Goal: Task Accomplishment & Management: Manage account settings

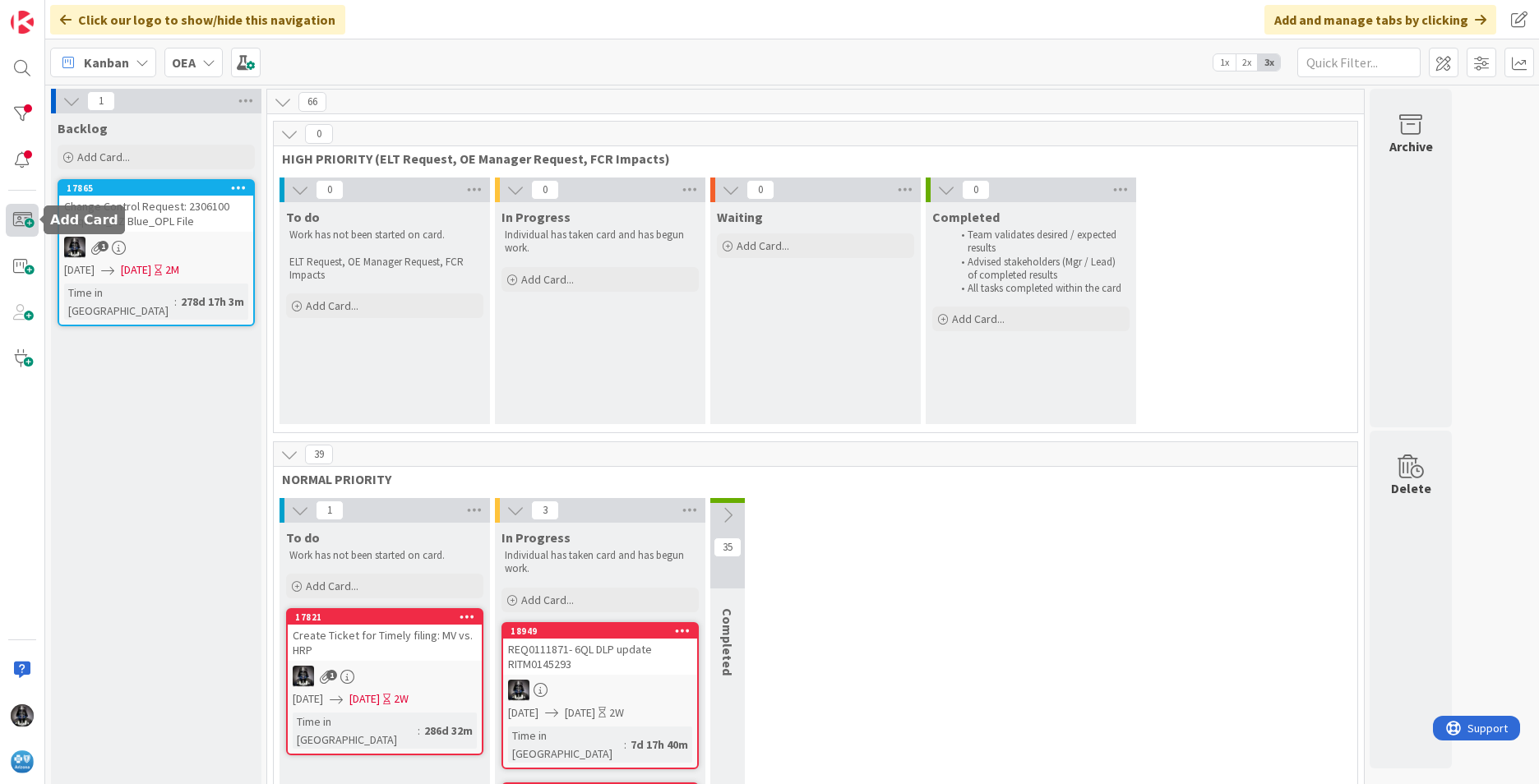
drag, startPoint x: 16, startPoint y: 217, endPoint x: 25, endPoint y: 179, distance: 39.1
drag, startPoint x: 25, startPoint y: 179, endPoint x: 1170, endPoint y: 587, distance: 1215.5
click at [1170, 587] on div "1 To do Work has not been started on card. Add Card... 17821 Create Ticket for …" at bounding box center [815, 789] width 1077 height 583
click at [22, 219] on span at bounding box center [21, 220] width 33 height 33
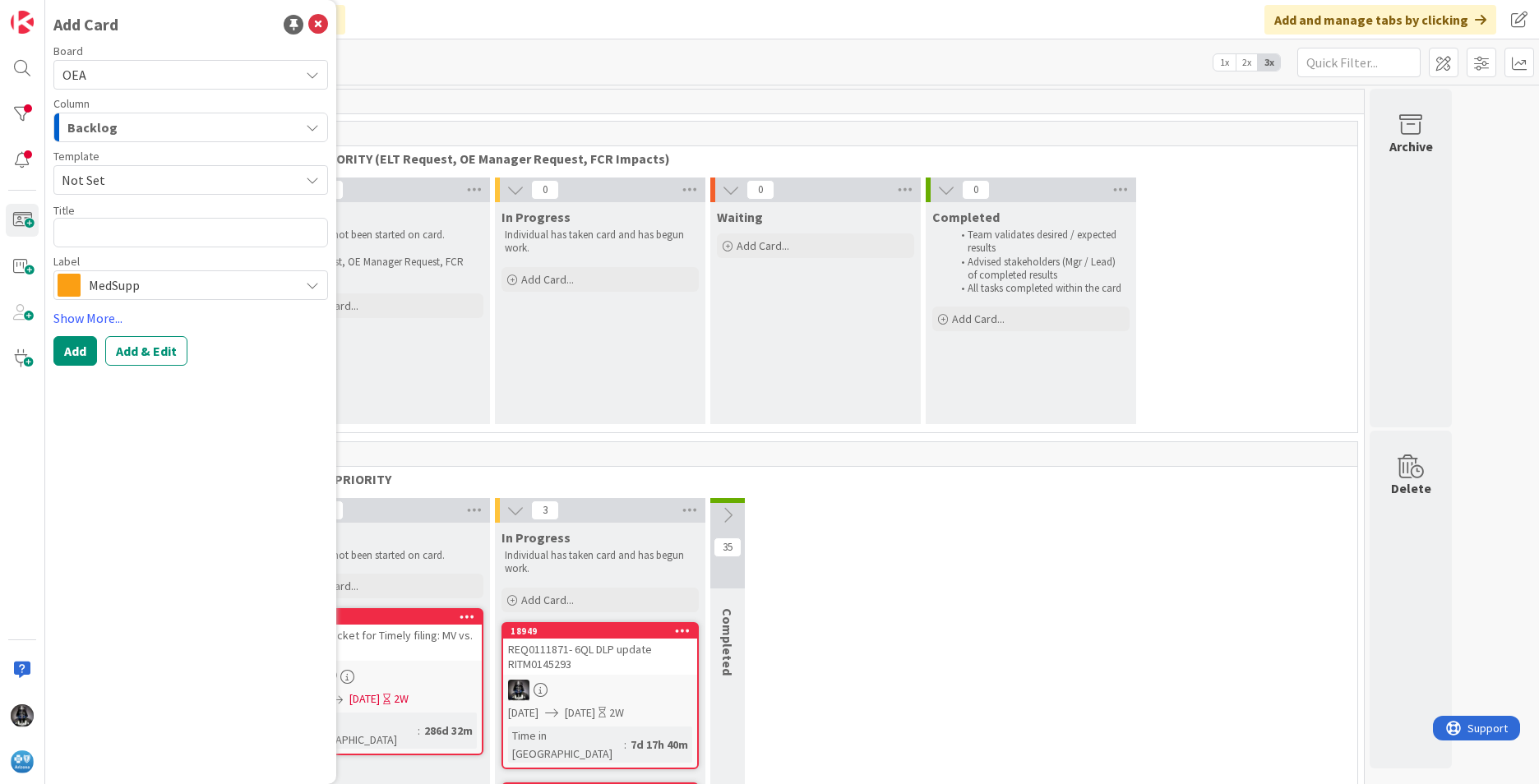
click at [310, 124] on icon "button" at bounding box center [312, 127] width 13 height 13
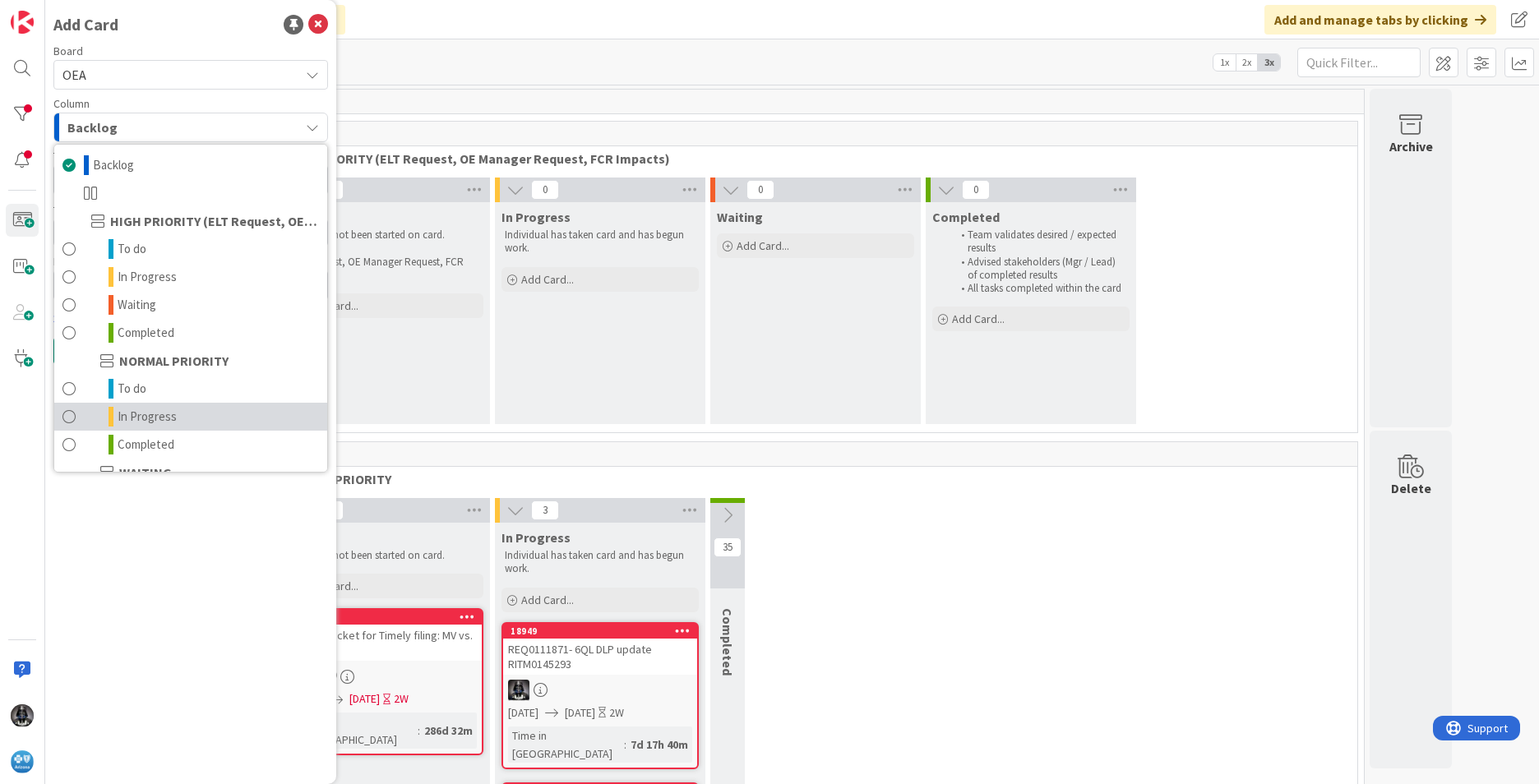
drag, startPoint x: 145, startPoint y: 414, endPoint x: 127, endPoint y: 416, distance: 18.1
click at [127, 416] on span "In Progress" at bounding box center [147, 417] width 59 height 20
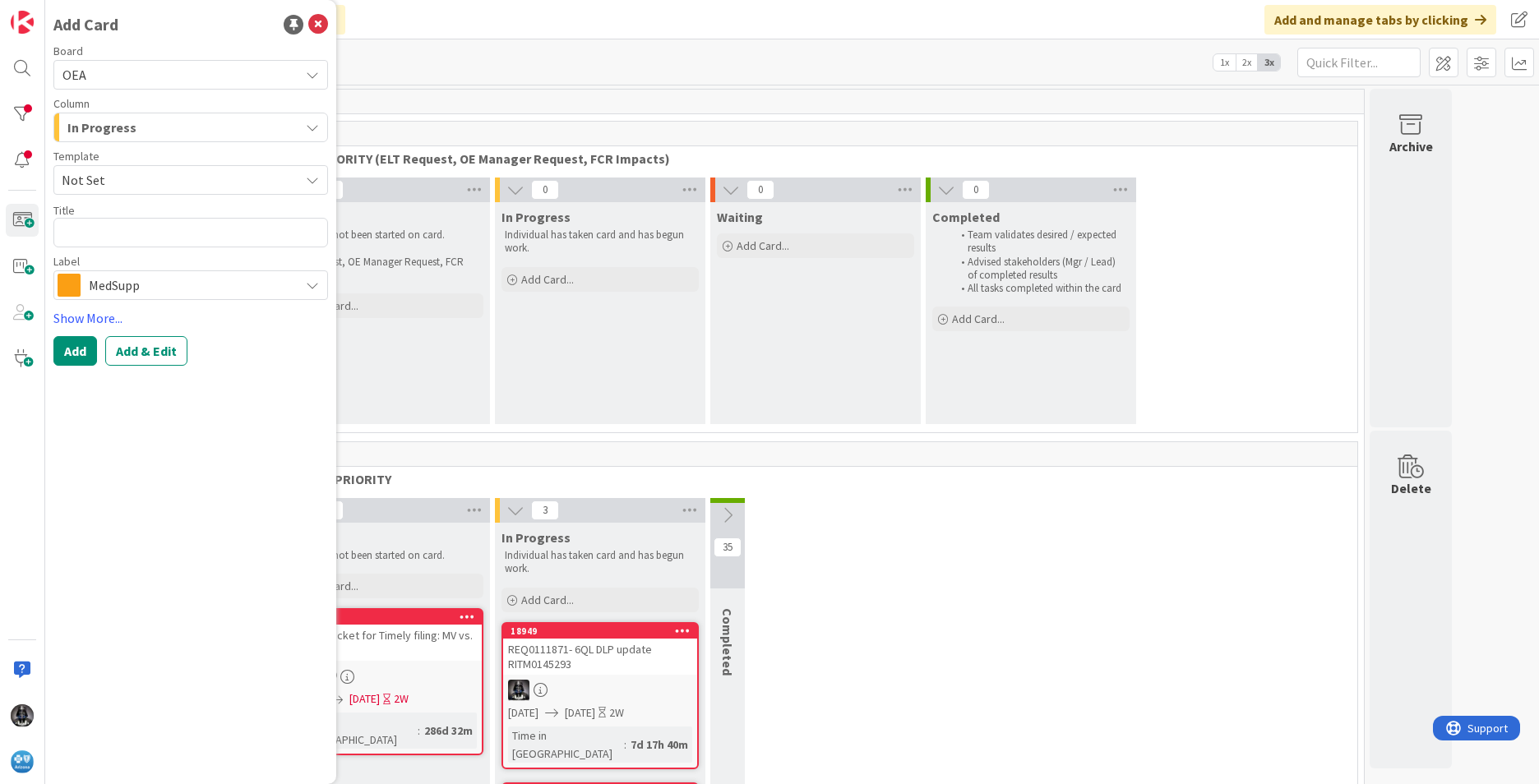
click at [315, 287] on icon at bounding box center [312, 285] width 13 height 13
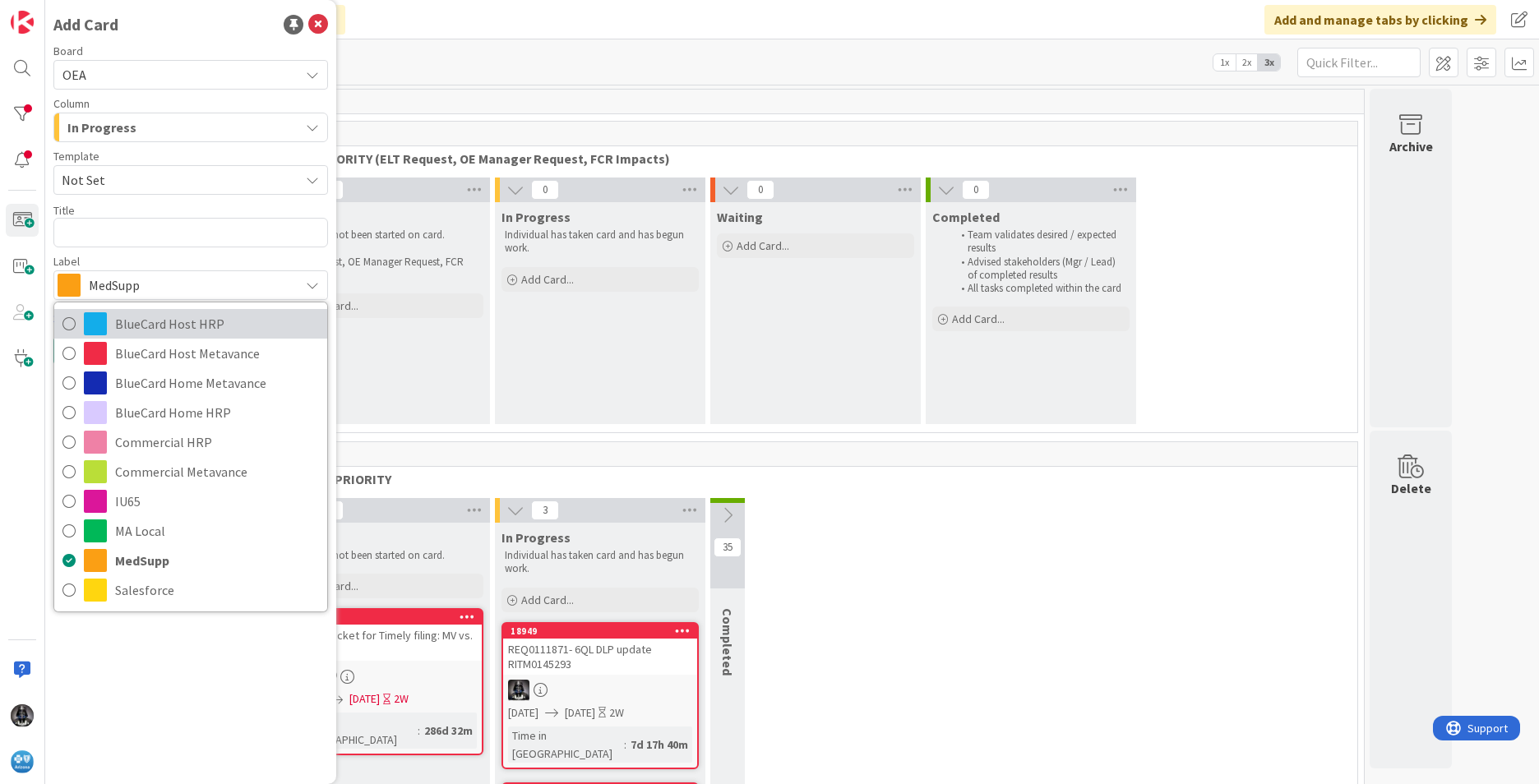
click at [204, 325] on span "BlueCard Host HRP" at bounding box center [217, 324] width 204 height 25
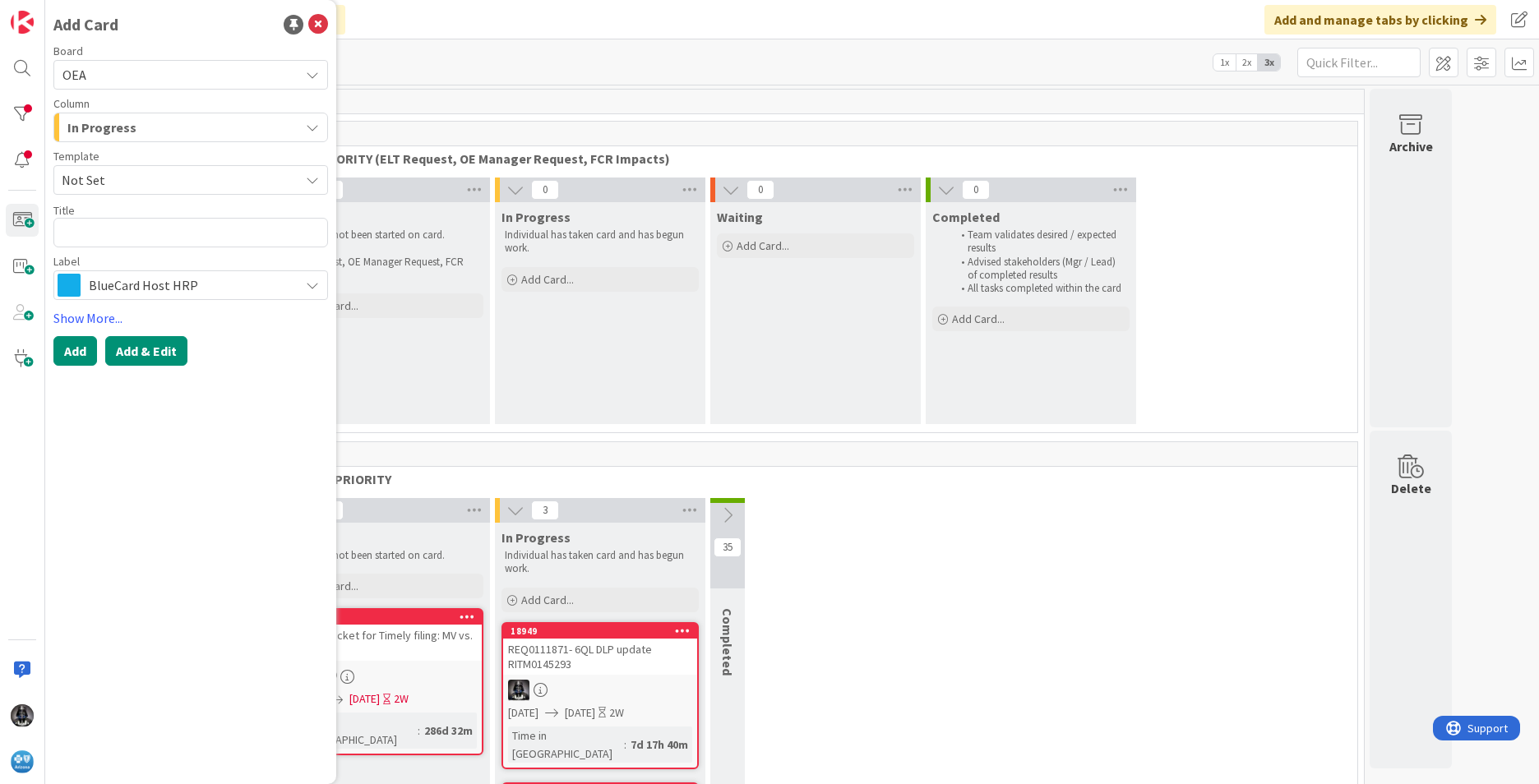
click at [149, 347] on button "Add & Edit" at bounding box center [146, 351] width 82 height 29
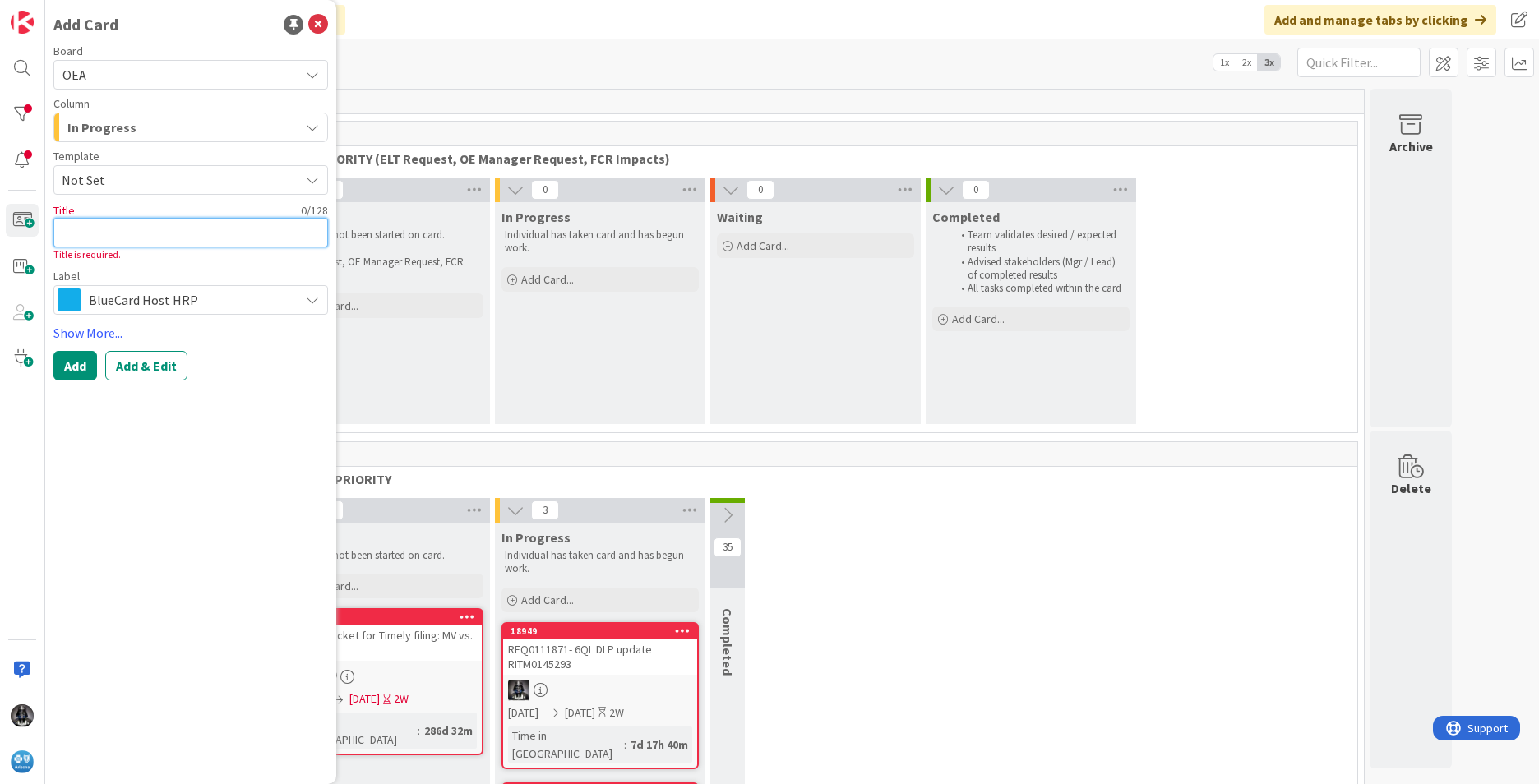
click at [84, 232] on textarea at bounding box center [191, 232] width 275 height 29
type textarea "x"
type textarea "B"
type textarea "x"
type textarea "BCH"
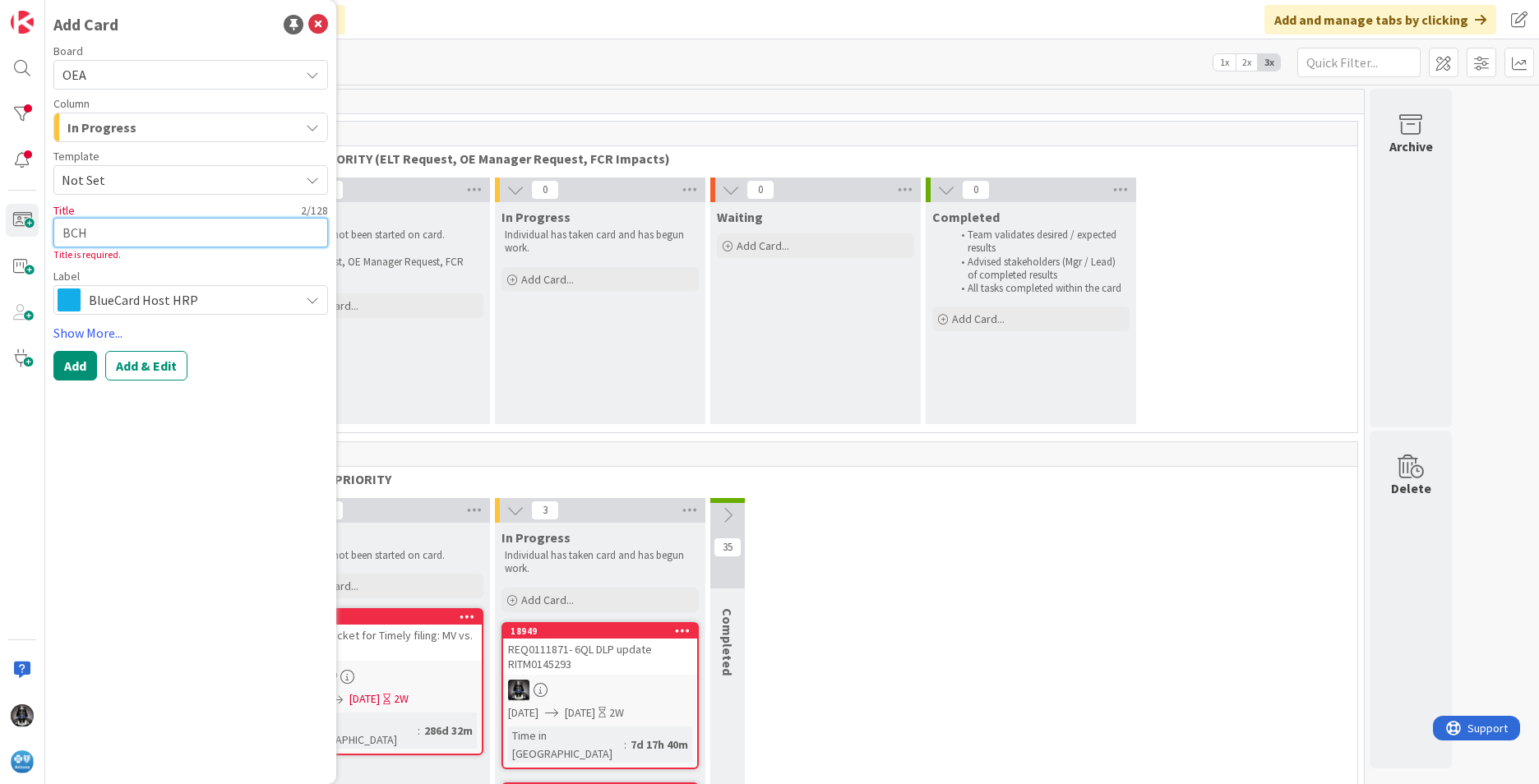
type textarea "x"
type textarea "BCHo"
type textarea "x"
type textarea "BCHos"
type textarea "x"
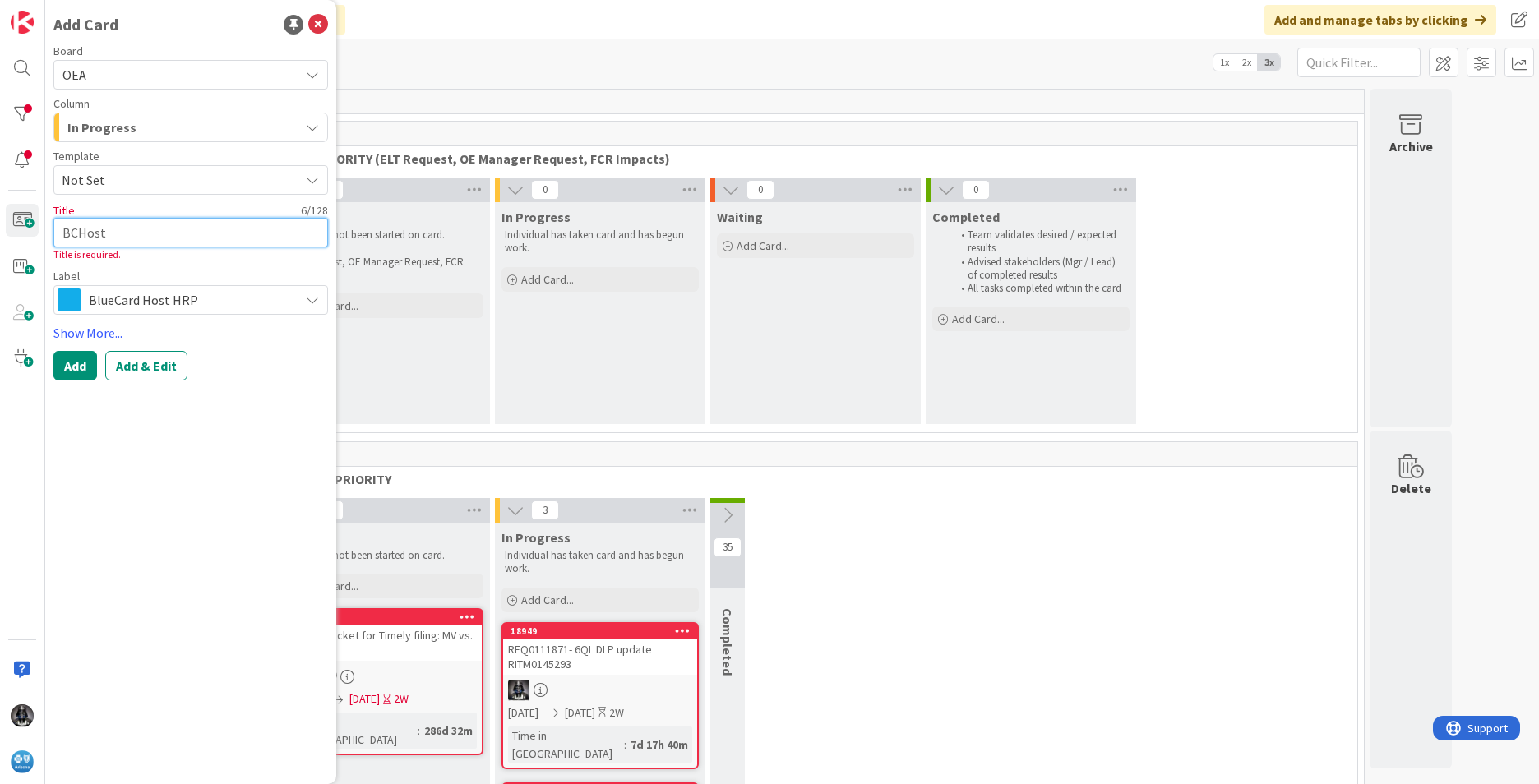
type textarea "BCHost"
type textarea "x"
type textarea "BCHost H"
type textarea "x"
type textarea "BCHost HR"
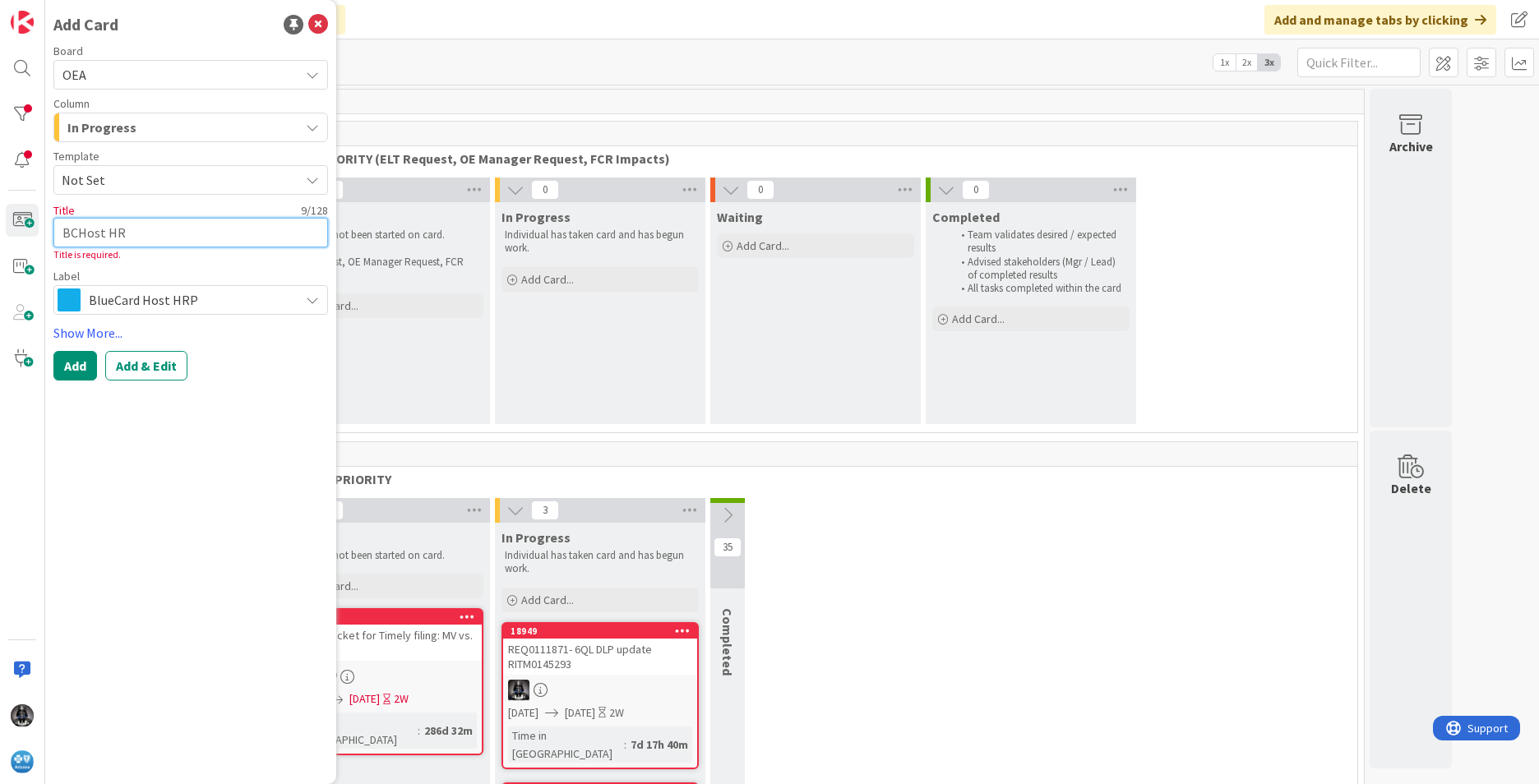
type textarea "x"
type textarea "BCHost HRP"
type textarea "x"
type textarea "BCHost HRP"
type textarea "x"
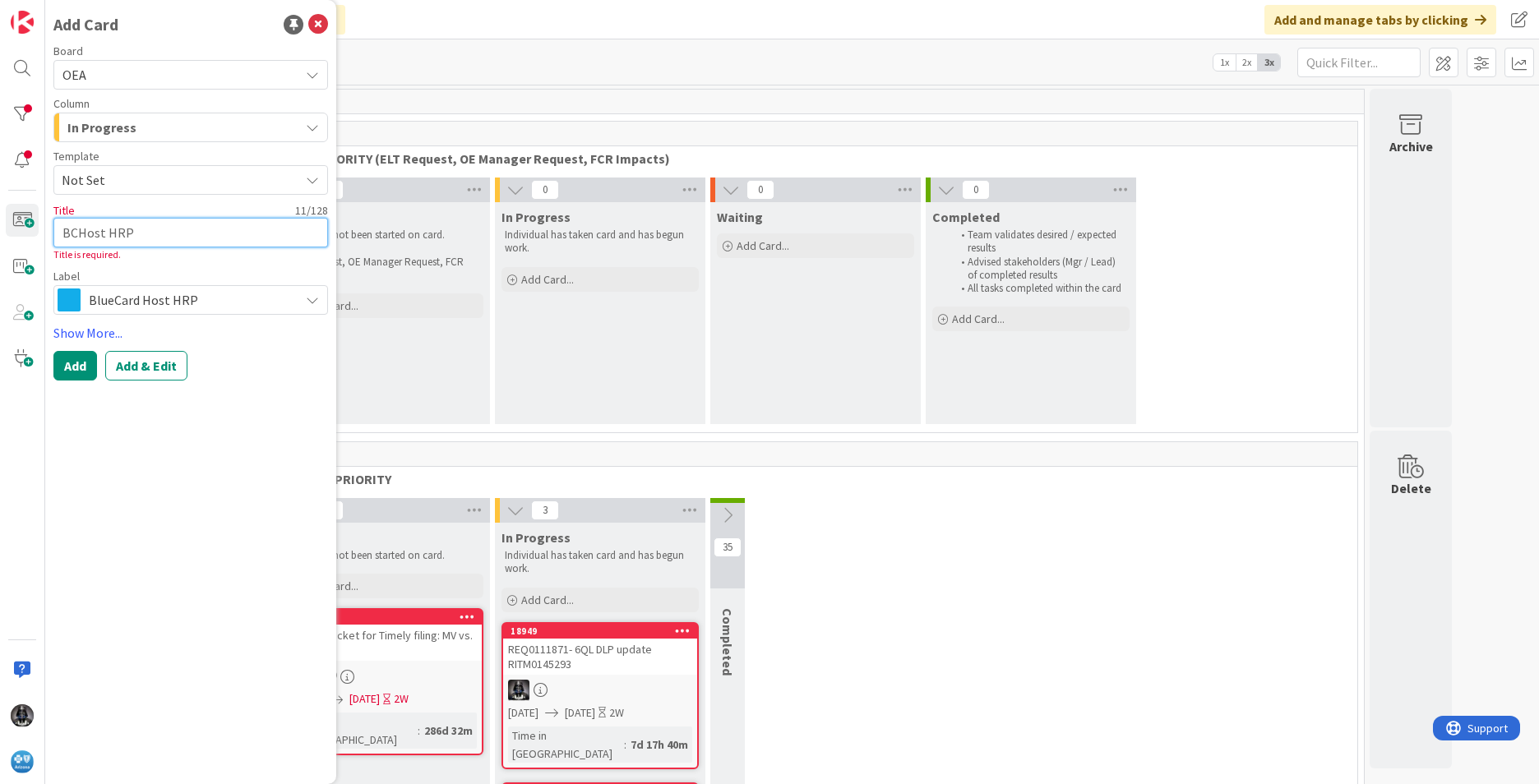
type textarea "BCHost HRP C"
type textarea "x"
type textarea "BCHost HRP Ca"
type textarea "x"
type textarea "BCHost HRP Can"
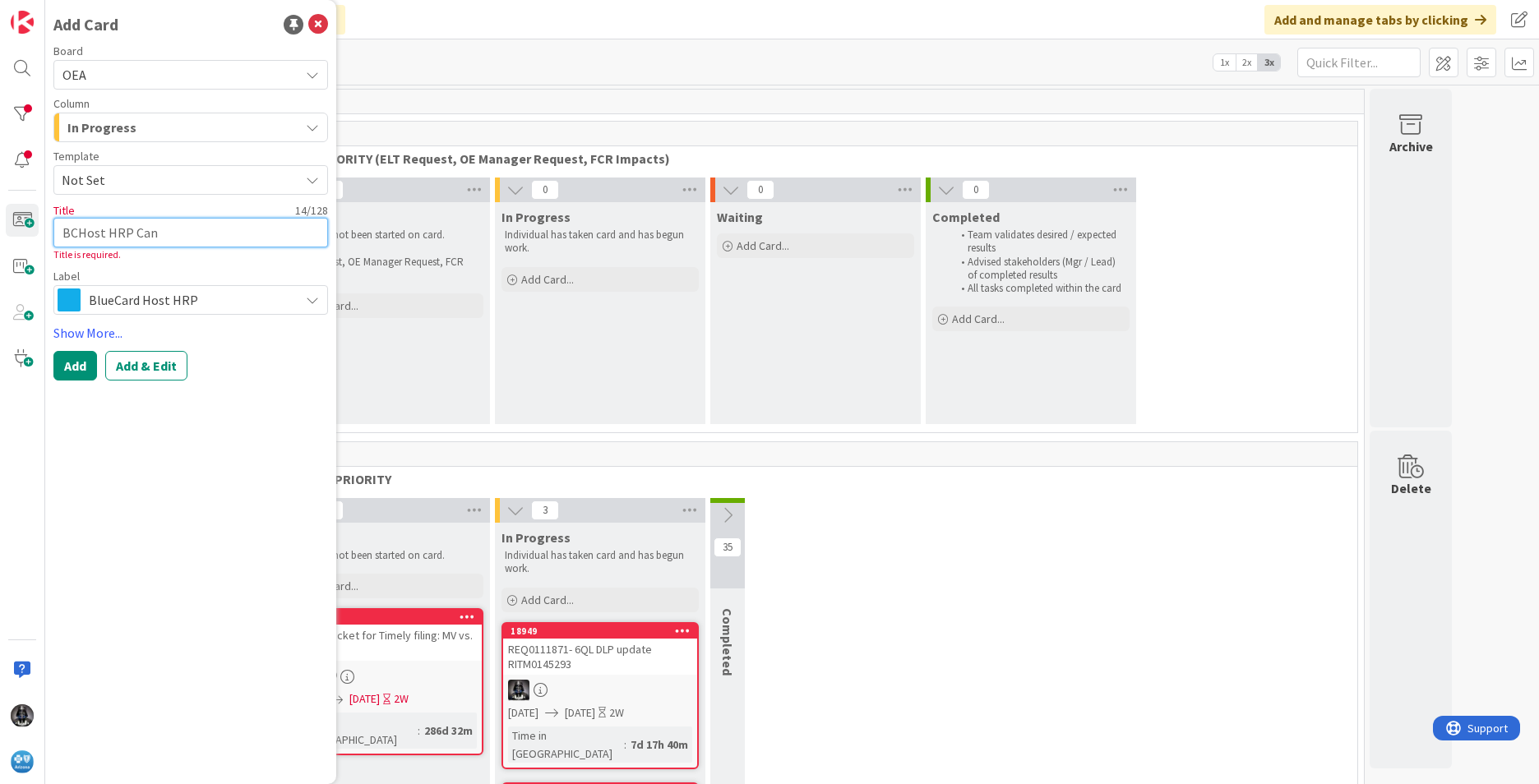
type textarea "x"
type textarea "BCHost HRP Canc"
type textarea "x"
type textarea "BCHost HRP Cance"
type textarea "x"
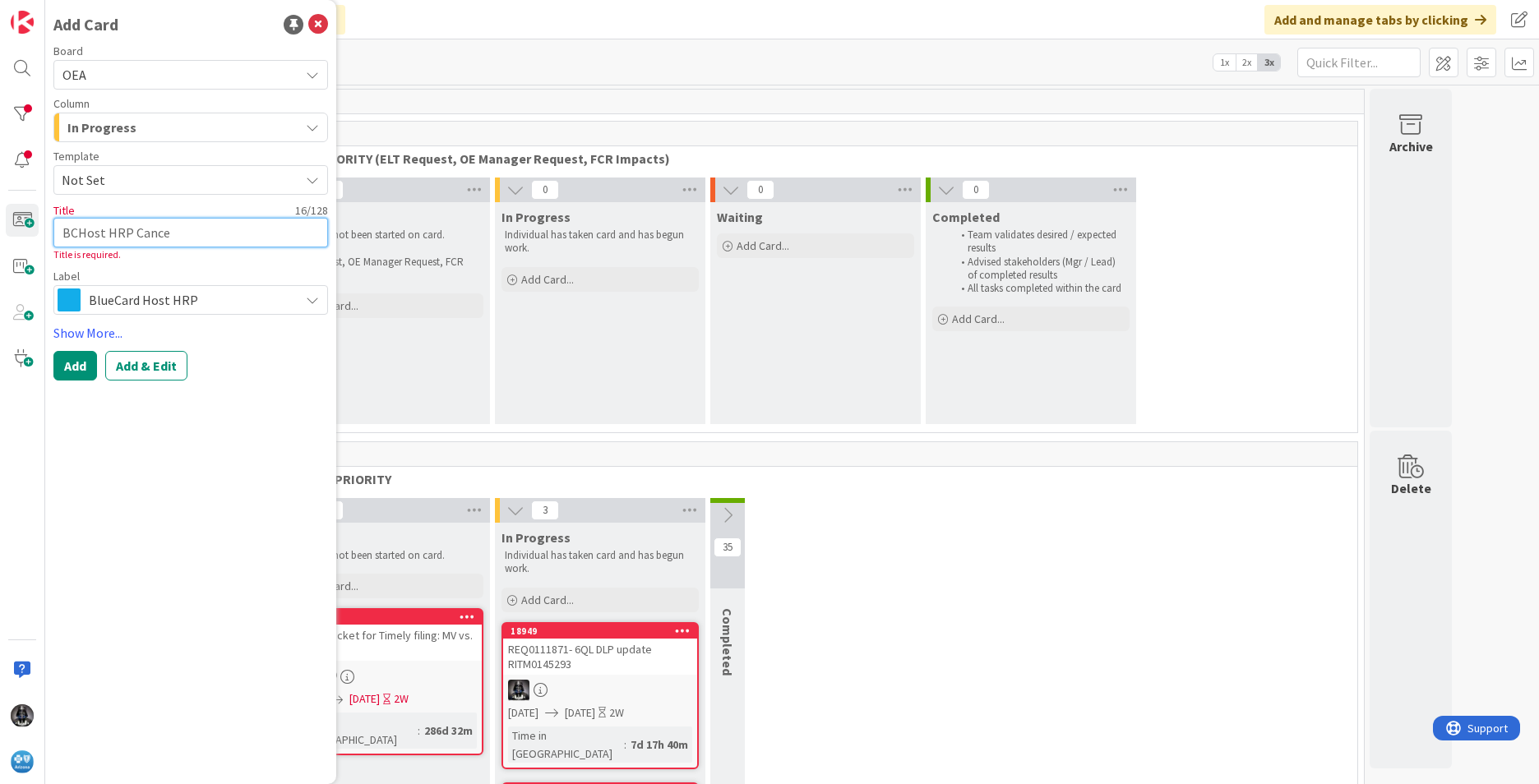
type textarea "BCHost HRP Cancel"
type textarea "x"
type textarea "BCHost HRP Cancel"
type textarea "x"
type textarea "BCHost HRP Cancel R"
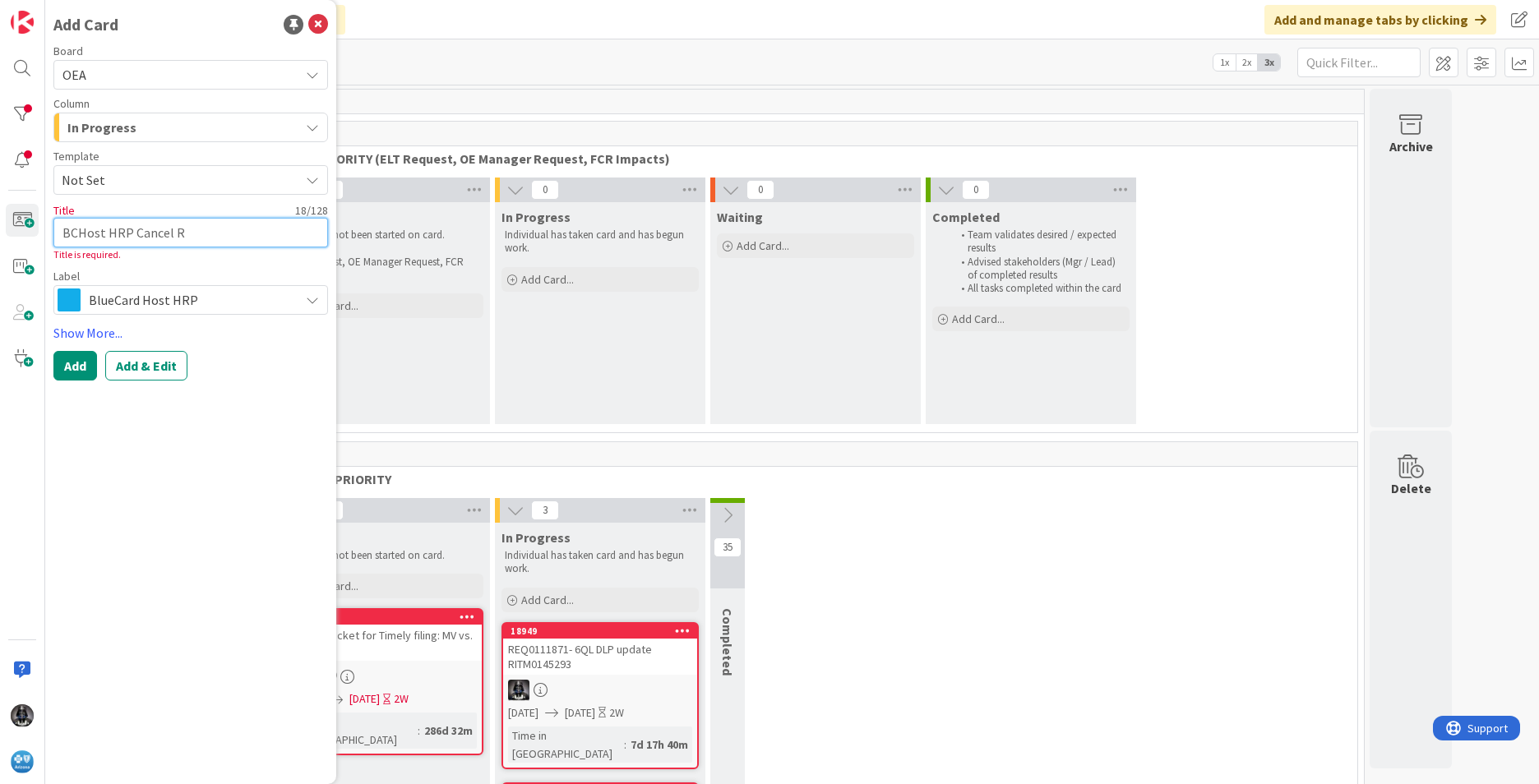
type textarea "x"
type textarea "BCHost HRP Cancel RE"
type textarea "x"
type textarea "BCHost HRP Cancel REq"
type textarea "x"
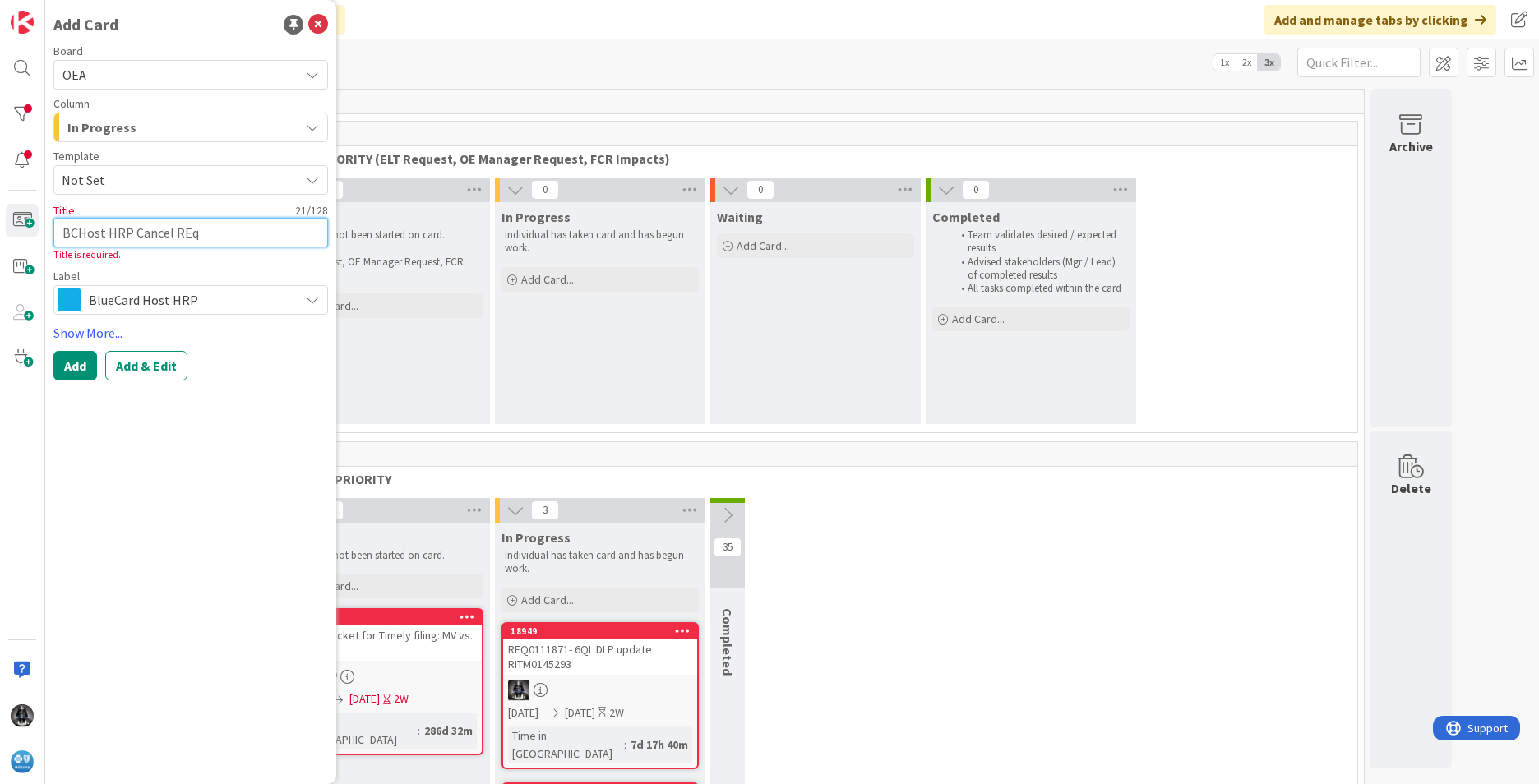
type textarea "BCHost HRP Cancel RE"
type textarea "x"
type textarea "BCHost HRP Cancel R"
type textarea "x"
type textarea "BCHost HRP Cancel Re"
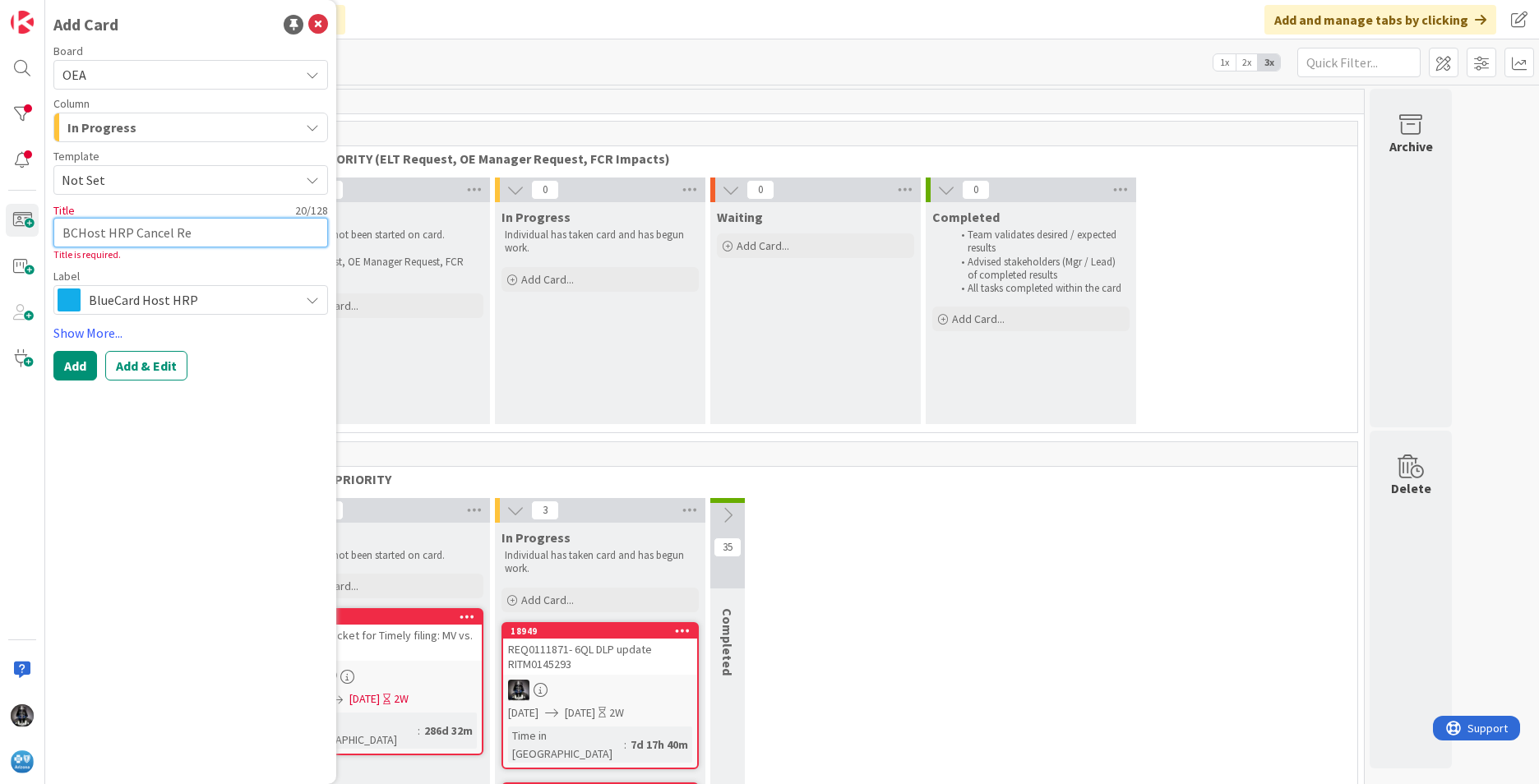
type textarea "x"
type textarea "BCHost HRP Cancel Req"
type textarea "x"
type textarea "BCHost HRP Cancel Requ"
type textarea "x"
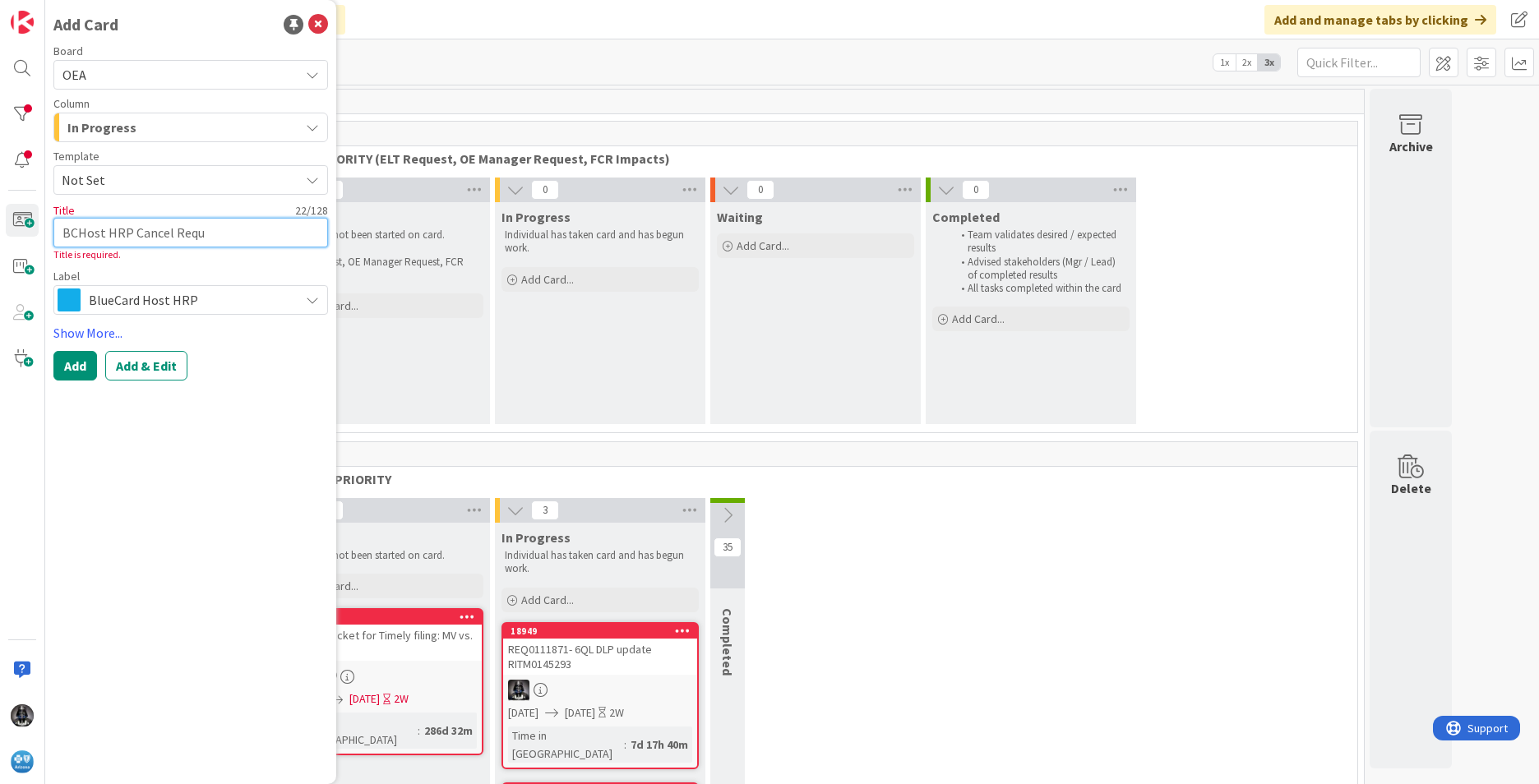
type textarea "BCHost HRP Cancel Reque"
type textarea "x"
type textarea "BCHost HRP Cancel Reques"
type textarea "x"
type textarea "BCHost HRP Cancel Request"
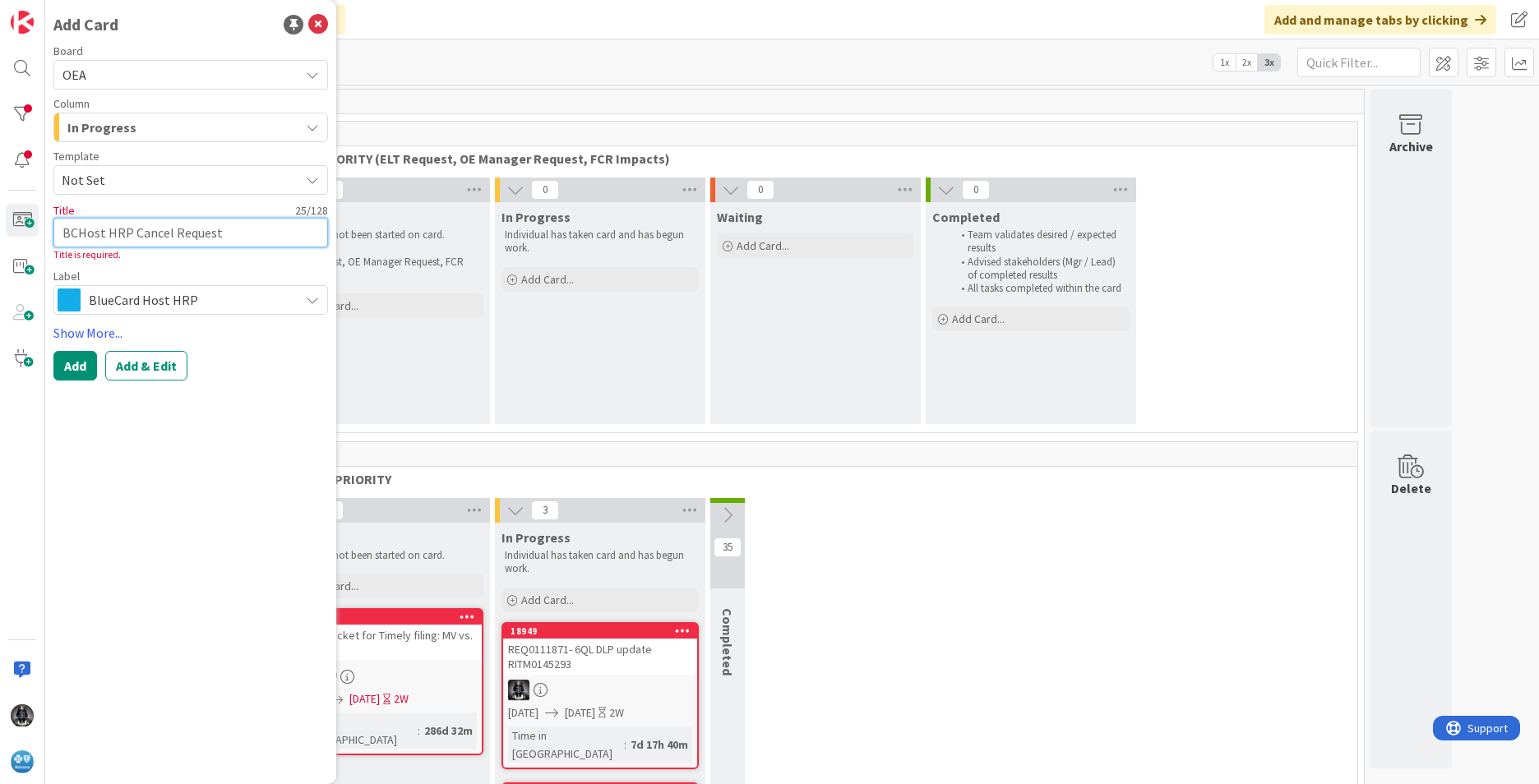
type textarea "x"
type textarea "BCHost HRP Cancel Requests"
type textarea "x"
type textarea "BCHost HRP Cancel Requests-"
type textarea "x"
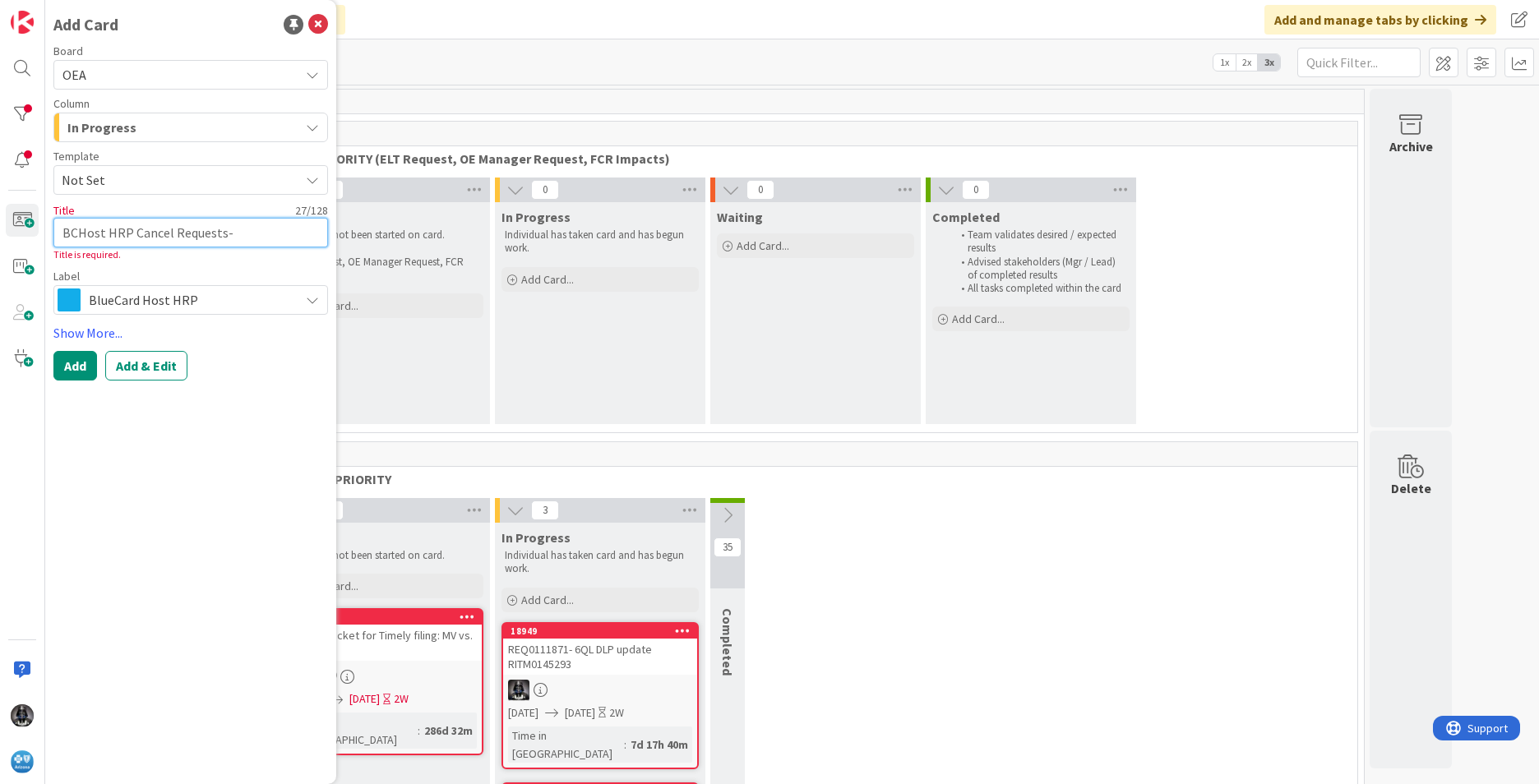
type textarea "BCHost HRP Cancel Requests-"
type textarea "x"
type textarea "BCHost HRP Cancel Requests- 0"
type textarea "x"
type textarea "BCHost HRP Cancel Requests- 09"
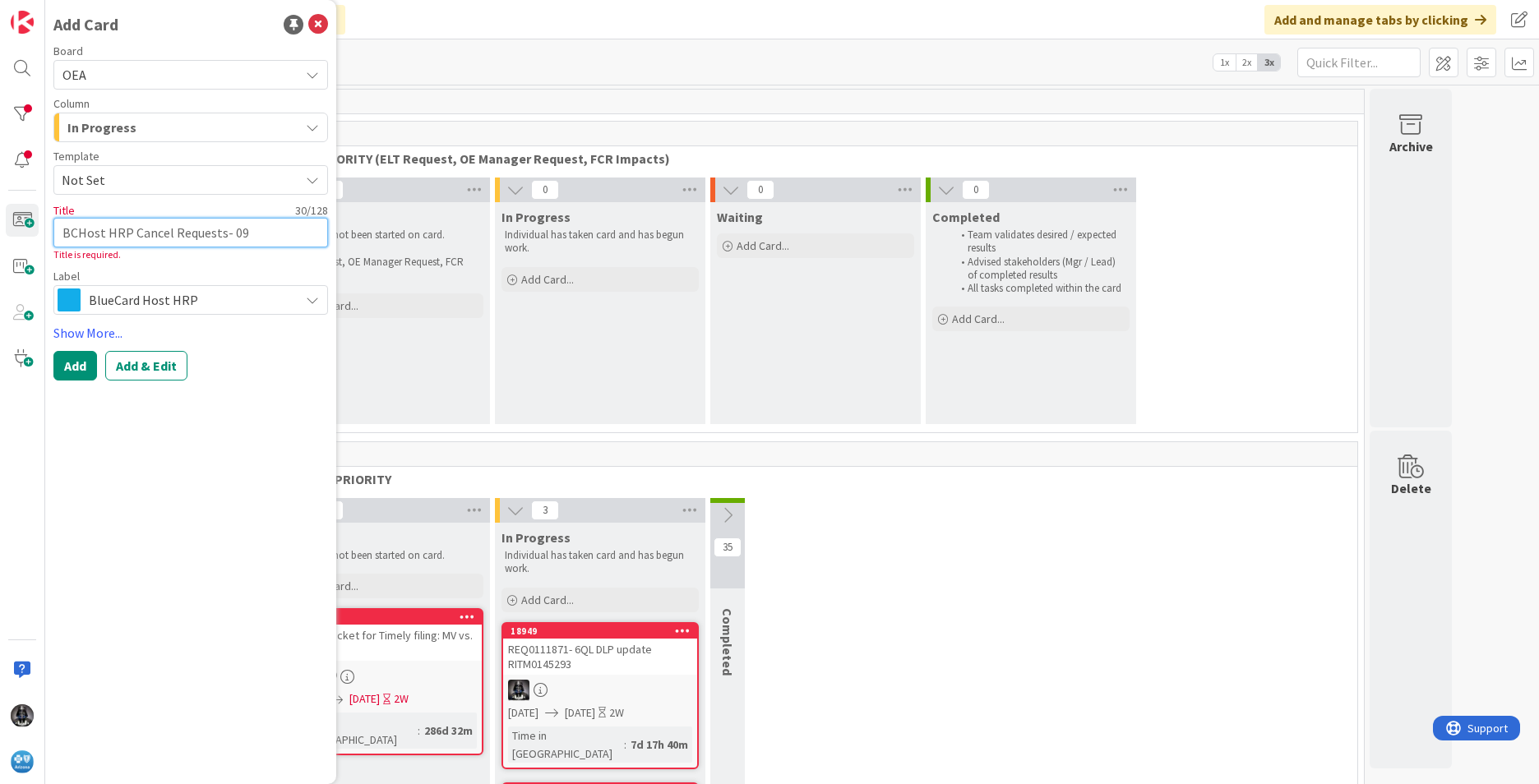
type textarea "x"
type textarea "BCHost HRP Cancel Requests- 09/"
type textarea "x"
type textarea "BCHost HRP Cancel Requests- 09/1"
type textarea "x"
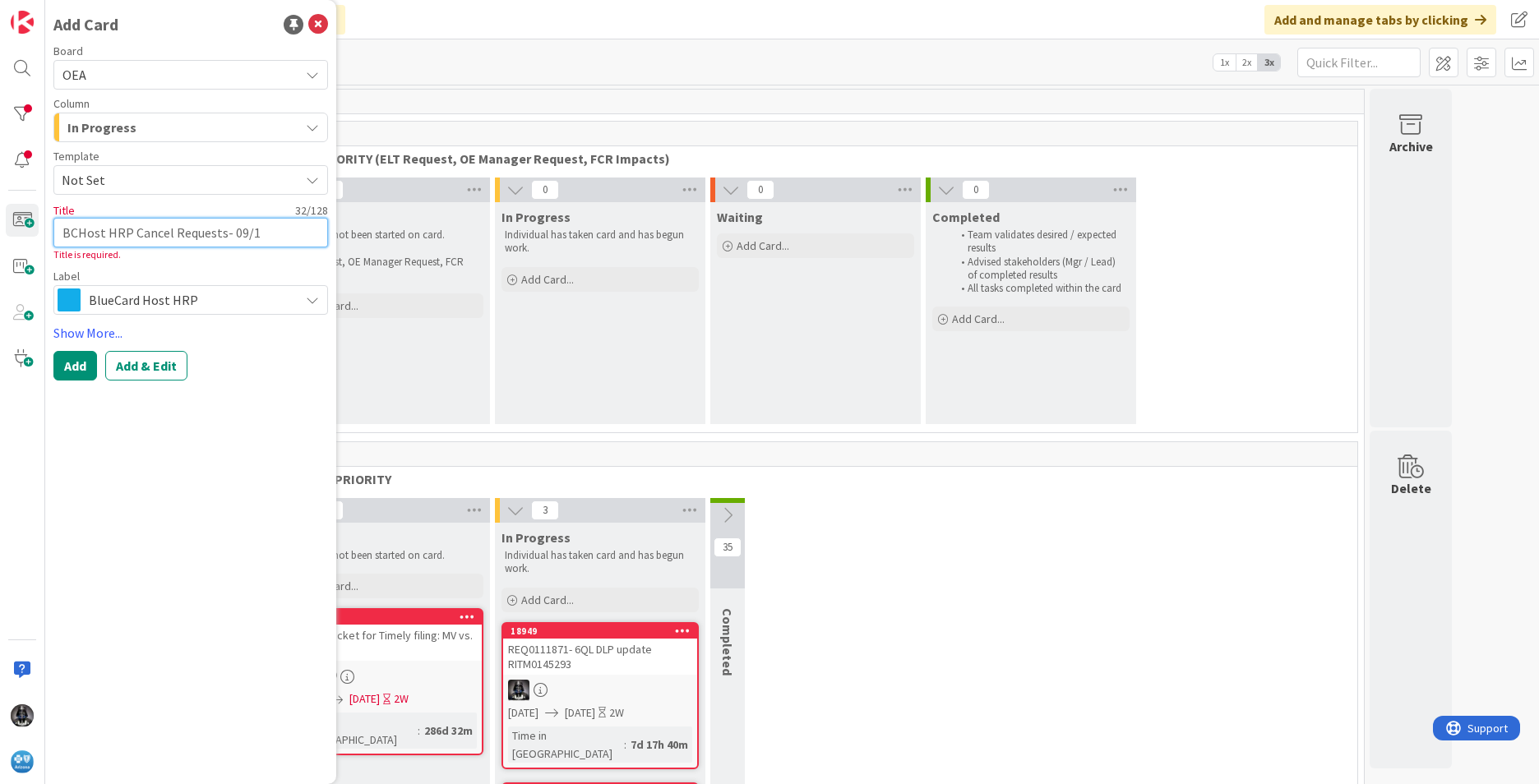
type textarea "BCHost HRP Cancel Requests- 09/17"
type textarea "x"
type textarea "BCHost HRP Cancel Requests- 09/17/"
type textarea "x"
type textarea "BCHost HRP Cancel Requests- 09/17/2"
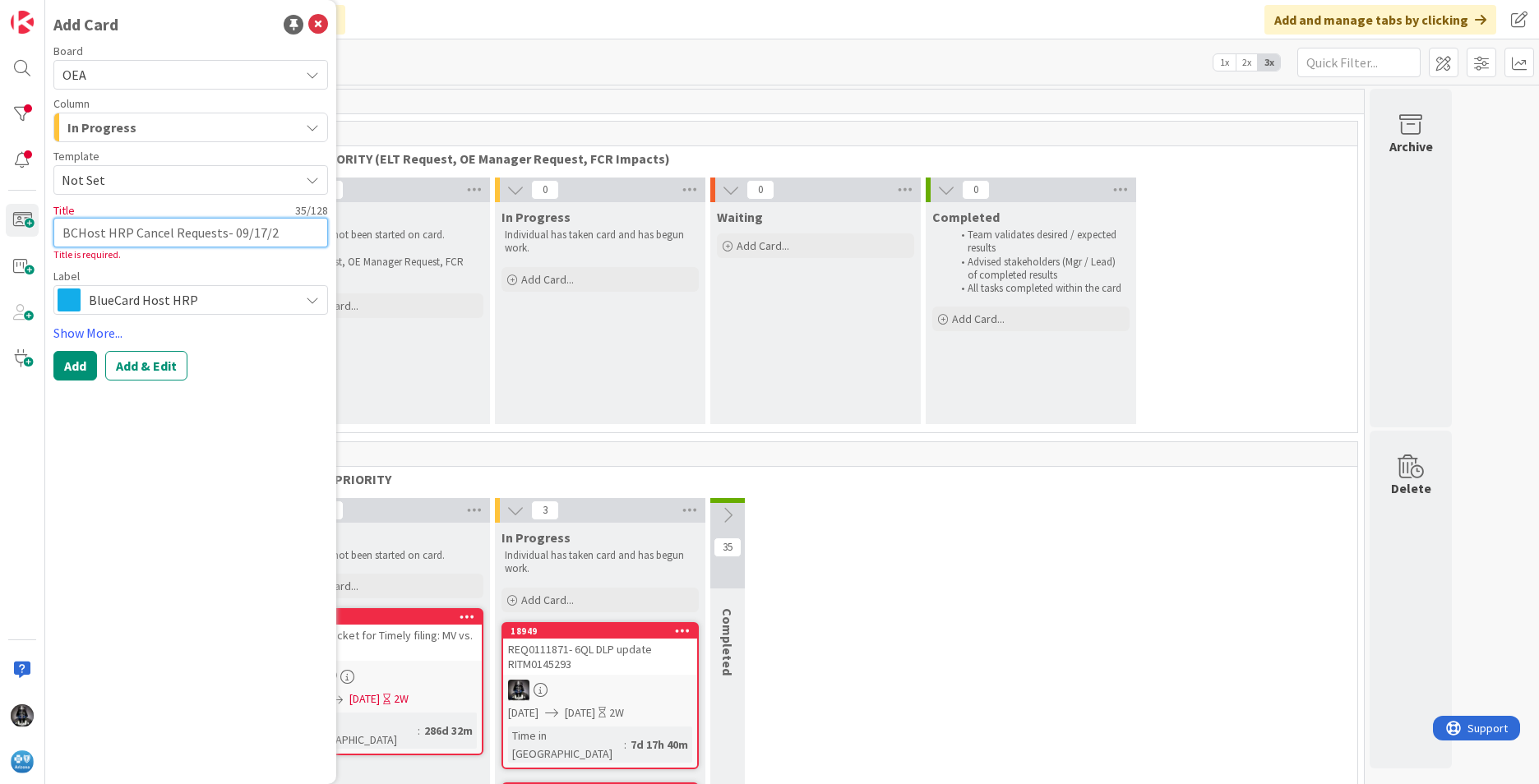
type textarea "x"
type textarea "BCHost HRP Cancel Requests- [DATE]"
click at [145, 363] on button "Add & Edit" at bounding box center [146, 366] width 82 height 29
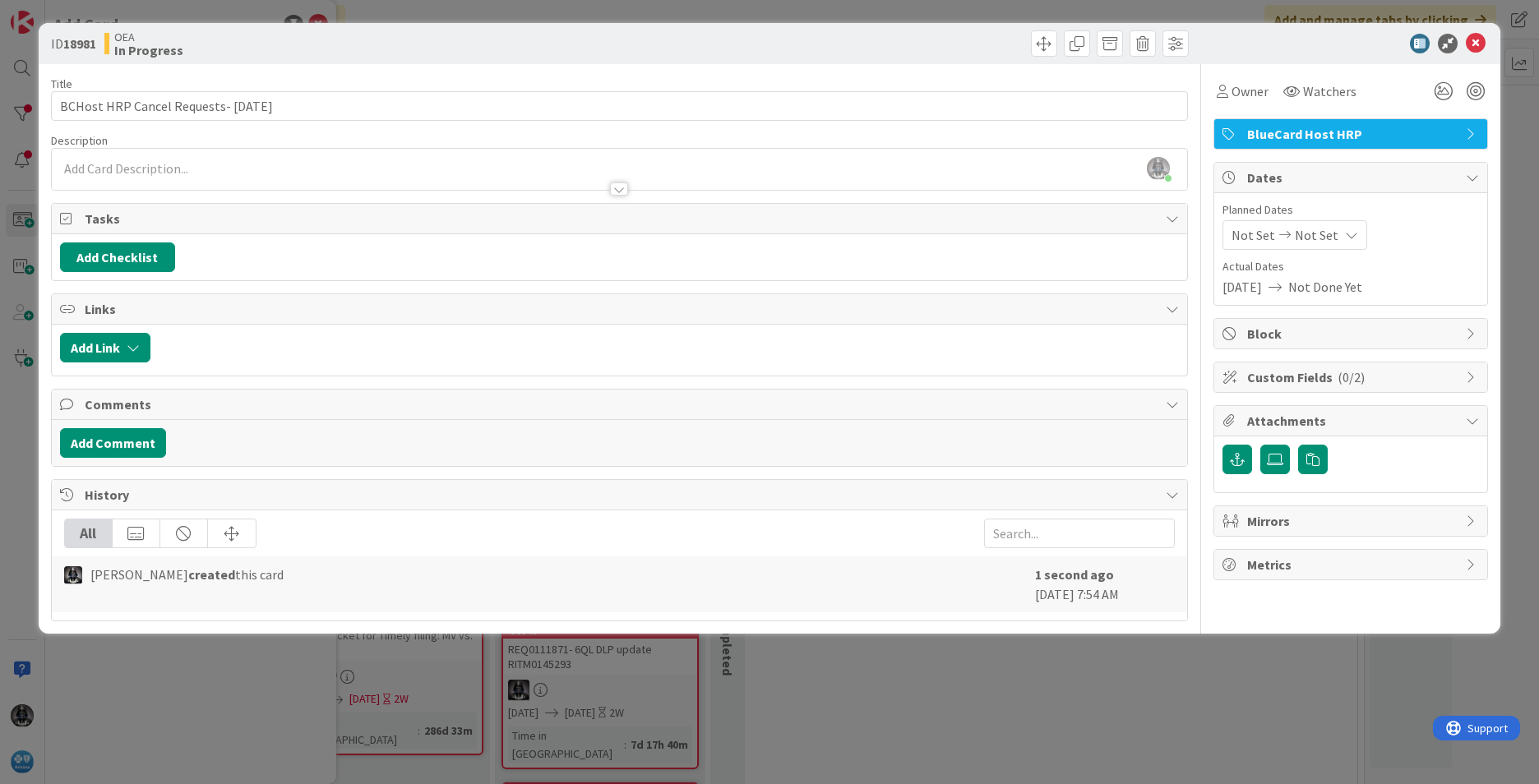
click at [79, 158] on div "[PERSON_NAME] just joined" at bounding box center [619, 169] width 1136 height 41
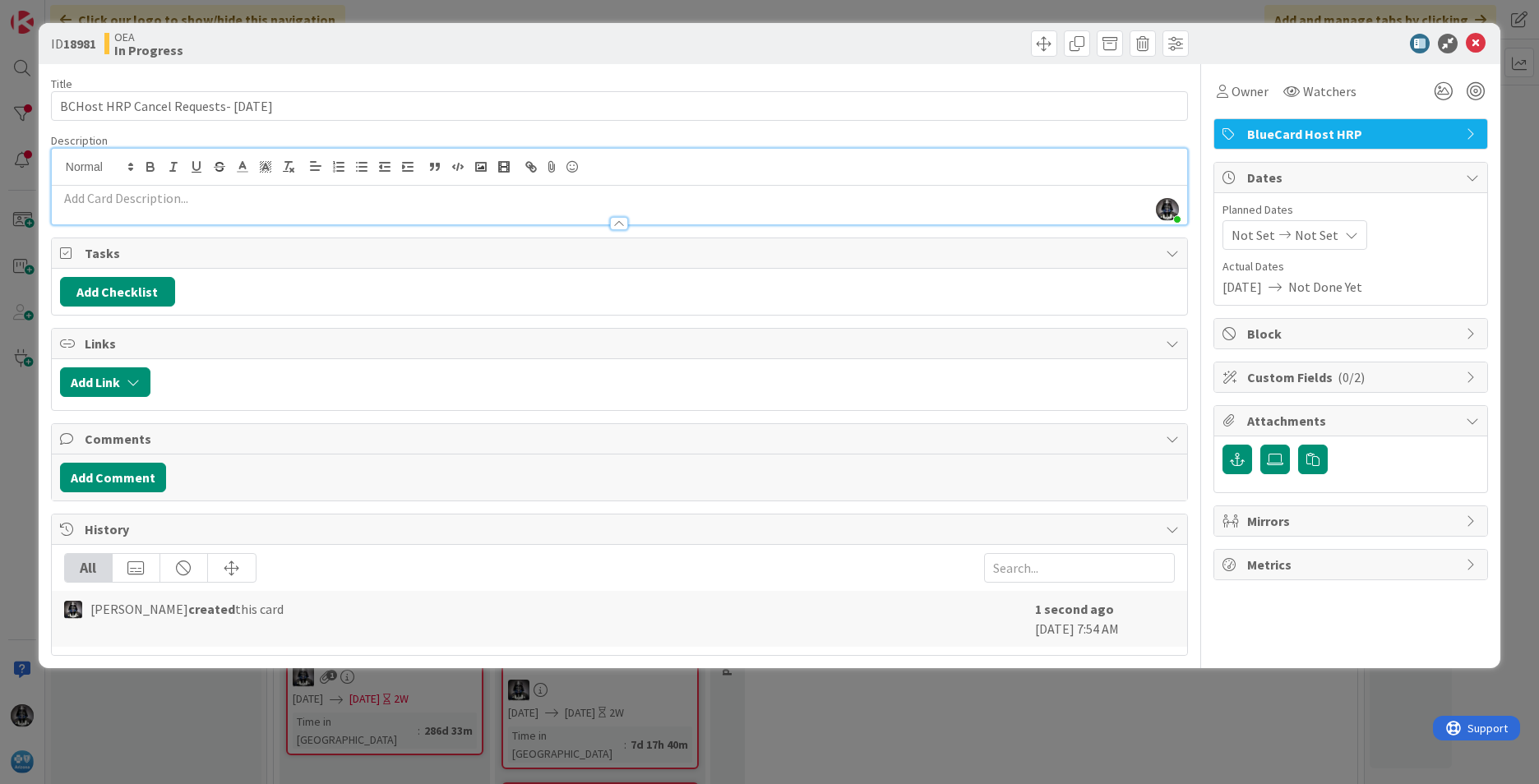
click at [76, 201] on p at bounding box center [619, 198] width 1119 height 19
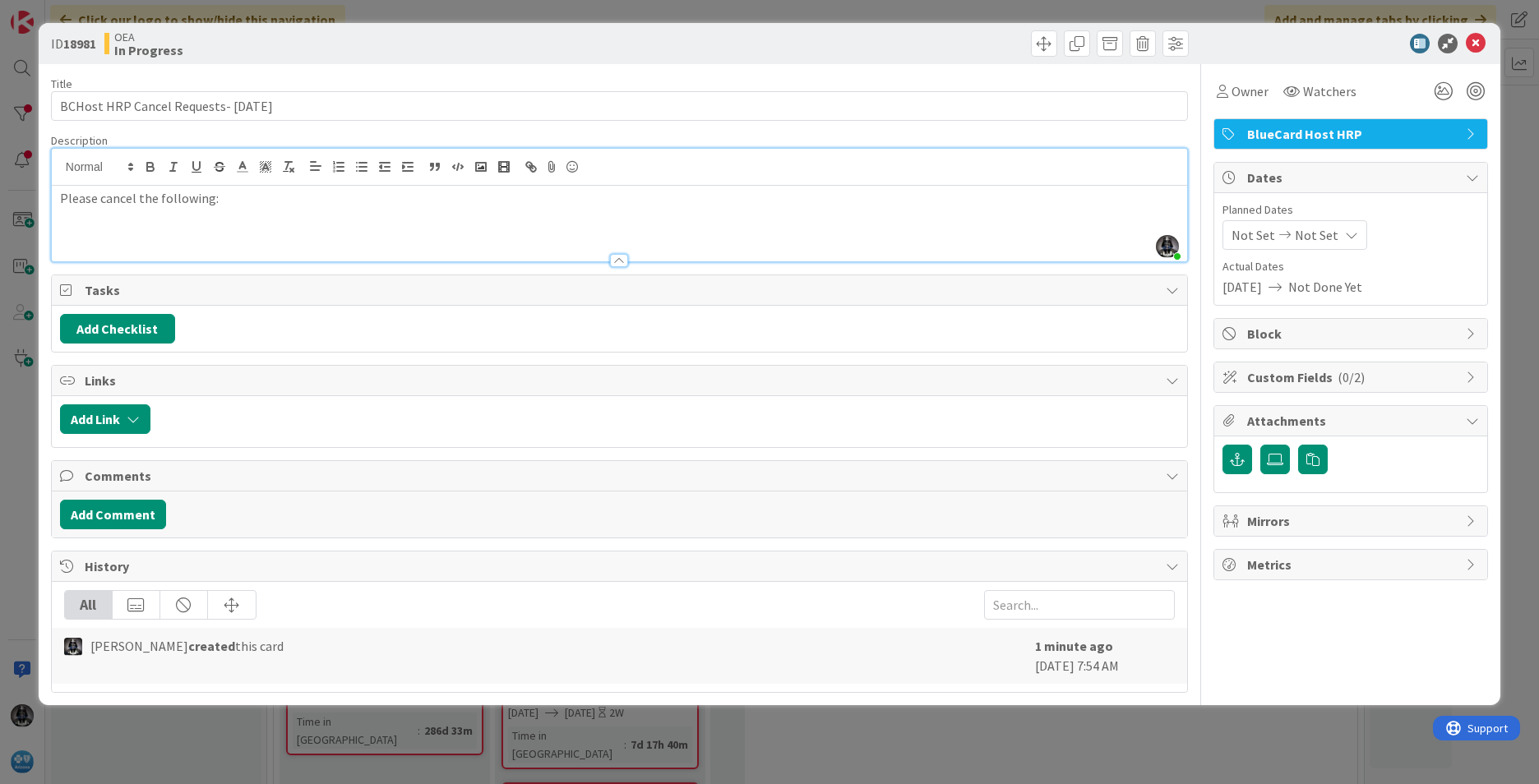
click at [434, 208] on p at bounding box center [619, 217] width 1119 height 19
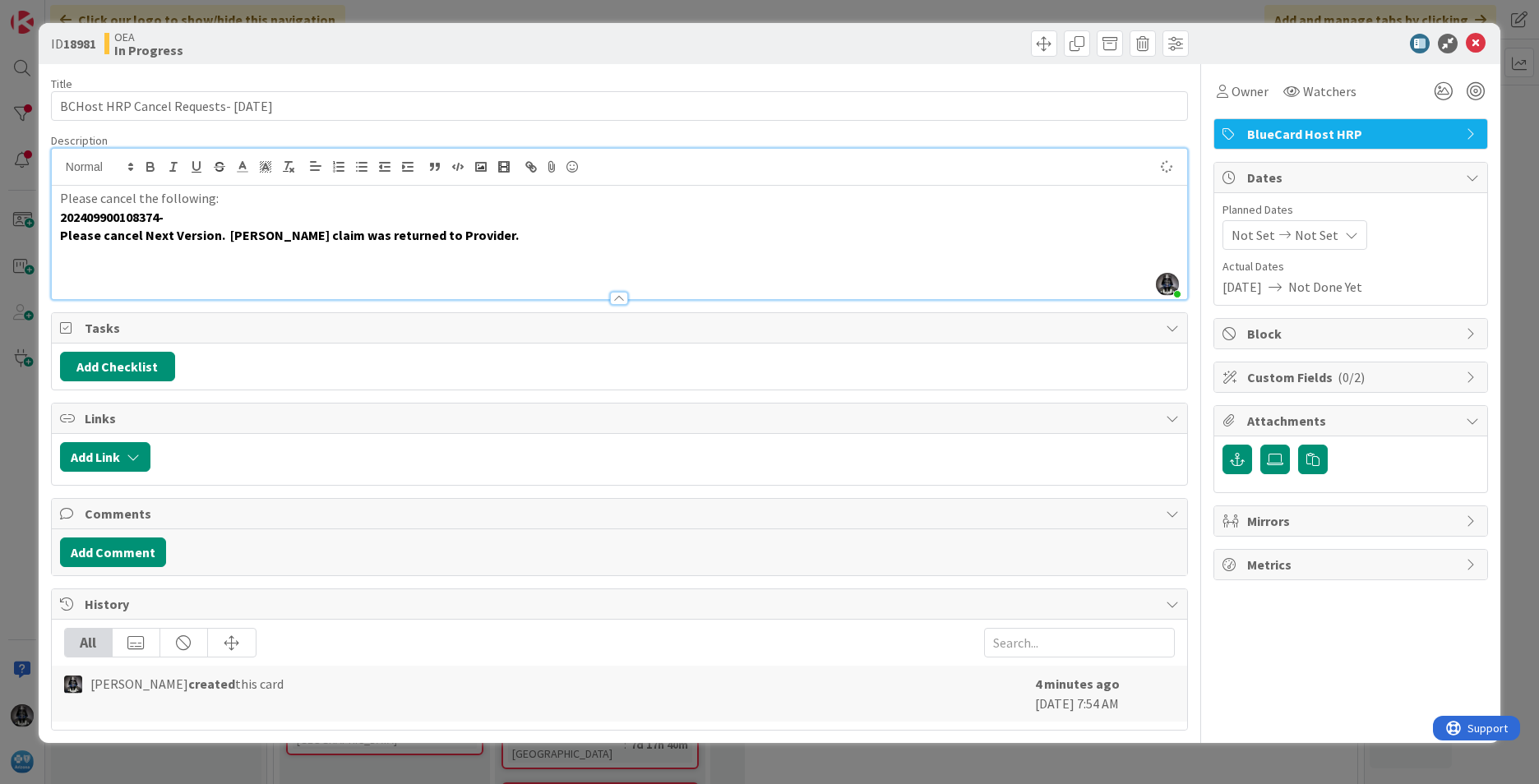
click at [184, 218] on p "202409900108374-" at bounding box center [619, 217] width 1119 height 19
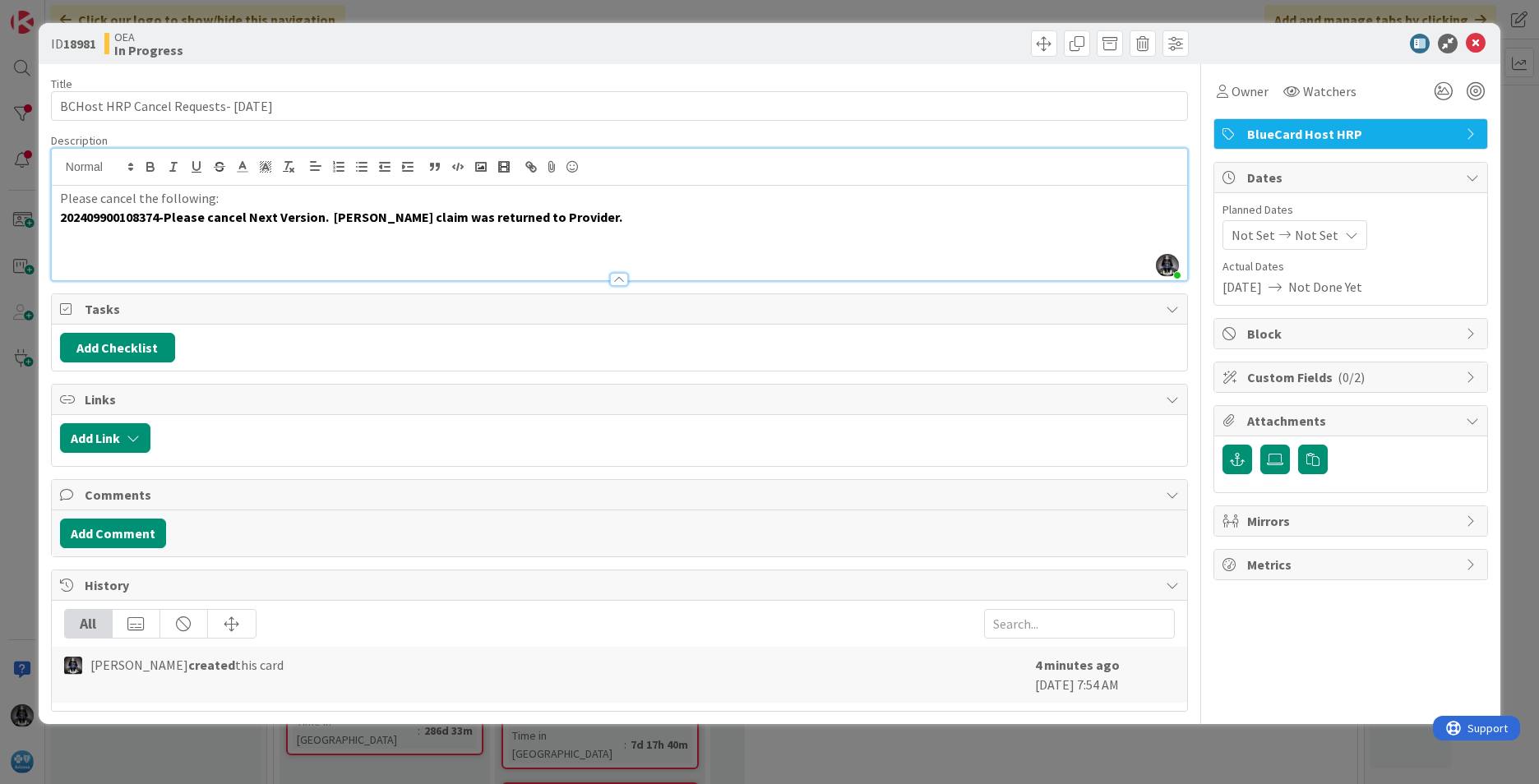
drag, startPoint x: 56, startPoint y: 219, endPoint x: 542, endPoint y: 218, distance: 486.0
click at [542, 218] on strong "202409900108374-Please cancel Next Version. [PERSON_NAME] claim was returned to…" at bounding box center [341, 217] width 562 height 16
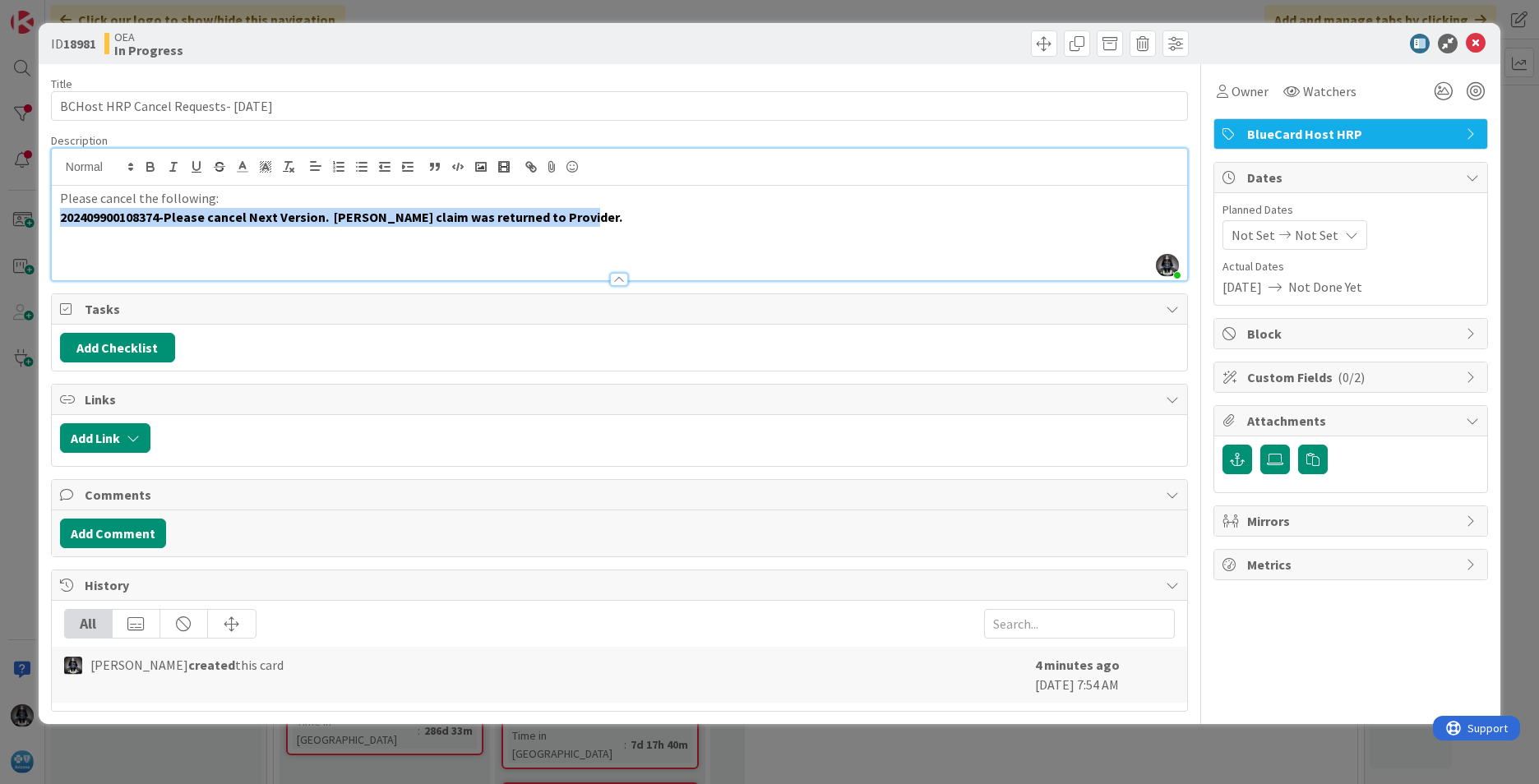
drag, startPoint x: 60, startPoint y: 215, endPoint x: 608, endPoint y: 214, distance: 548.0
click at [608, 214] on p "202409900108374-Please cancel Next Version. [PERSON_NAME] claim was returned to…" at bounding box center [619, 217] width 1119 height 19
click at [149, 162] on icon "button" at bounding box center [150, 164] width 5 height 4
click at [559, 215] on p "202409900108374-Please cancel Next Version. [PERSON_NAME] claim was returned to…" at bounding box center [619, 217] width 1119 height 19
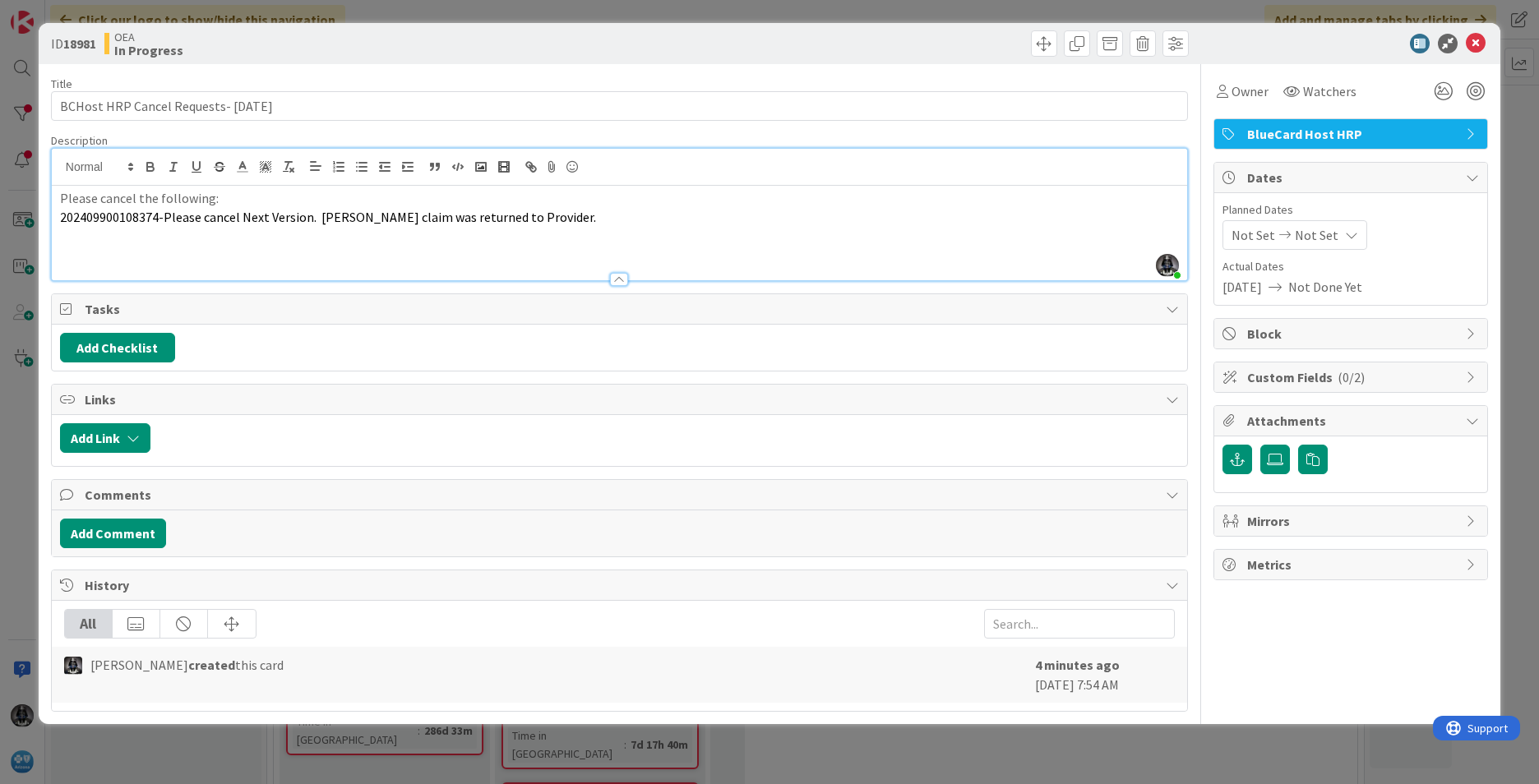
click at [568, 218] on p "202409900108374-Please cancel Next Version. [PERSON_NAME] claim was returned to…" at bounding box center [619, 217] width 1119 height 19
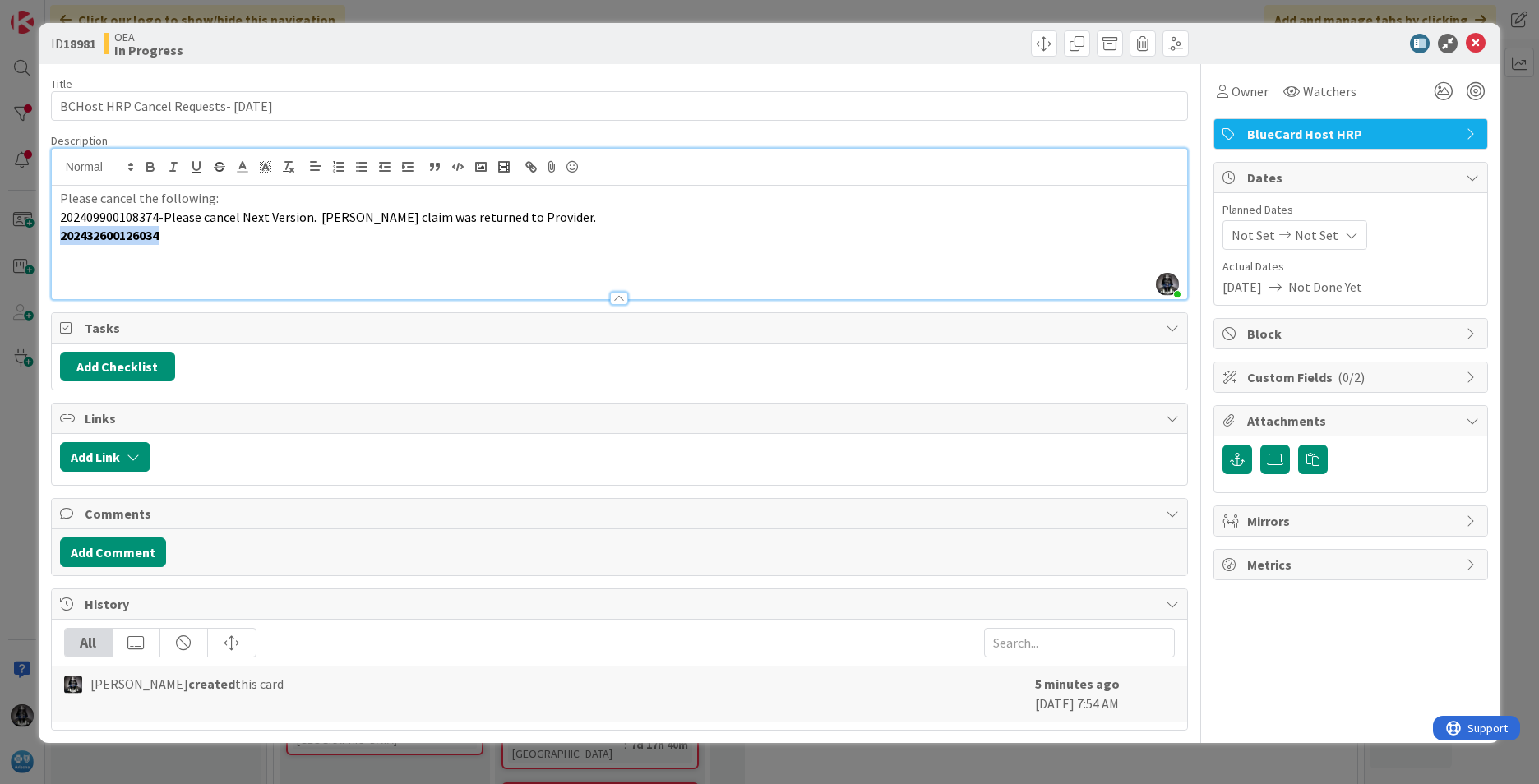
drag, startPoint x: 163, startPoint y: 237, endPoint x: 40, endPoint y: 232, distance: 123.1
click at [35, 237] on div "ID 18981 OEA In Progress Title 36 / 128 BCHost HRP Cancel Requests- [DATE] Desc…" at bounding box center [769, 392] width 1539 height 784
click at [148, 162] on icon "button" at bounding box center [150, 164] width 5 height 4
click at [184, 237] on p "202432600126034" at bounding box center [619, 235] width 1119 height 19
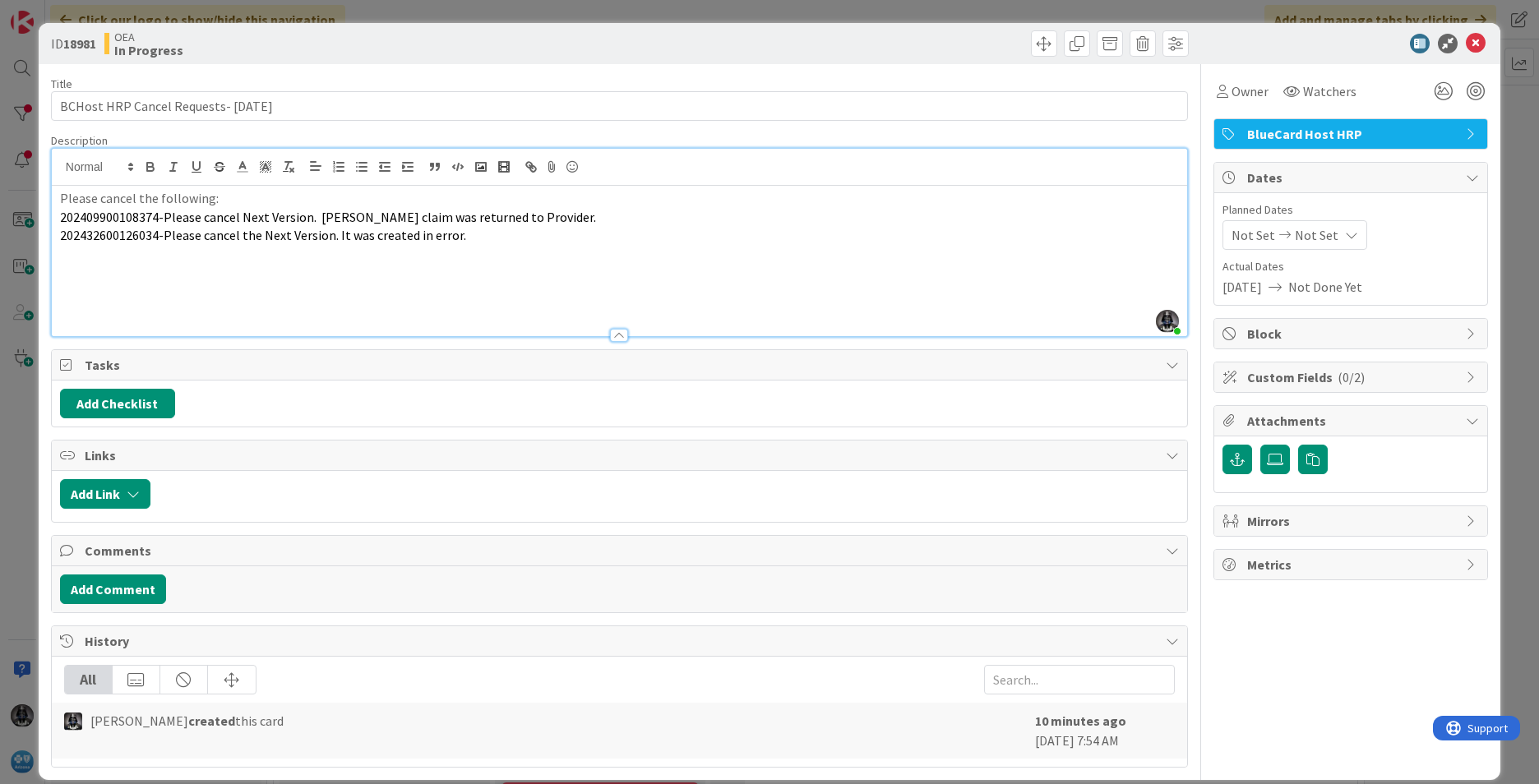
drag, startPoint x: 467, startPoint y: 238, endPoint x: 865, endPoint y: 218, distance: 398.5
click at [865, 218] on p "202409900108374-Please cancel Next Version. [PERSON_NAME] claim was returned to…" at bounding box center [619, 217] width 1119 height 19
click at [472, 237] on p "202432600126034-Please cancel the Next Version. It was created in error." at bounding box center [619, 235] width 1119 height 19
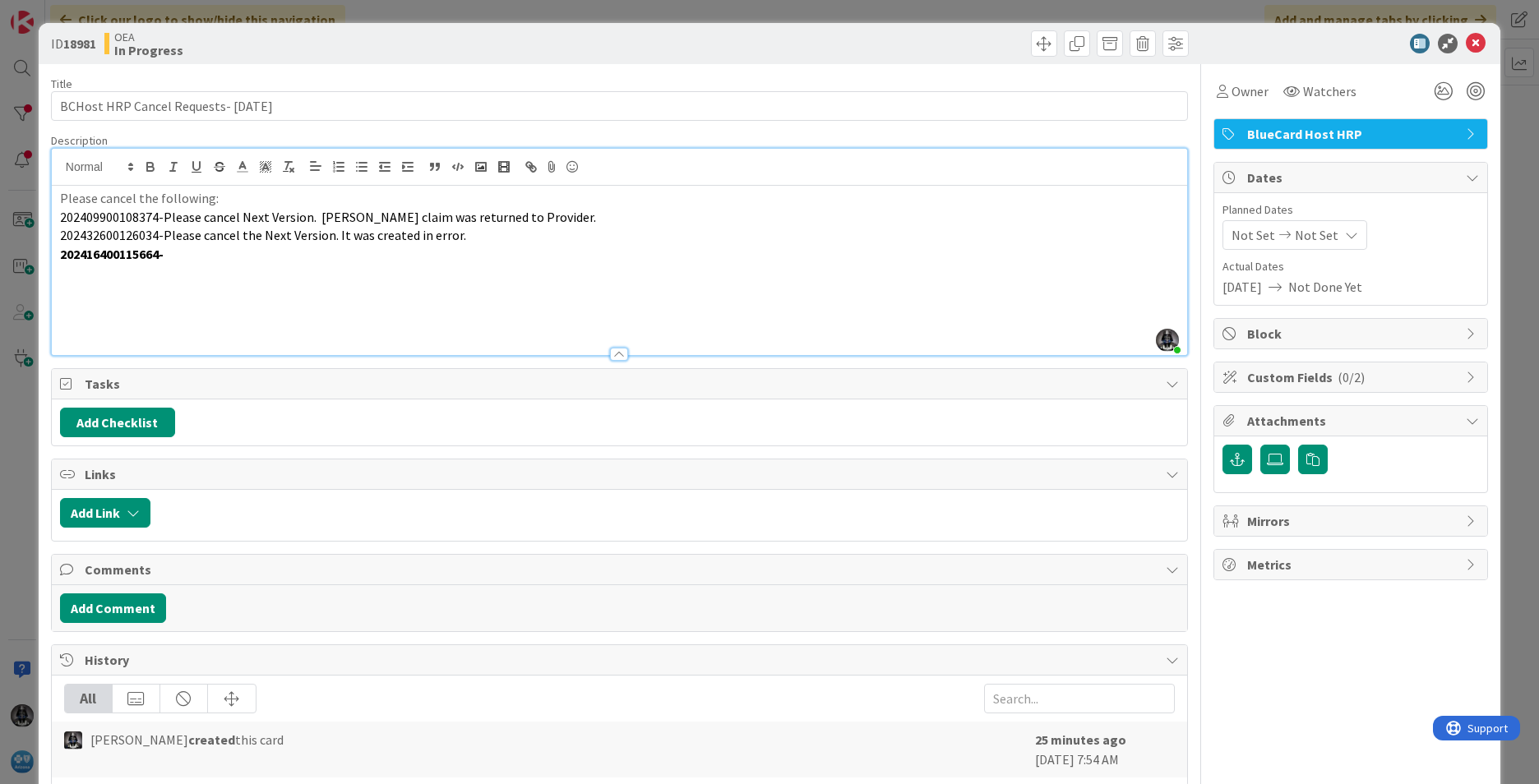
click at [61, 272] on p at bounding box center [619, 273] width 1119 height 19
click at [60, 285] on p at bounding box center [619, 292] width 1119 height 19
click at [66, 309] on p at bounding box center [619, 309] width 1119 height 19
click at [62, 324] on p at bounding box center [619, 329] width 1119 height 19
click at [62, 339] on div at bounding box center [619, 346] width 1136 height 17
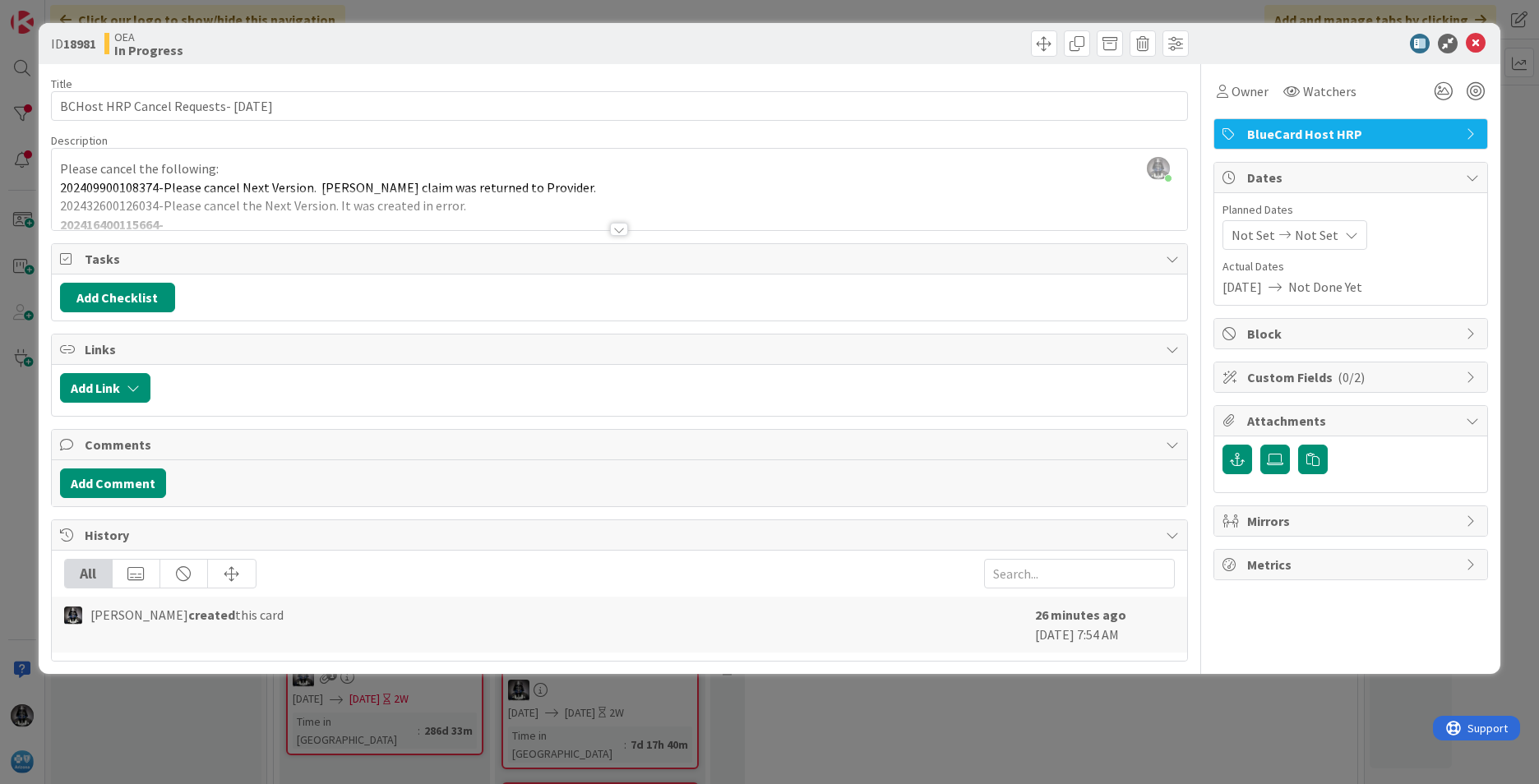
click at [616, 228] on div at bounding box center [619, 229] width 18 height 13
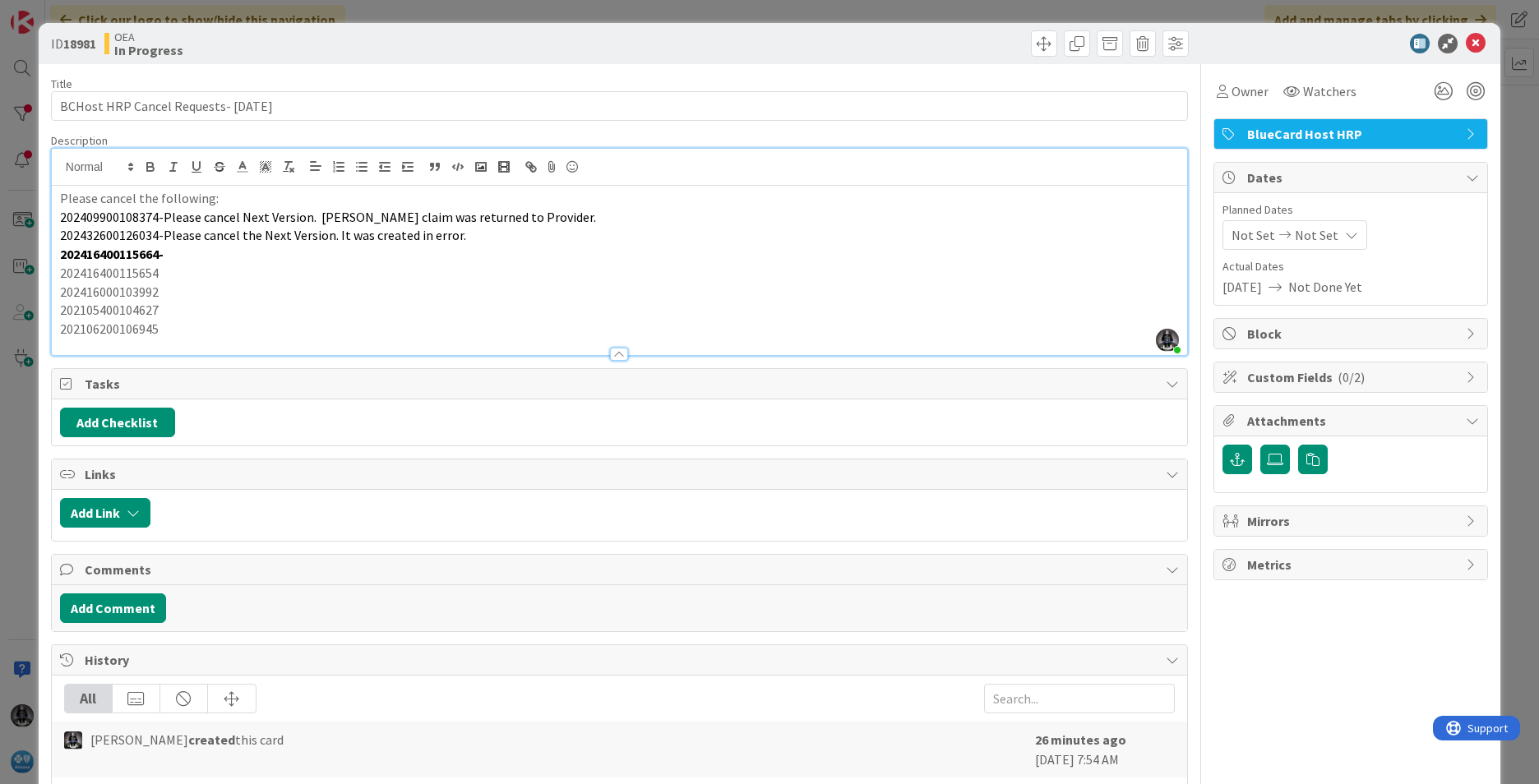
click at [175, 334] on p "202106200106945" at bounding box center [619, 329] width 1119 height 19
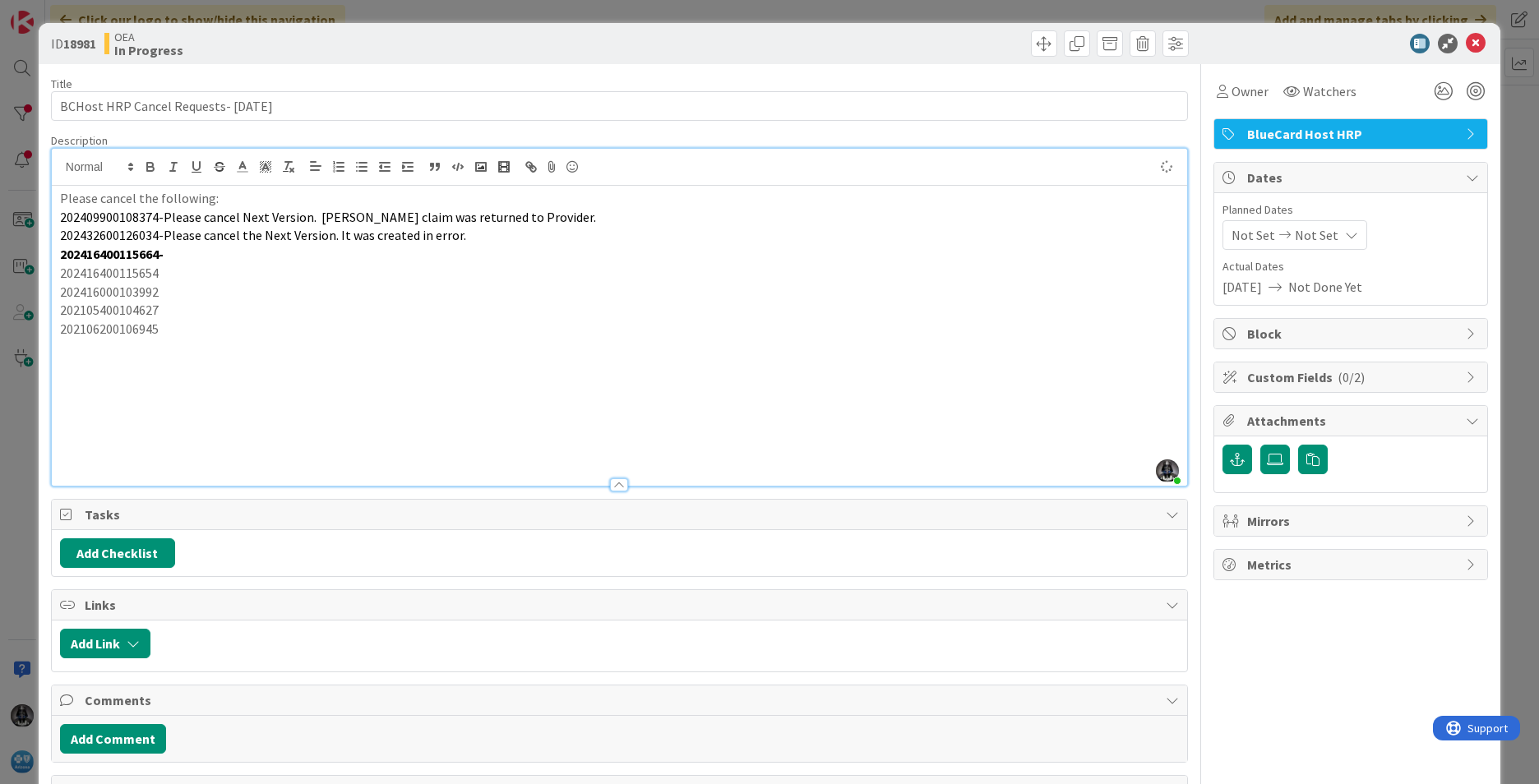
click at [169, 329] on p "202106200106945" at bounding box center [619, 329] width 1119 height 19
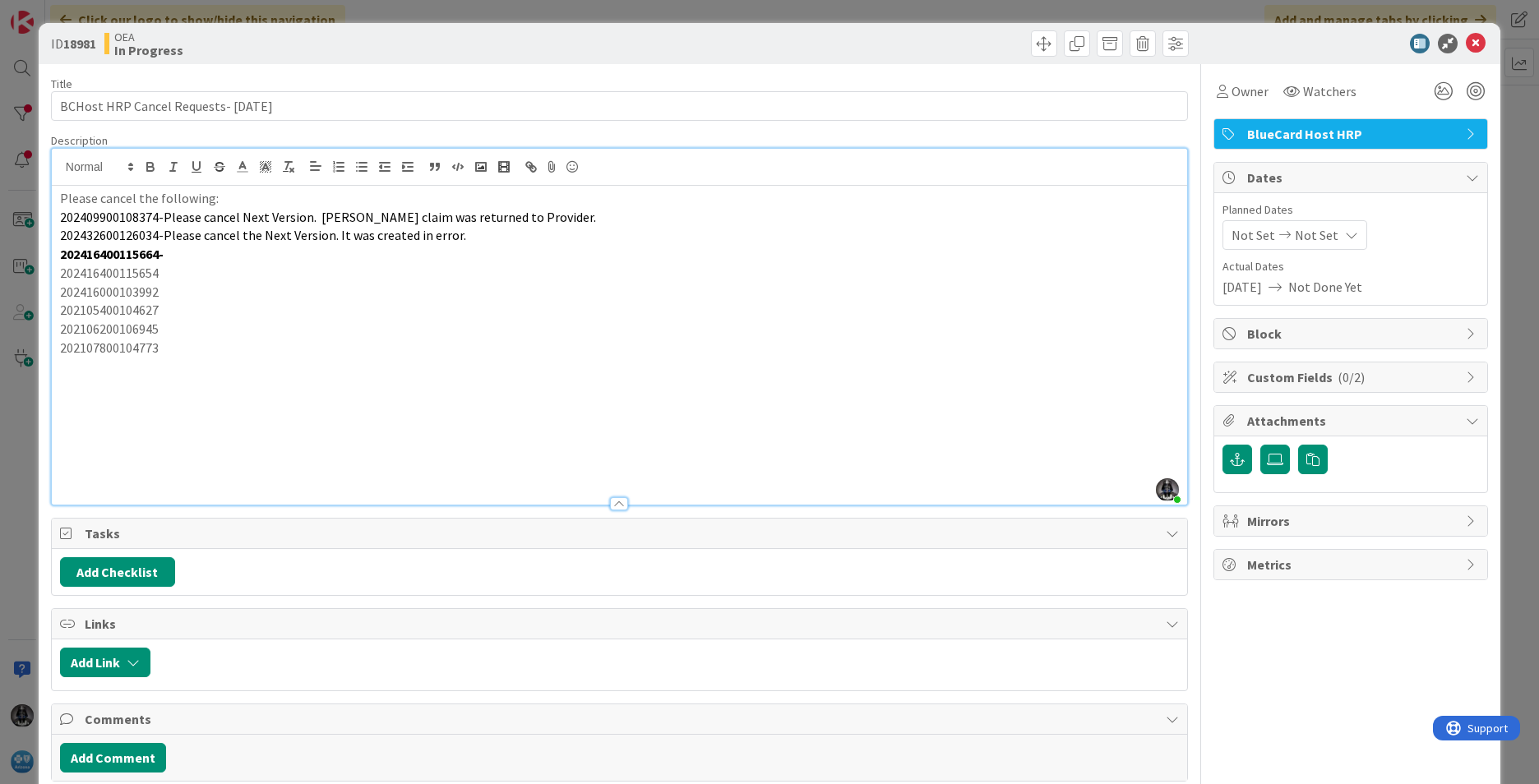
click at [66, 367] on p at bounding box center [619, 366] width 1119 height 19
click at [62, 384] on p at bounding box center [619, 384] width 1119 height 19
click at [63, 401] on p at bounding box center [619, 403] width 1119 height 19
click at [63, 421] on p at bounding box center [619, 423] width 1119 height 19
click at [61, 442] on p at bounding box center [619, 441] width 1119 height 19
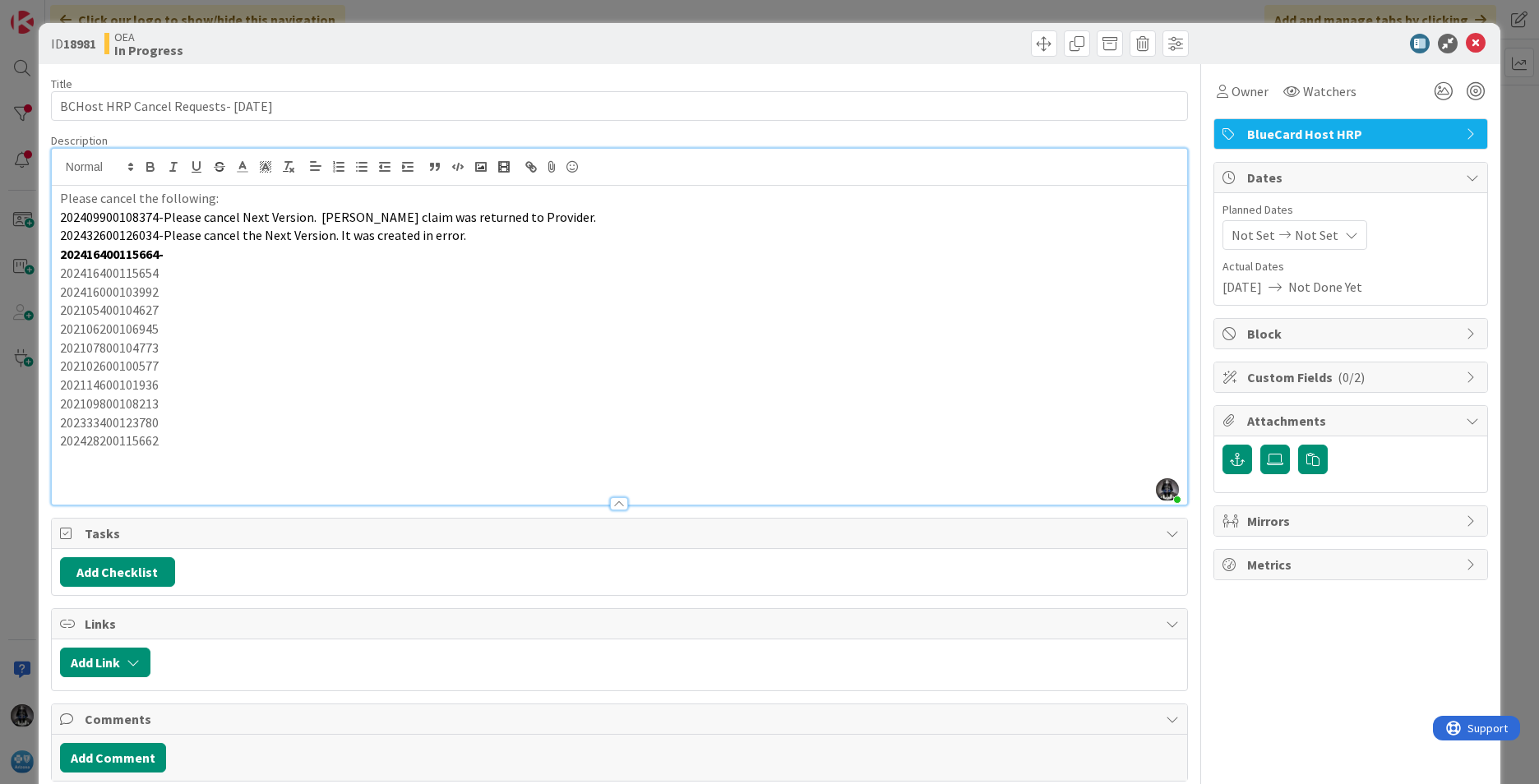
click at [184, 254] on p "202416400115664-" at bounding box center [619, 254] width 1119 height 19
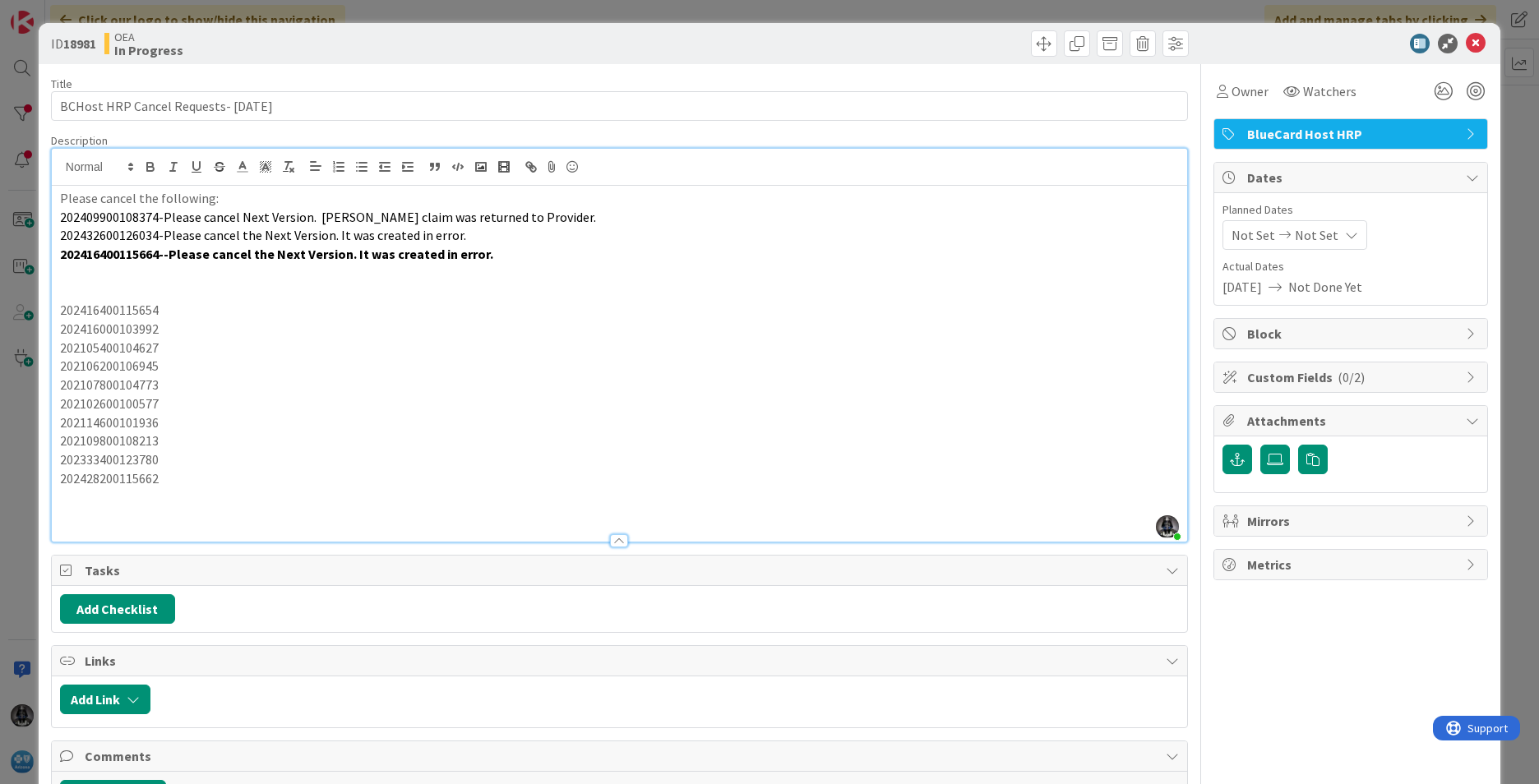
click at [495, 264] on p at bounding box center [619, 273] width 1119 height 19
click at [494, 256] on p "202416400115664--Please cancel the Next Version. It was created in error." at bounding box center [619, 254] width 1119 height 19
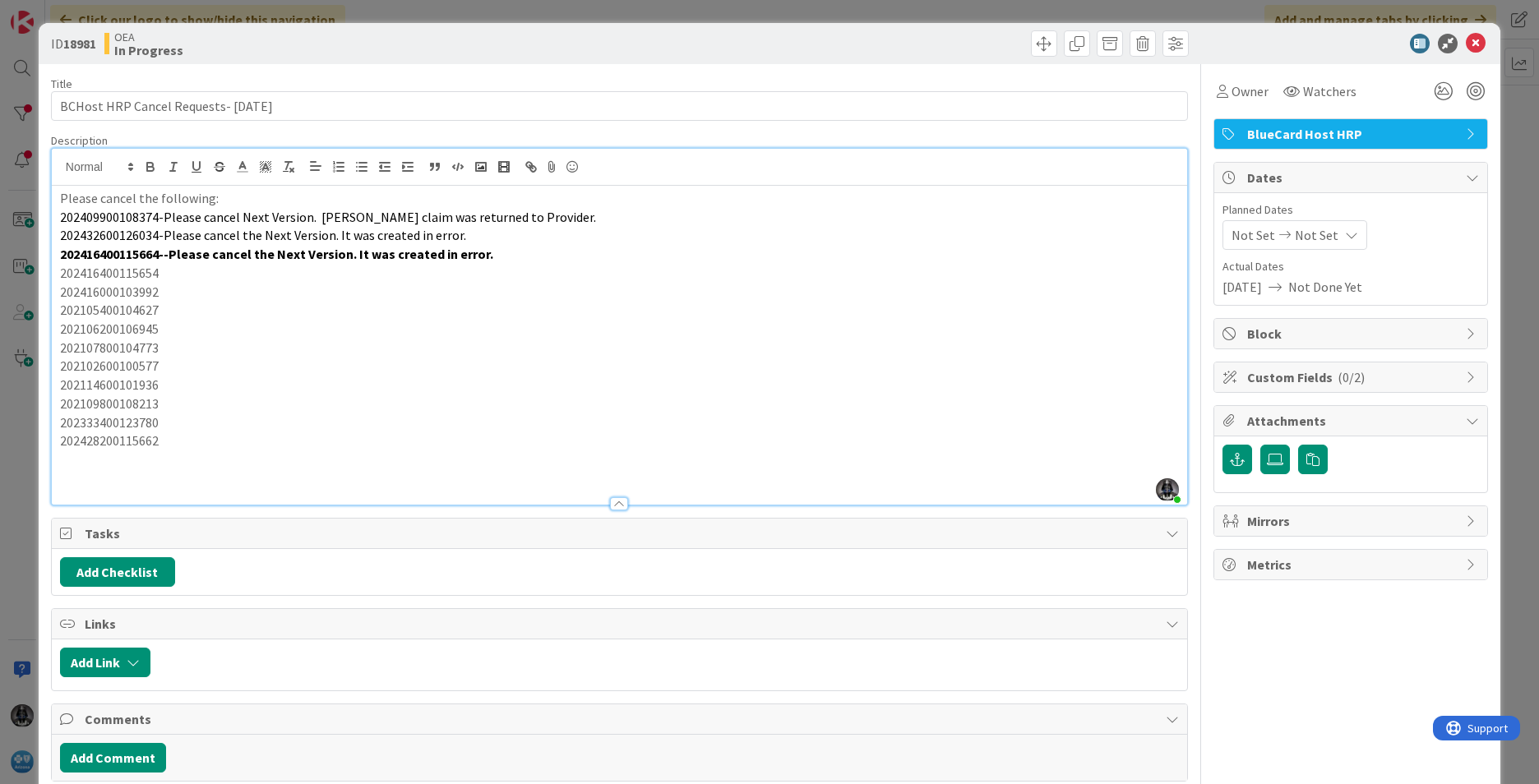
drag, startPoint x: 112, startPoint y: 274, endPoint x: 446, endPoint y: 309, distance: 335.8
drag, startPoint x: 446, startPoint y: 309, endPoint x: 111, endPoint y: 273, distance: 336.9
click at [111, 273] on p "202416400115654" at bounding box center [619, 273] width 1119 height 19
copy p "202416400115654"
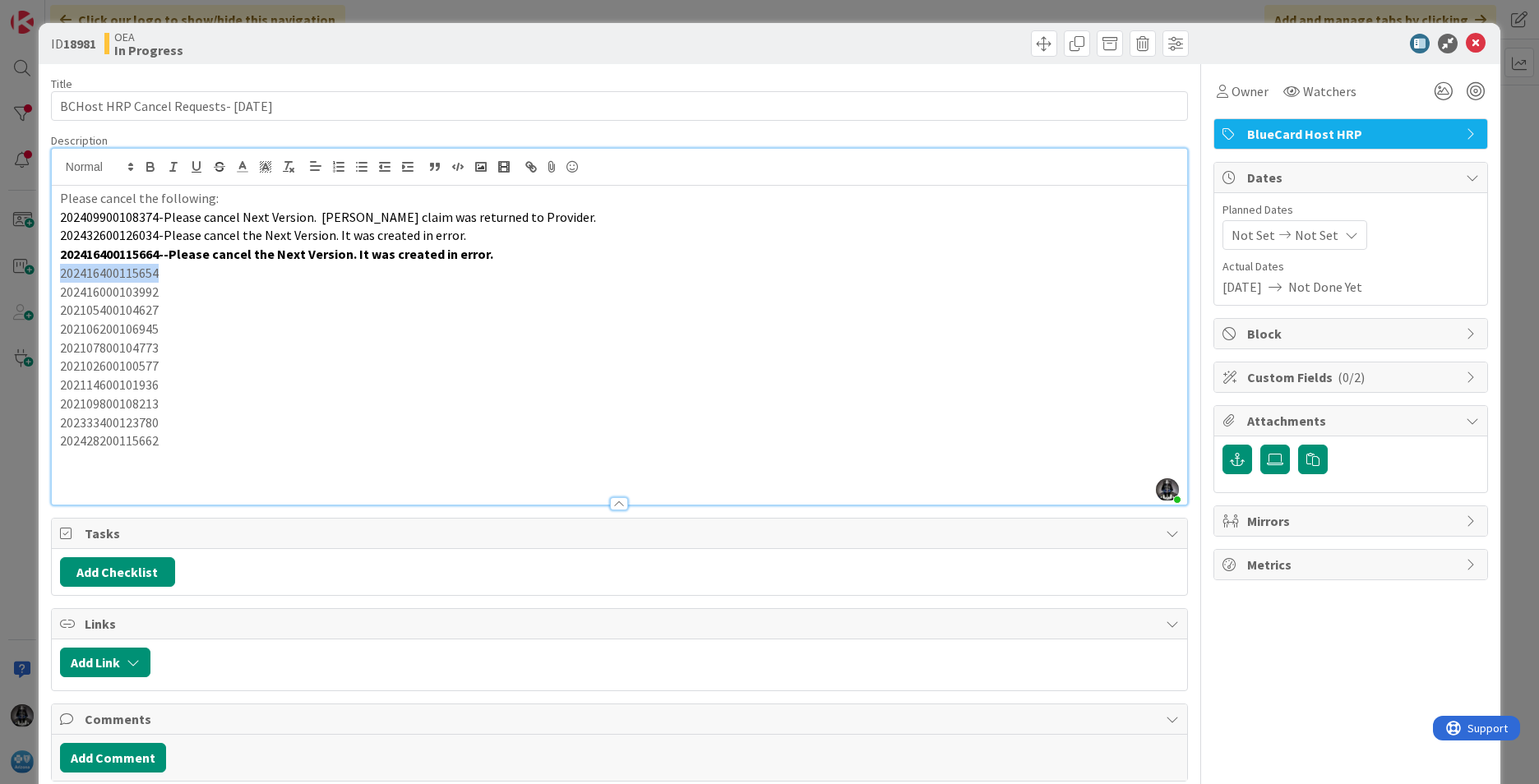
click at [170, 275] on p "202416400115654" at bounding box center [619, 273] width 1119 height 19
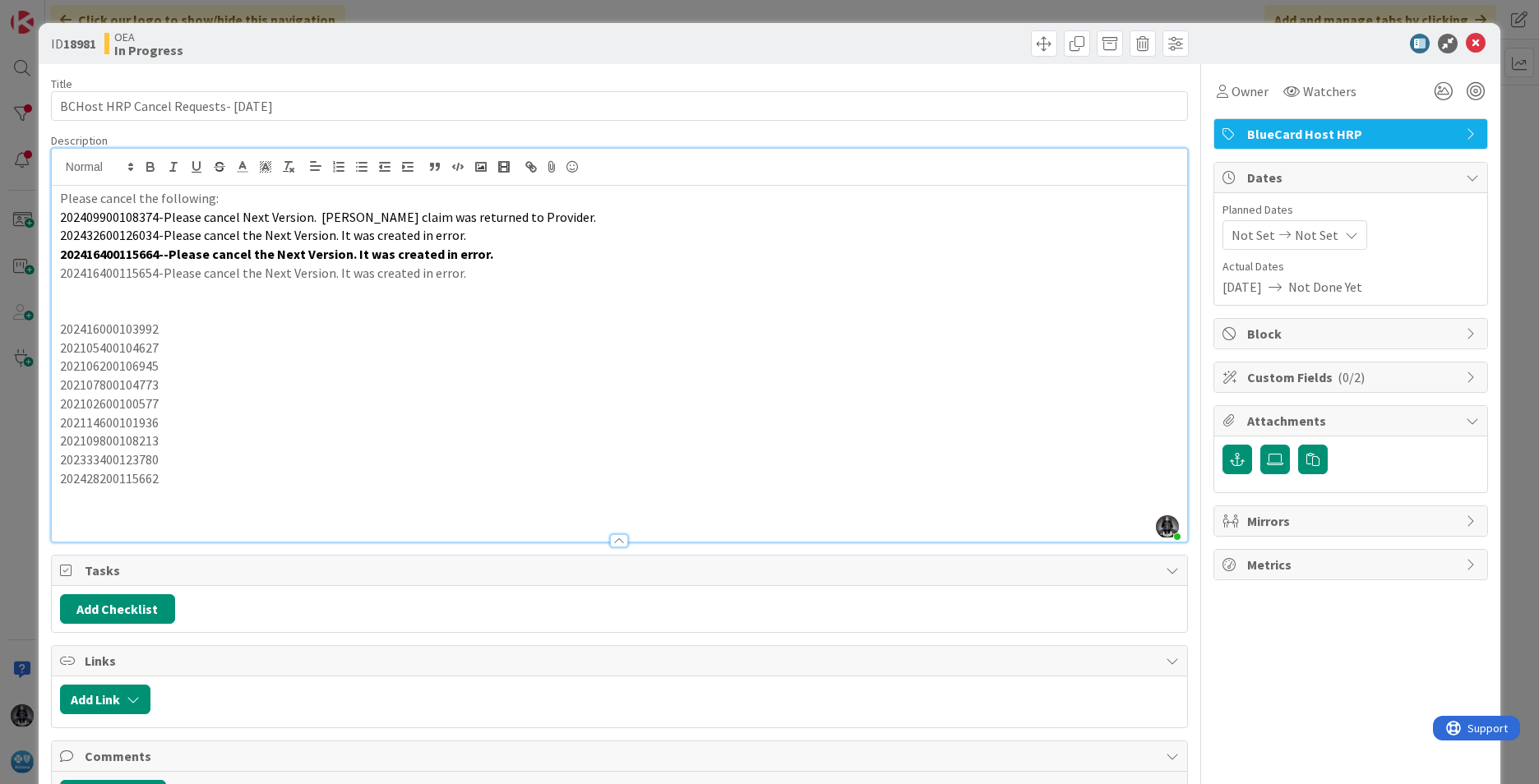
click at [459, 271] on p "202416400115654-Please cancel the Next Version. It was created in error." at bounding box center [619, 273] width 1119 height 19
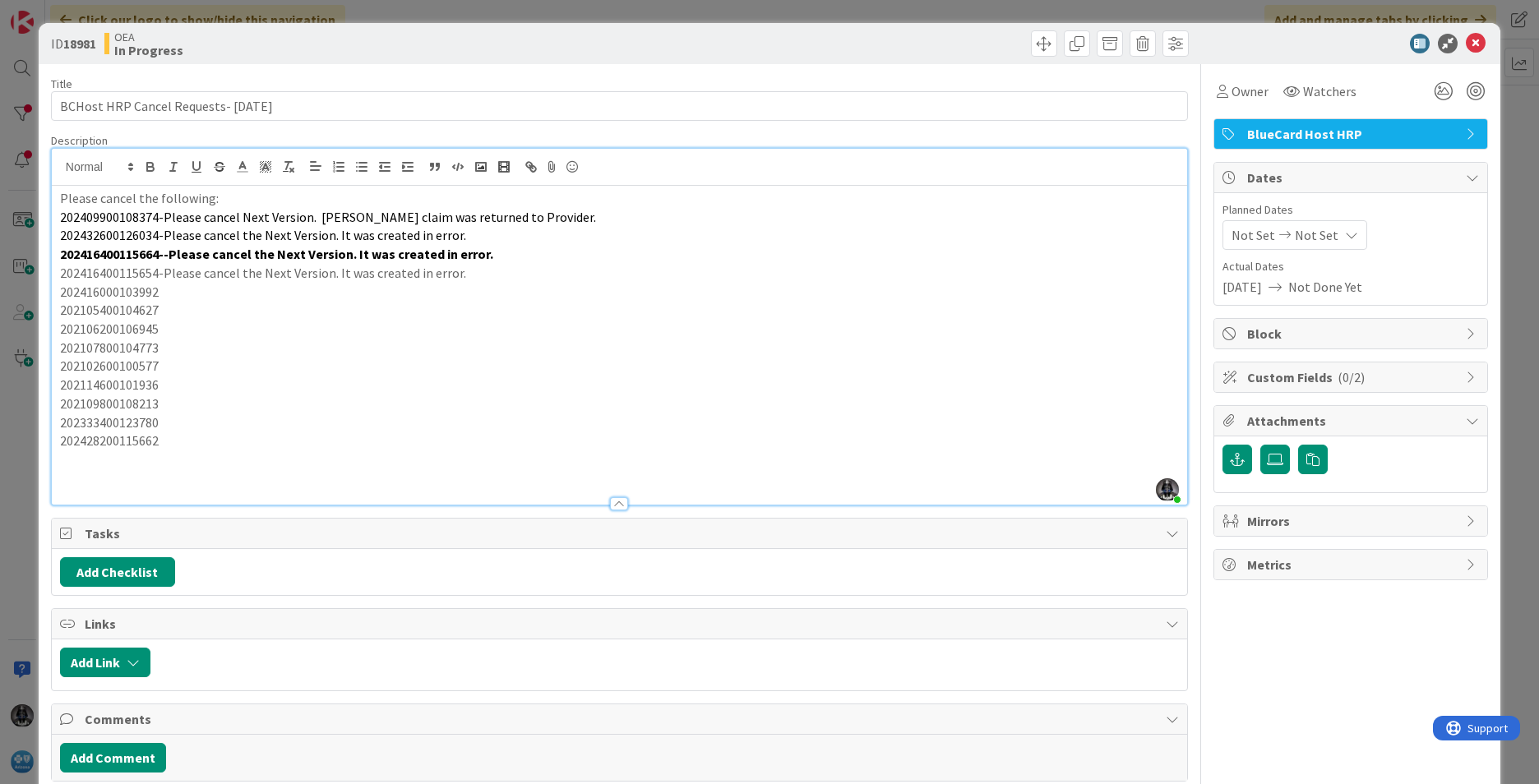
click at [160, 293] on p "202416000103992" at bounding box center [619, 292] width 1119 height 19
click at [95, 295] on p "202416000103992" at bounding box center [619, 292] width 1119 height 19
copy p "202416000103992"
click at [184, 296] on p "202416000103992" at bounding box center [619, 292] width 1119 height 19
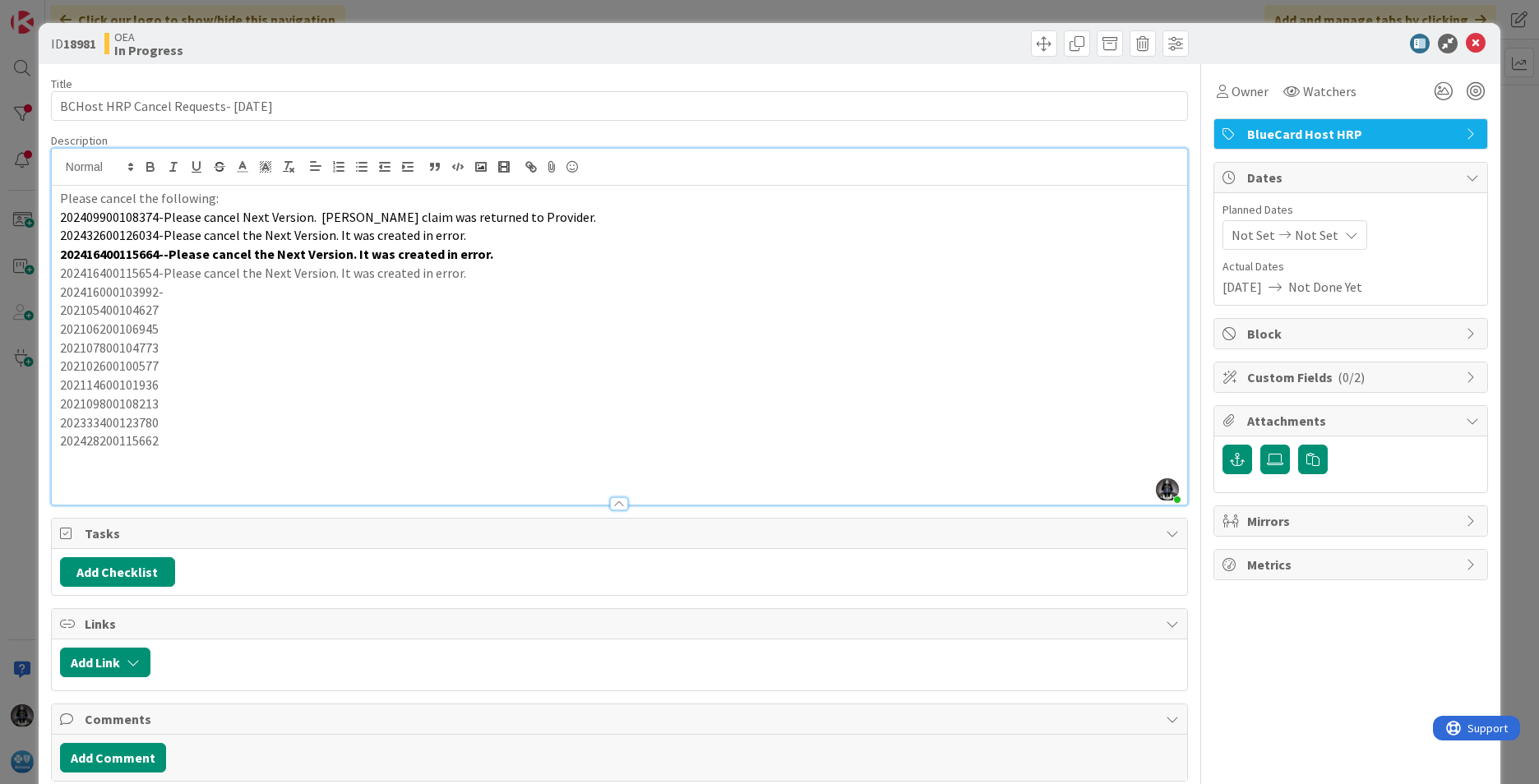
drag, startPoint x: 184, startPoint y: 291, endPoint x: 176, endPoint y: 298, distance: 10.6
click at [177, 308] on p "202105400104627" at bounding box center [619, 309] width 1119 height 19
click at [178, 291] on p "202416000103992-" at bounding box center [619, 292] width 1119 height 19
drag, startPoint x: 131, startPoint y: 309, endPoint x: 509, endPoint y: 330, distance: 378.6
click at [509, 330] on p "202106200106945" at bounding box center [619, 329] width 1119 height 19
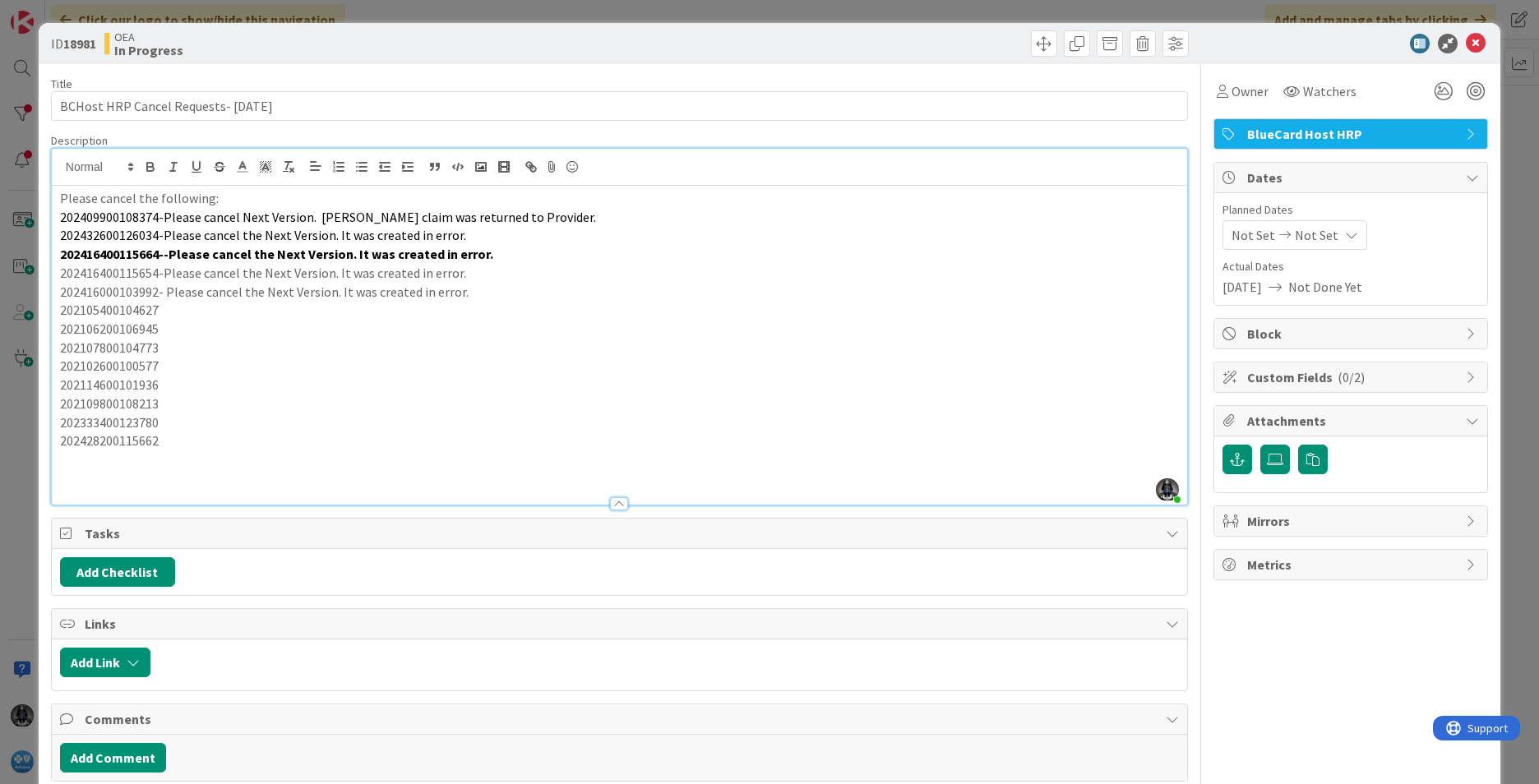
drag, startPoint x: 133, startPoint y: 306, endPoint x: 112, endPoint y: 310, distance: 21.4
click at [112, 310] on p "202105400104627" at bounding box center [619, 309] width 1119 height 19
copy p "202105400104627"
drag, startPoint x: 174, startPoint y: 318, endPoint x: 167, endPoint y: 309, distance: 11.4
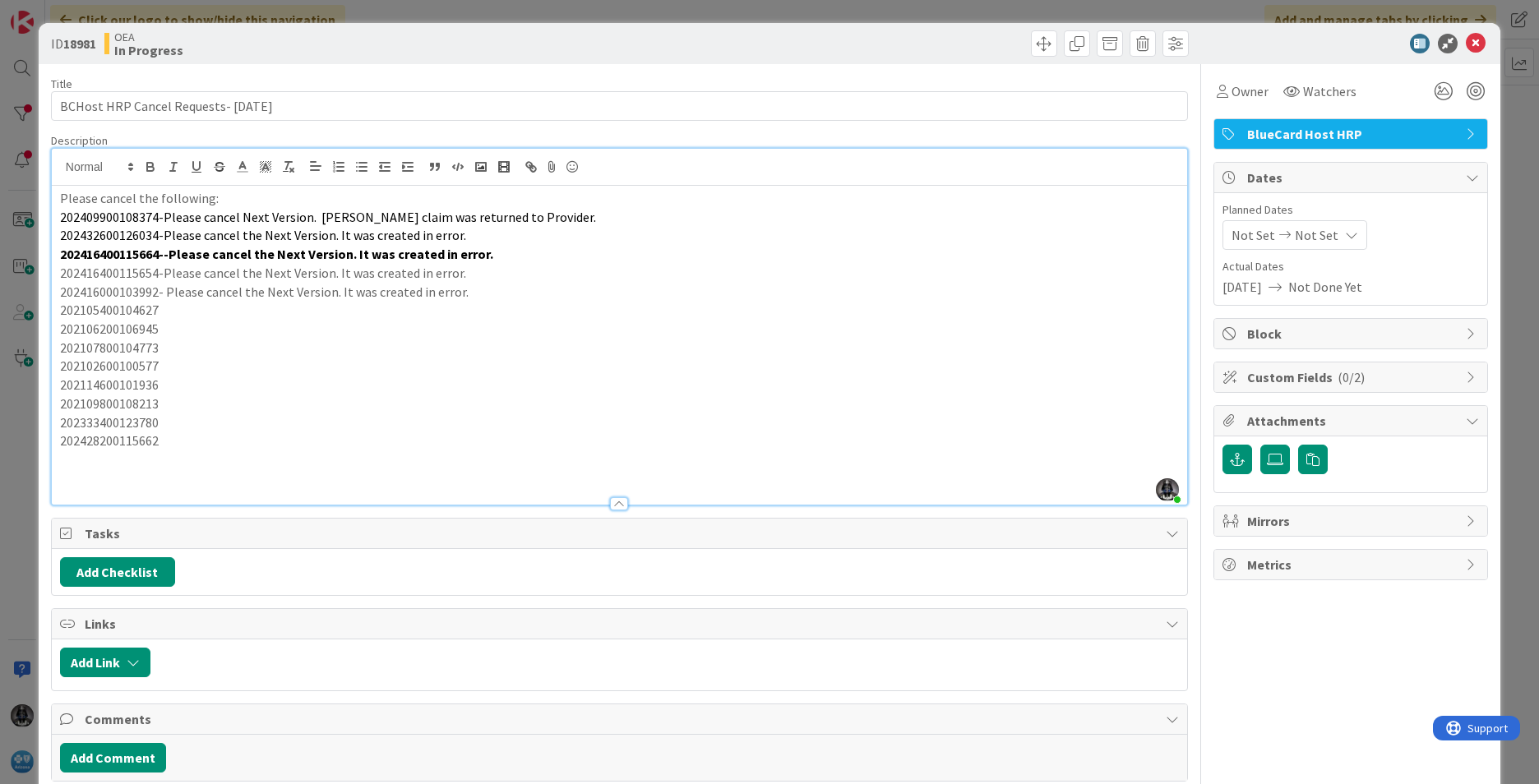
click at [167, 309] on p "202105400104627" at bounding box center [619, 309] width 1119 height 19
click at [107, 329] on p "202106200106945" at bounding box center [619, 329] width 1119 height 19
copy p "202106200106945"
click at [172, 330] on p "202106200106945" at bounding box center [619, 329] width 1119 height 19
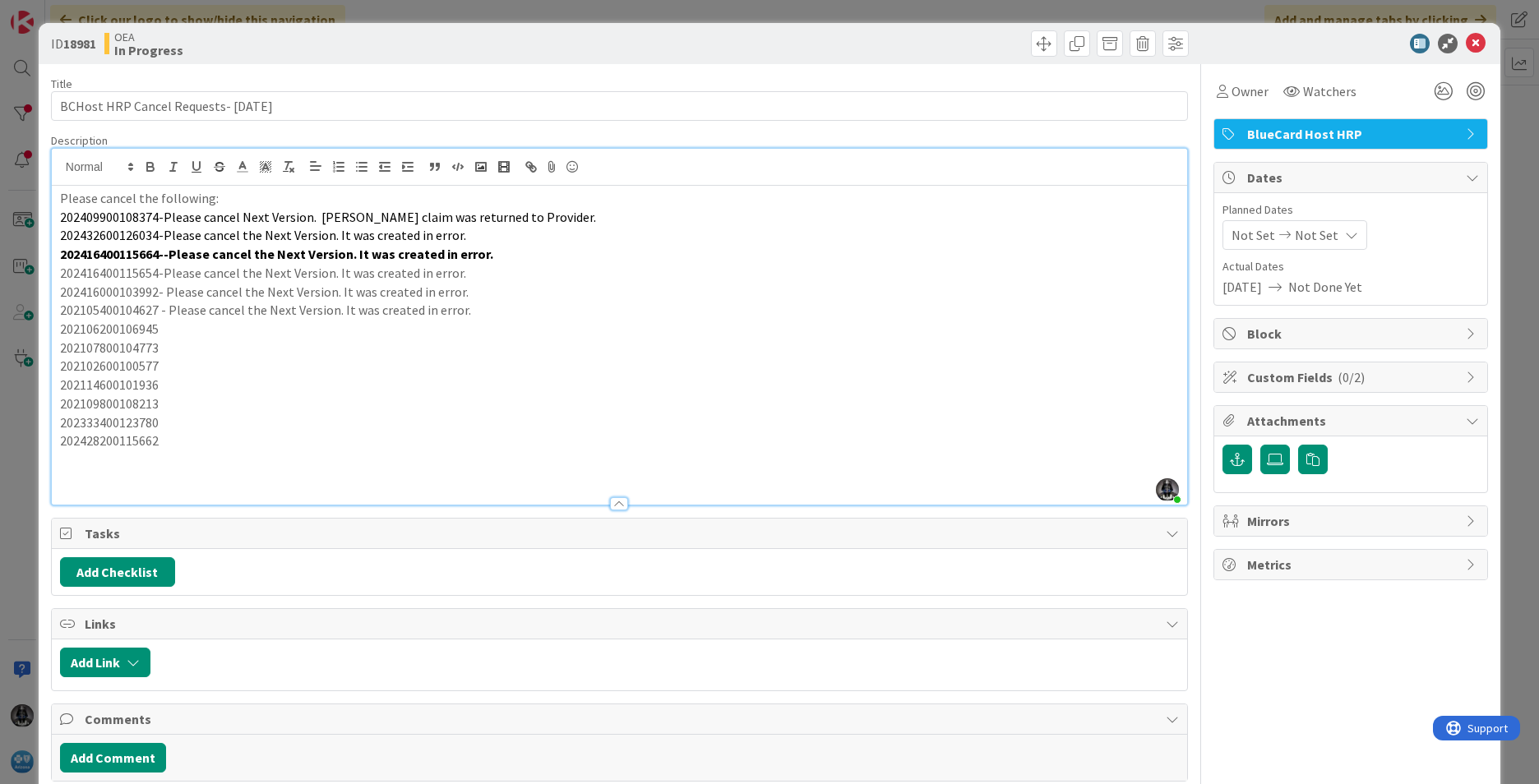
click at [169, 326] on p "202106200106945" at bounding box center [619, 329] width 1119 height 19
click at [134, 342] on p "202107800104773" at bounding box center [619, 348] width 1119 height 19
click at [131, 346] on p "202107800104773" at bounding box center [619, 348] width 1119 height 19
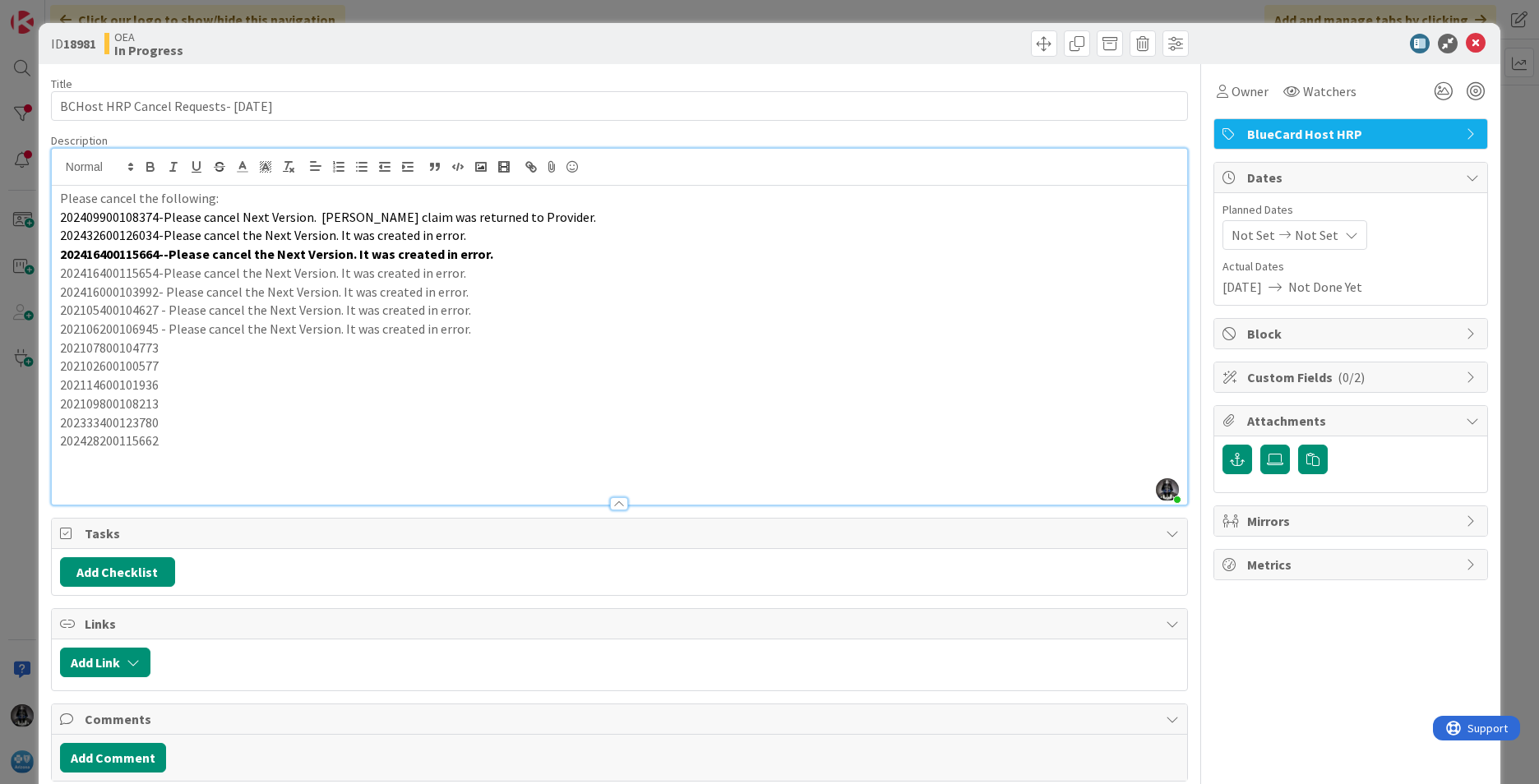
copy p "202107800104773"
drag, startPoint x: 173, startPoint y: 351, endPoint x: 165, endPoint y: 342, distance: 12.0
click at [340, 370] on p "202102600100577" at bounding box center [619, 366] width 1119 height 19
click at [172, 351] on p "202107800104773" at bounding box center [619, 348] width 1119 height 19
drag, startPoint x: 172, startPoint y: 351, endPoint x: 616, endPoint y: 381, distance: 445.0
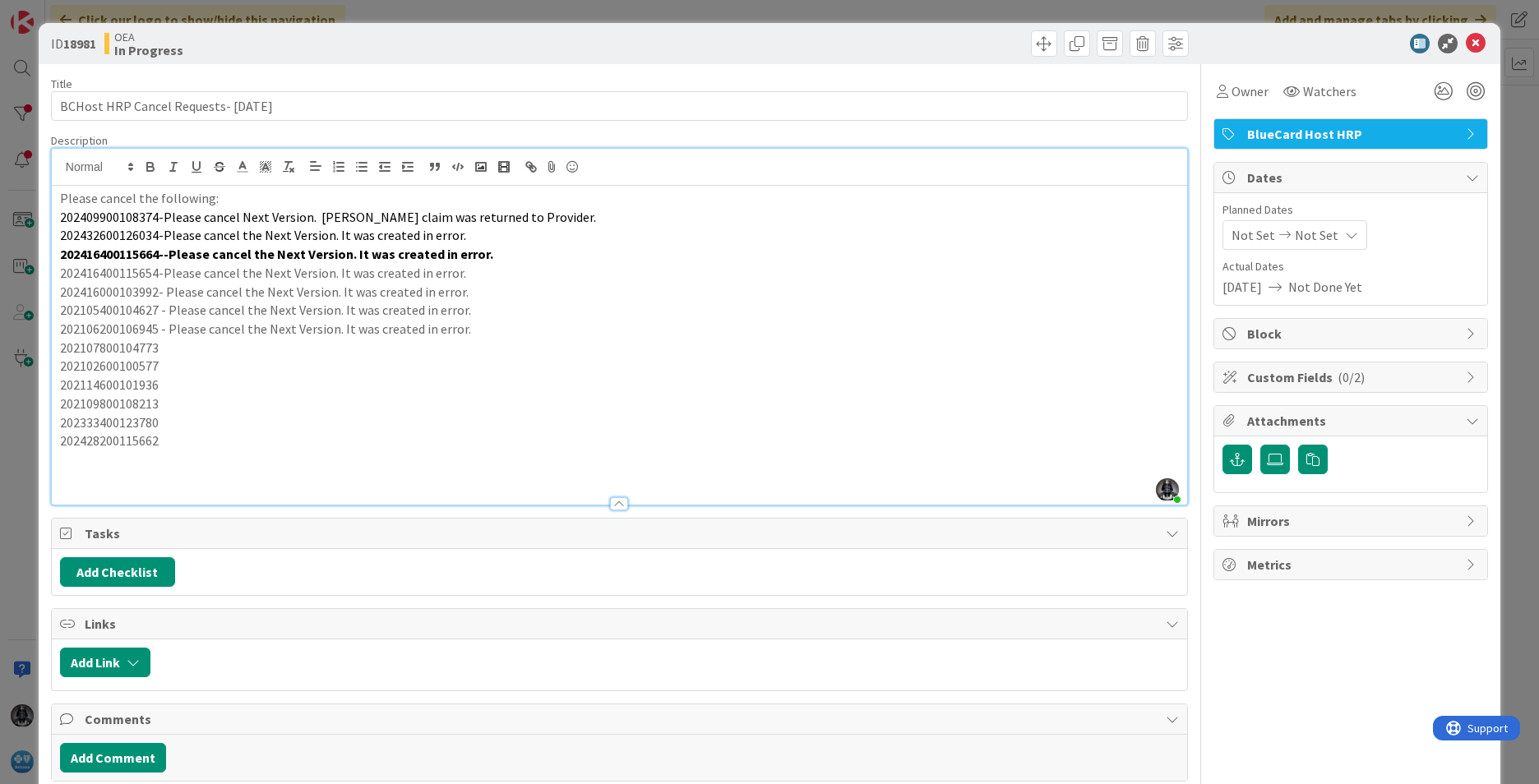
click at [623, 389] on p "202114600101936" at bounding box center [619, 384] width 1119 height 19
drag, startPoint x: 161, startPoint y: 345, endPoint x: 695, endPoint y: 361, distance: 534.2
drag, startPoint x: 695, startPoint y: 361, endPoint x: 170, endPoint y: 346, distance: 525.2
click at [170, 346] on p "202107800104773" at bounding box center [619, 348] width 1119 height 19
click at [128, 368] on p "202102600100577" at bounding box center [619, 366] width 1119 height 19
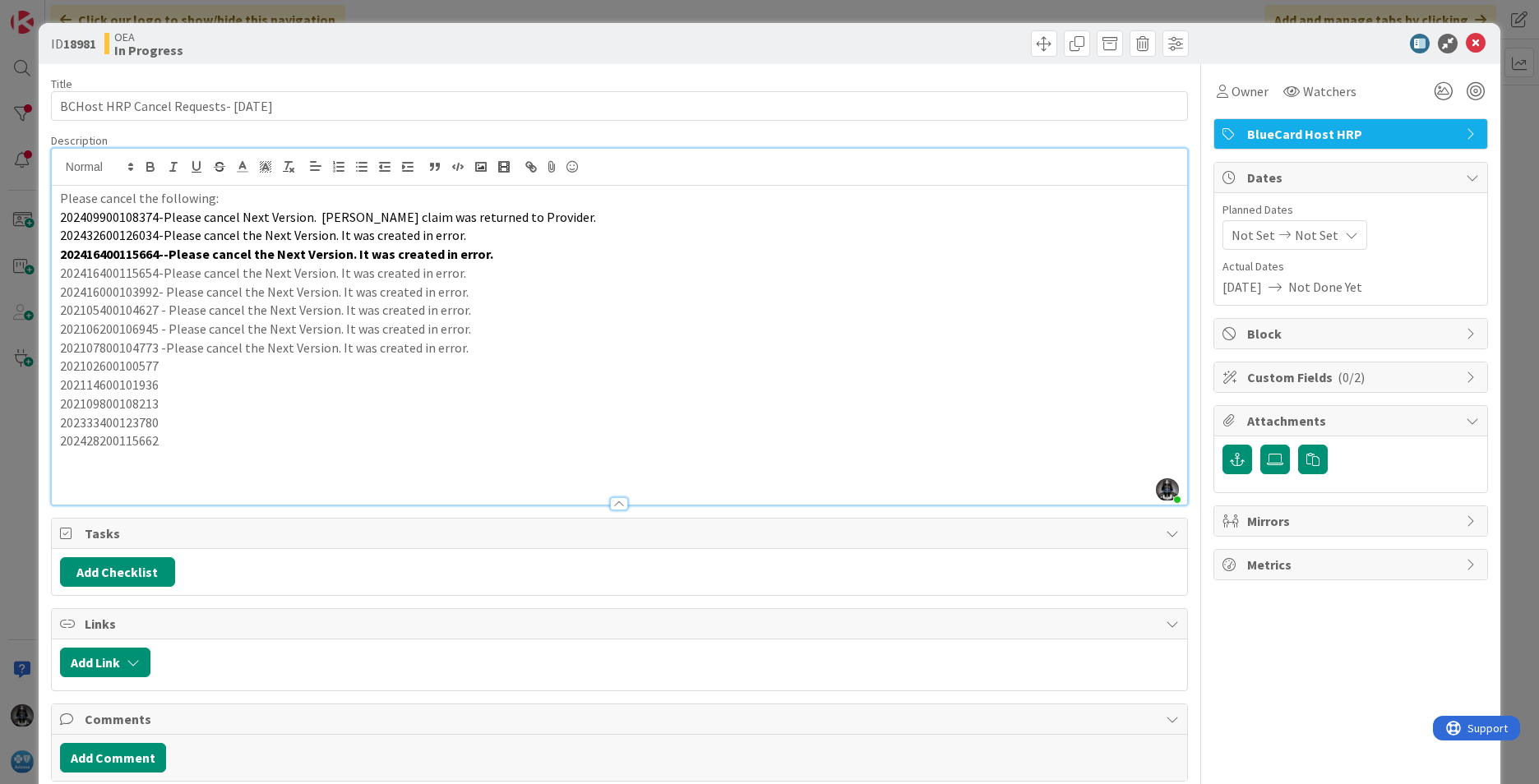
click at [128, 368] on p "202102600100577" at bounding box center [619, 366] width 1119 height 19
copy p "202102600100577"
drag, startPoint x: 170, startPoint y: 359, endPoint x: 167, endPoint y: 369, distance: 10.4
click at [167, 369] on p "202102600100577" at bounding box center [619, 366] width 1119 height 19
drag, startPoint x: 168, startPoint y: 364, endPoint x: 630, endPoint y: 347, distance: 462.3
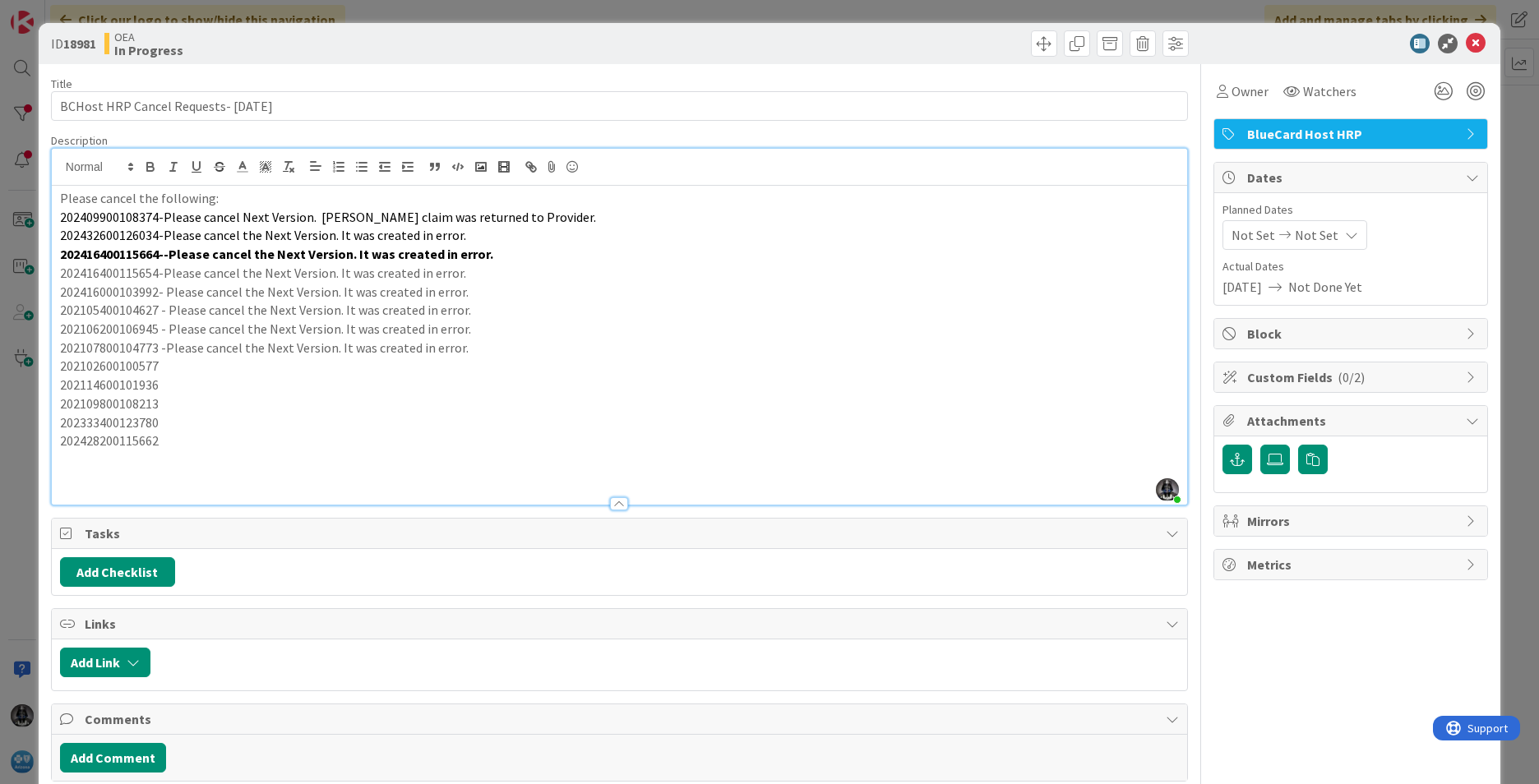
click at [656, 348] on p "202107800104773 -Please cancel the Next Version. It was created in error." at bounding box center [619, 348] width 1119 height 19
click at [170, 368] on p "202102600100577" at bounding box center [619, 366] width 1119 height 19
click at [128, 384] on p "202114600101936" at bounding box center [619, 384] width 1119 height 19
copy p "202114600101936"
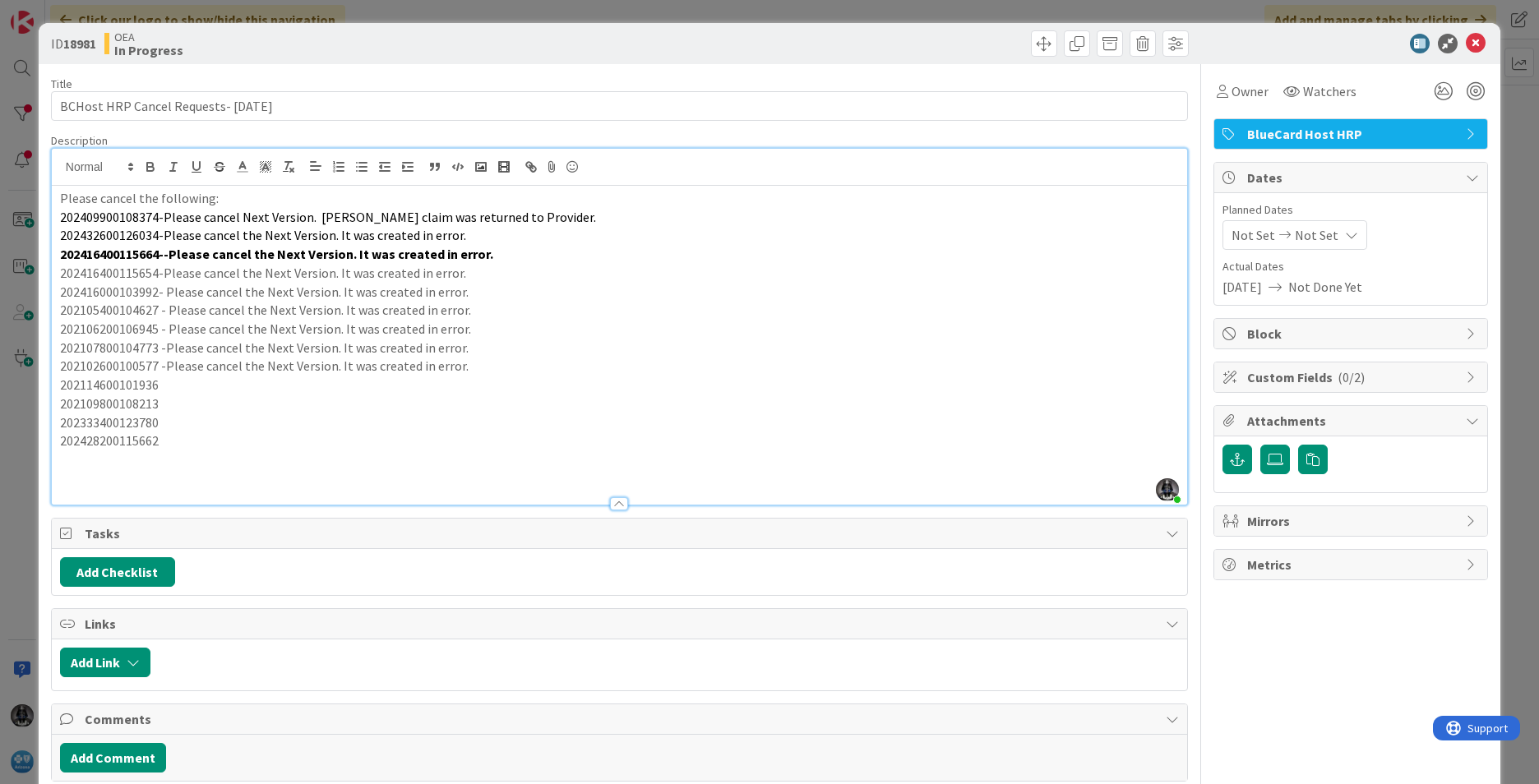
click at [638, 380] on p "202114600101936" at bounding box center [619, 384] width 1119 height 19
drag, startPoint x: 186, startPoint y: 377, endPoint x: 165, endPoint y: 383, distance: 21.8
click at [165, 383] on p "202114600101936" at bounding box center [619, 384] width 1119 height 19
click at [132, 401] on p "202109800108213" at bounding box center [619, 403] width 1119 height 19
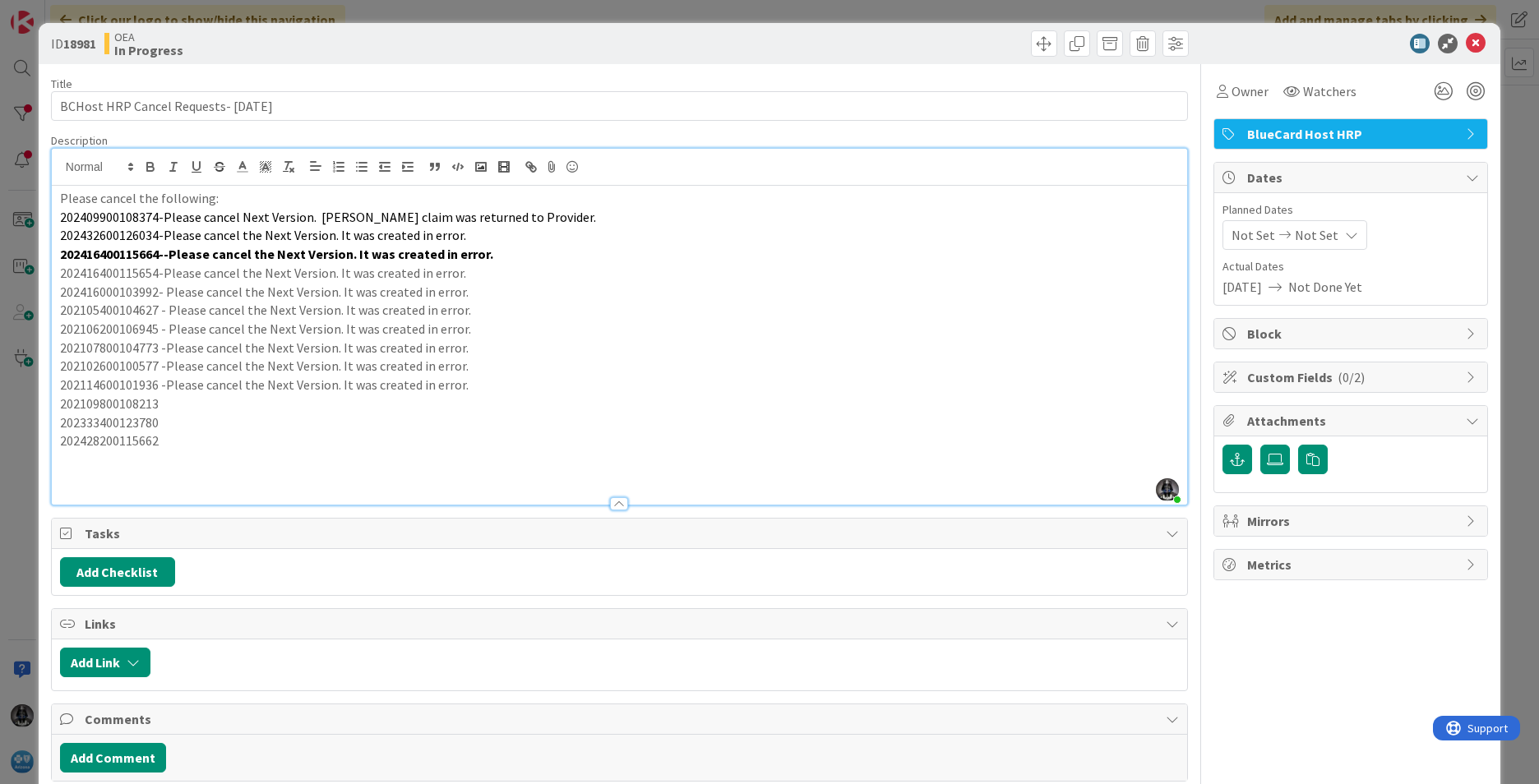
copy p "202109800108213"
click at [183, 409] on p "202109800108213" at bounding box center [619, 403] width 1119 height 19
click at [109, 422] on p "202333400123780" at bounding box center [619, 423] width 1119 height 19
copy p "202333400123780"
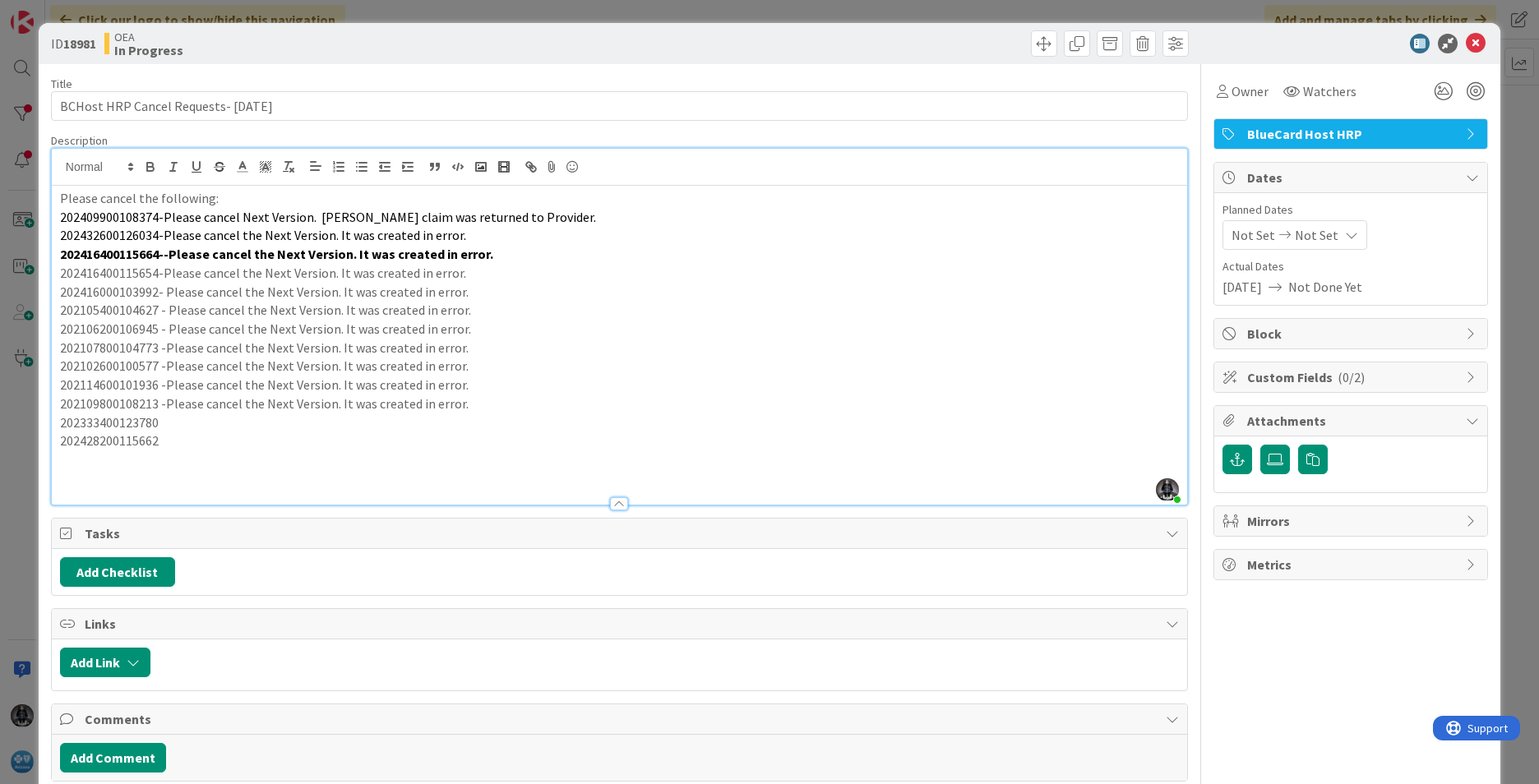
drag, startPoint x: 173, startPoint y: 422, endPoint x: 813, endPoint y: 382, distance: 641.2
click at [813, 382] on p "202114600101936 -Please cancel the Next Version. It was created in error." at bounding box center [619, 384] width 1119 height 19
click at [178, 423] on p "202333400123780" at bounding box center [619, 423] width 1119 height 19
click at [130, 446] on p "202428200115662" at bounding box center [619, 441] width 1119 height 19
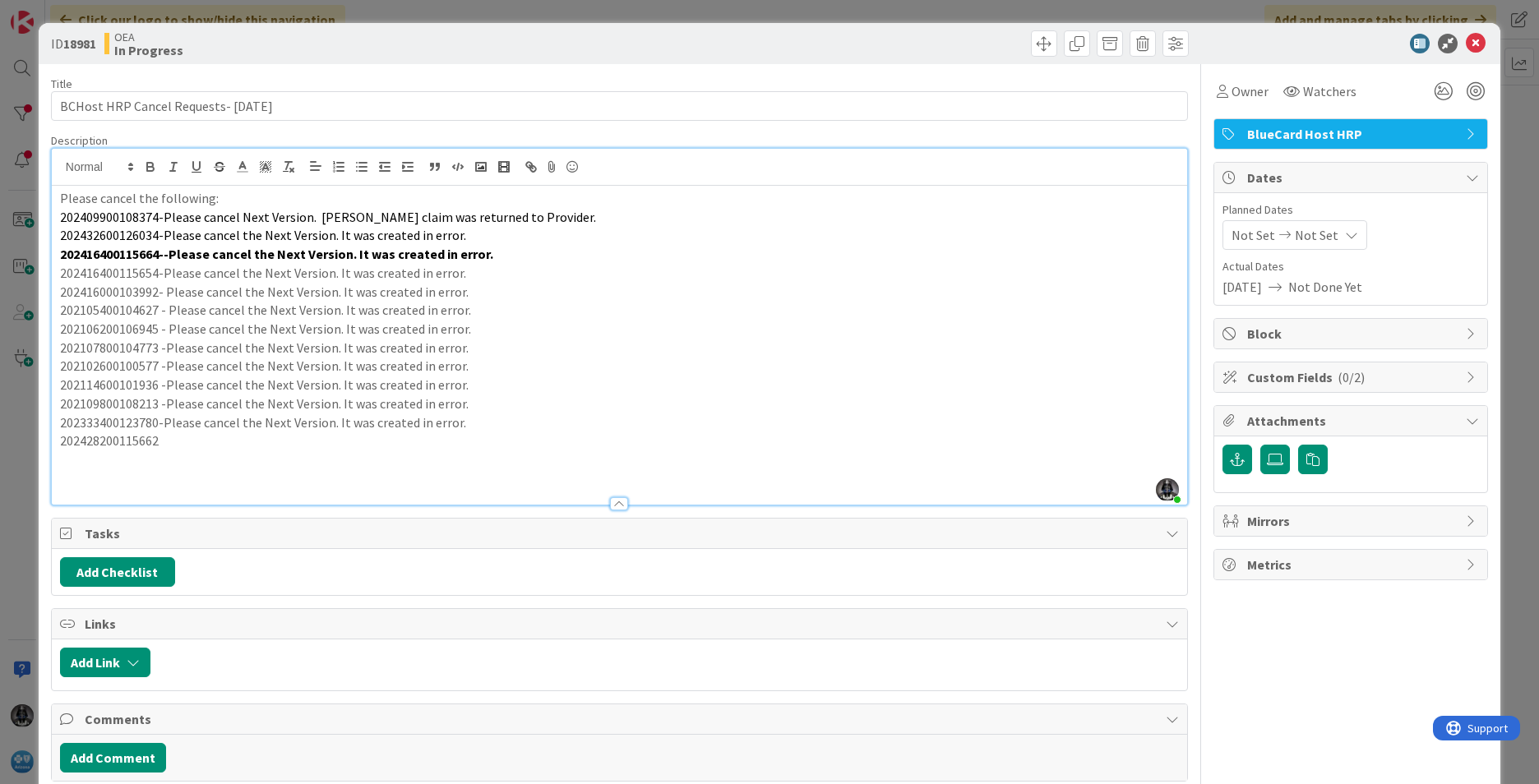
copy p "202428200115662"
click at [177, 442] on p "202428200115662" at bounding box center [619, 441] width 1119 height 19
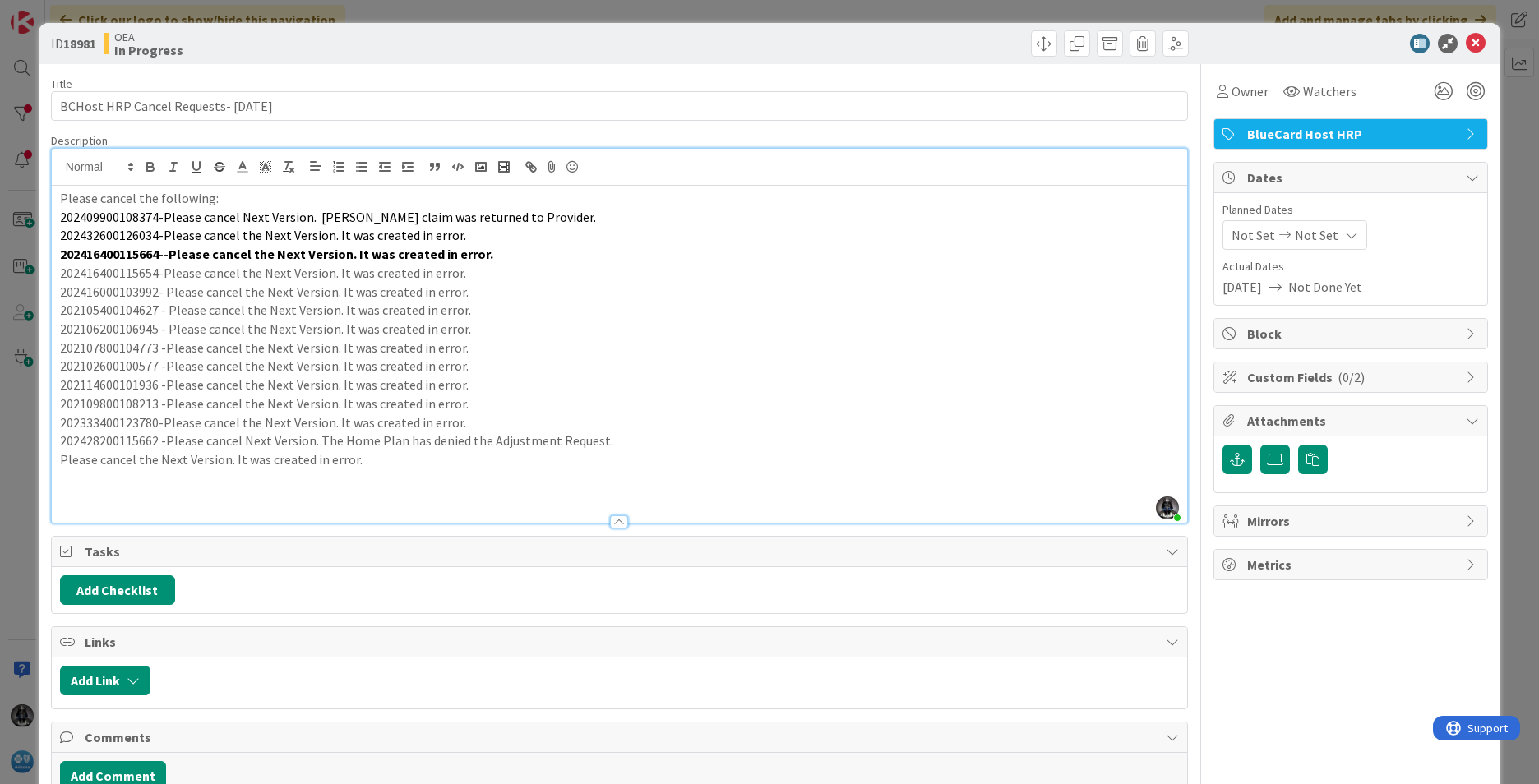
click at [53, 454] on div "Please cancel the following: 202409900108374-Please cancel Next Version. [PERSO…" at bounding box center [619, 354] width 1136 height 337
click at [470, 465] on p "202507100120664- Please cancel the Next Version. It was created in error." at bounding box center [619, 459] width 1119 height 19
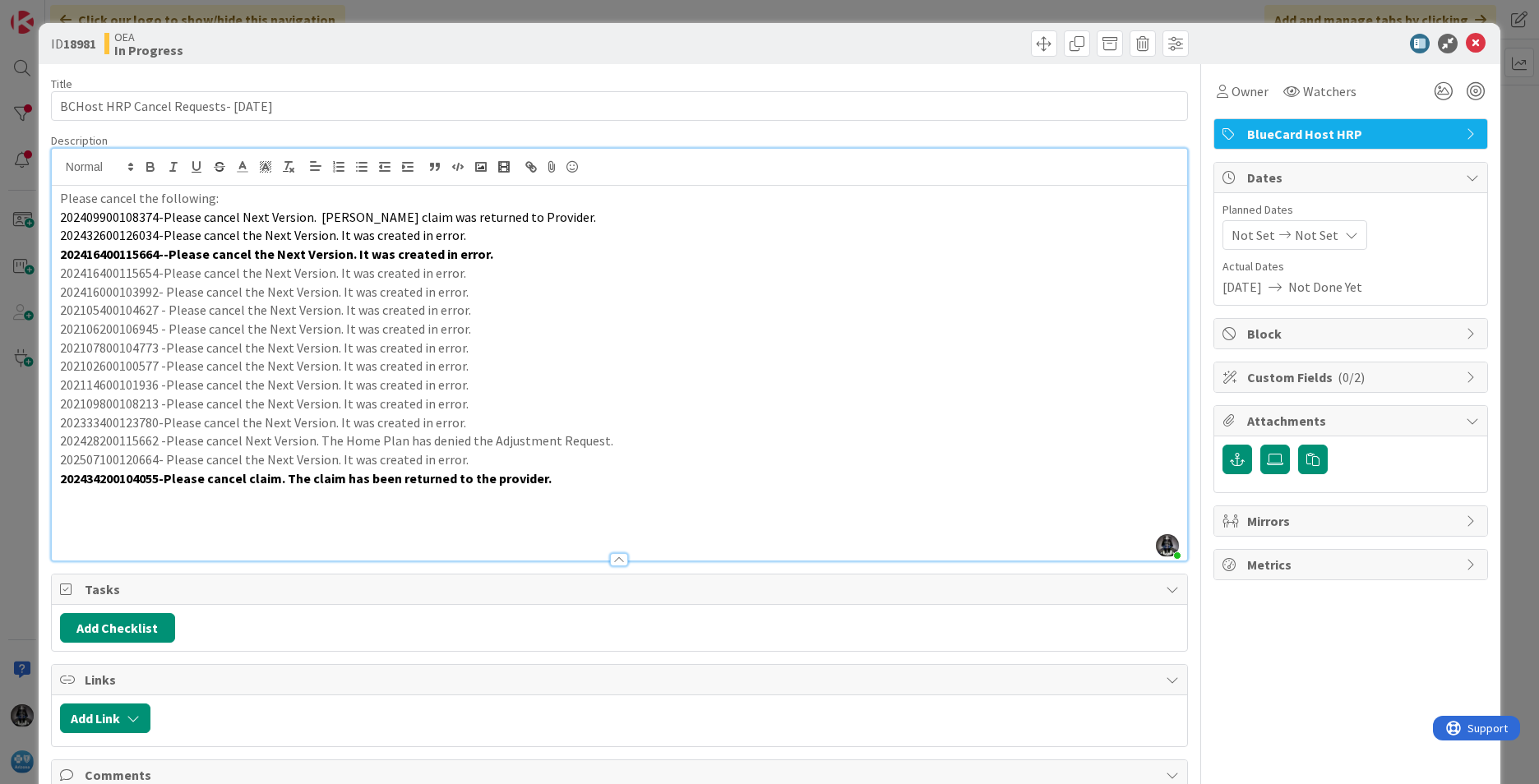
click at [553, 475] on p "202434200104055-Please cancel claim. The claim has been returned to the provide…" at bounding box center [619, 478] width 1119 height 19
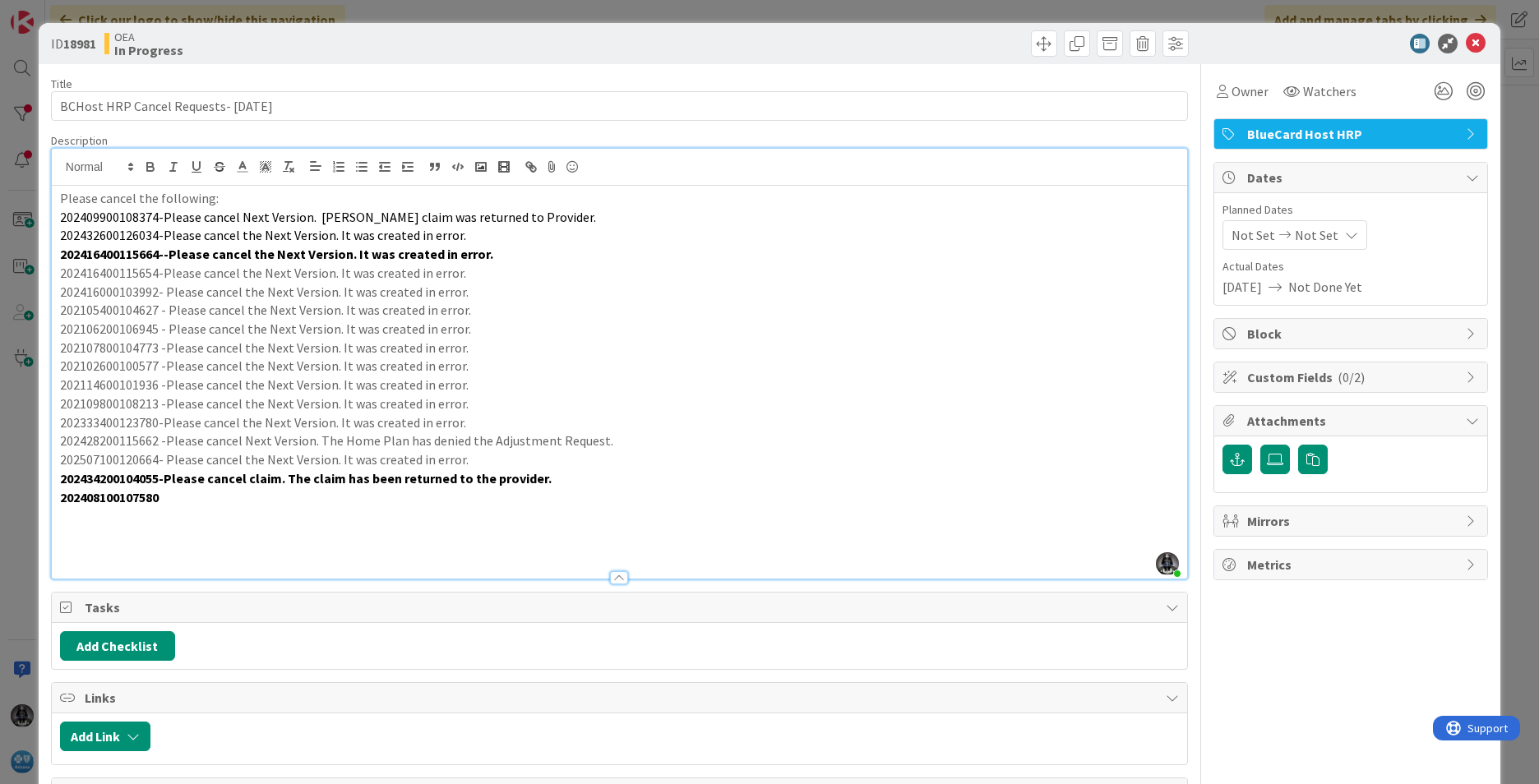
click at [177, 496] on p "202408100107580" at bounding box center [619, 497] width 1119 height 19
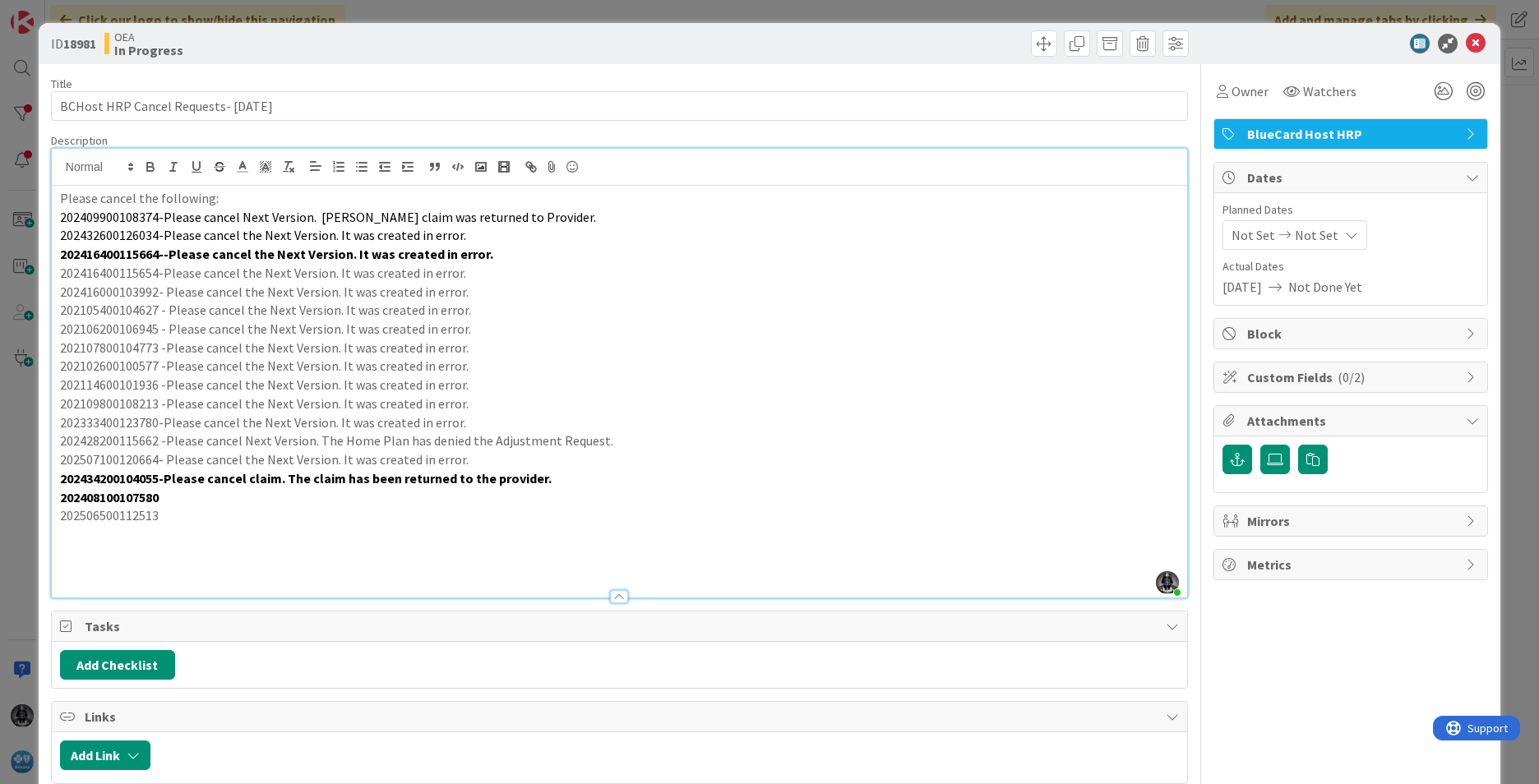
click at [182, 493] on p "202408100107580" at bounding box center [619, 497] width 1119 height 19
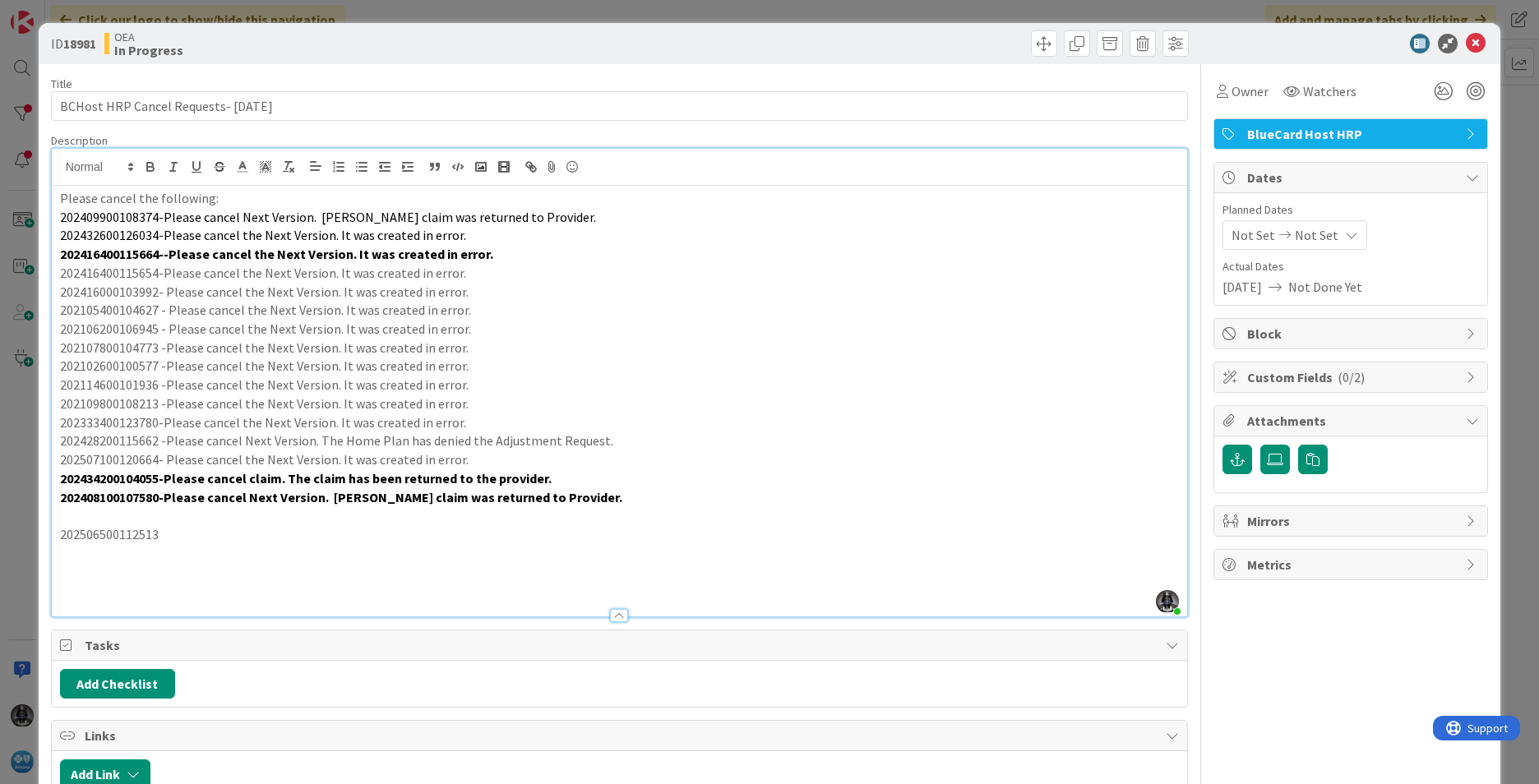
click at [580, 500] on p "202408100107580-Please cancel Next Version. [PERSON_NAME] claim was returned to…" at bounding box center [619, 497] width 1119 height 19
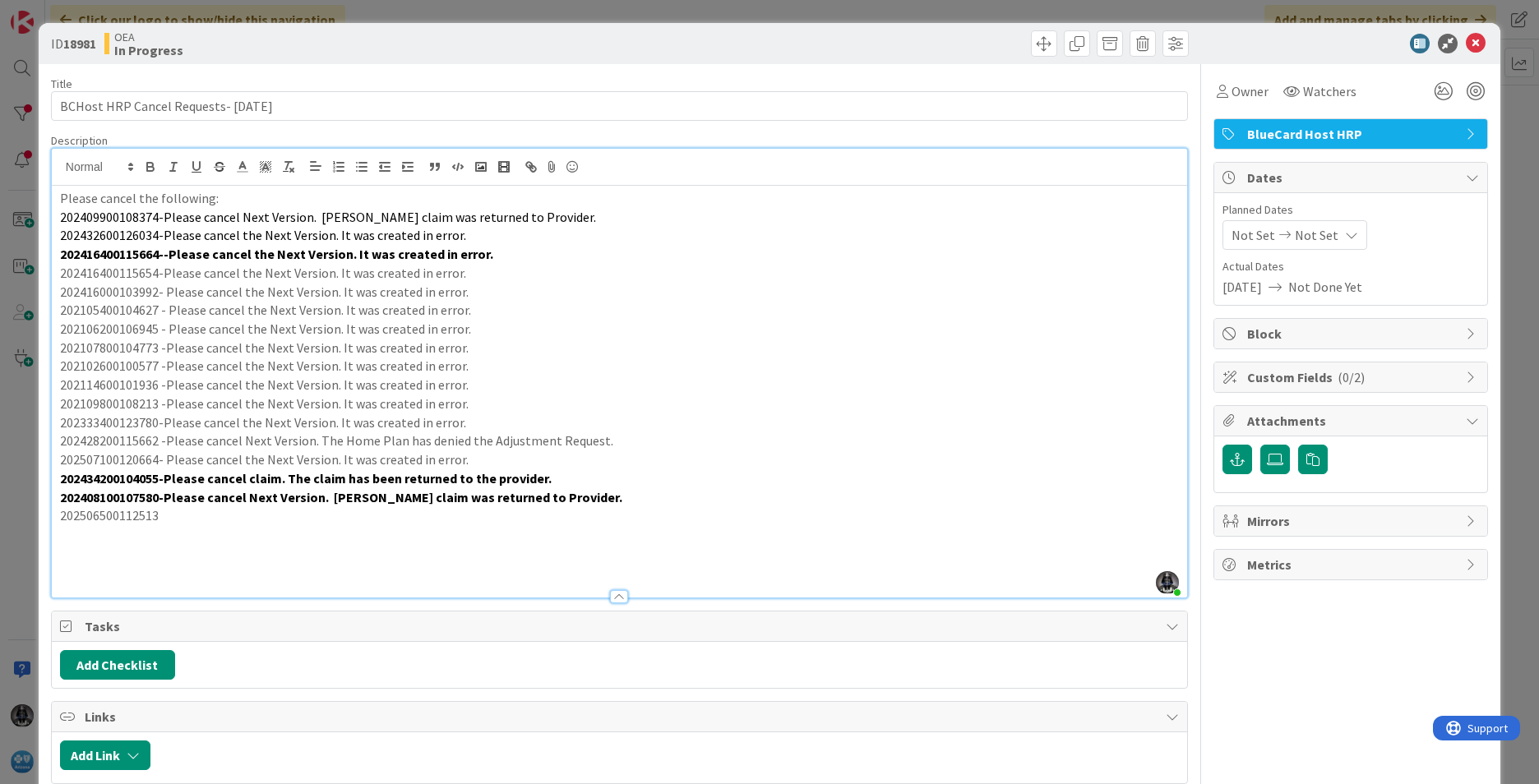
click at [179, 515] on p "202506500112513" at bounding box center [619, 516] width 1119 height 19
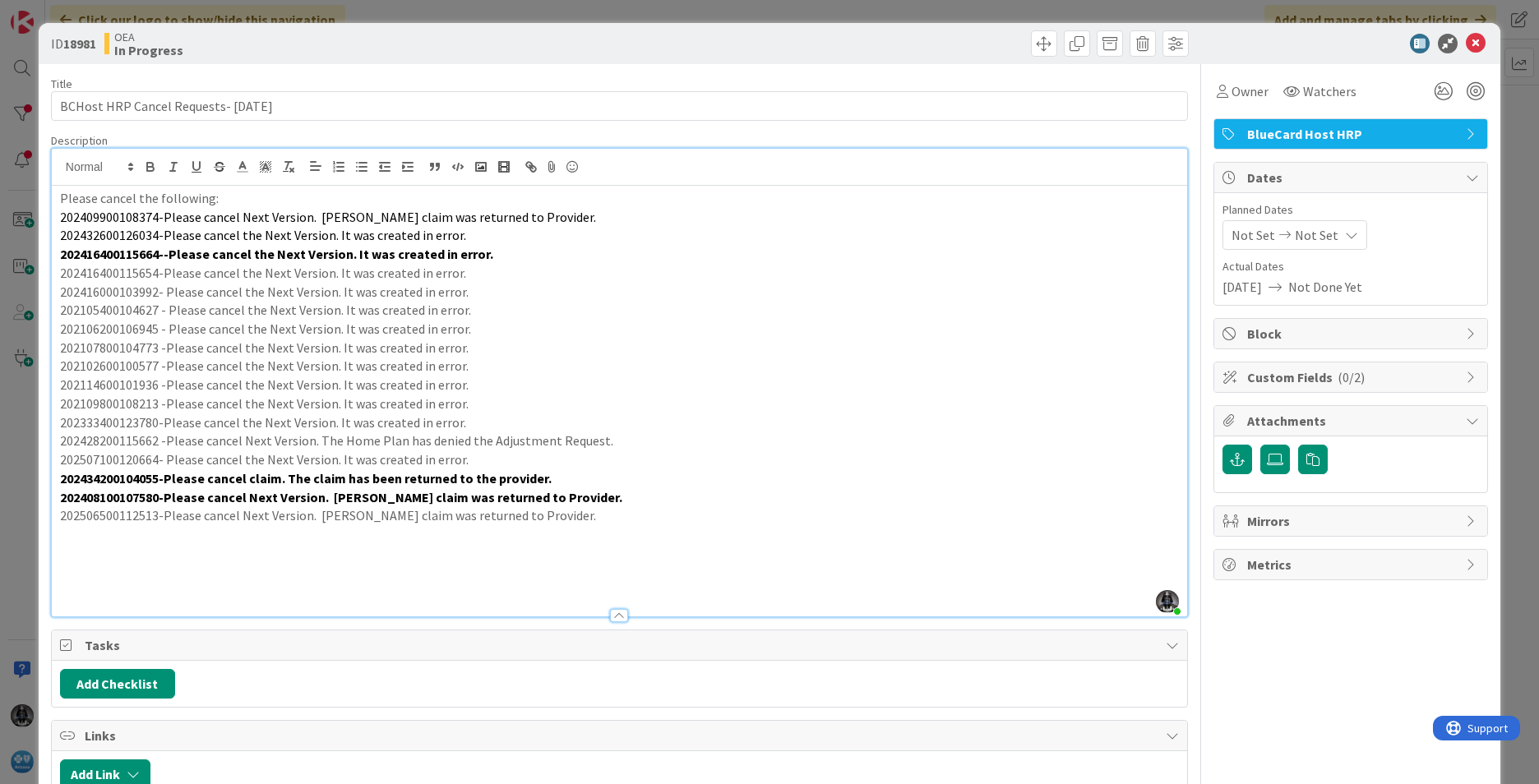
click at [102, 500] on strong "202408100107580-Please cancel Next Version. [PERSON_NAME] claim was returned to…" at bounding box center [341, 497] width 562 height 16
click at [559, 520] on p "202506500112513-Please cancel Next Version. [PERSON_NAME] claim was returned to…" at bounding box center [619, 516] width 1119 height 19
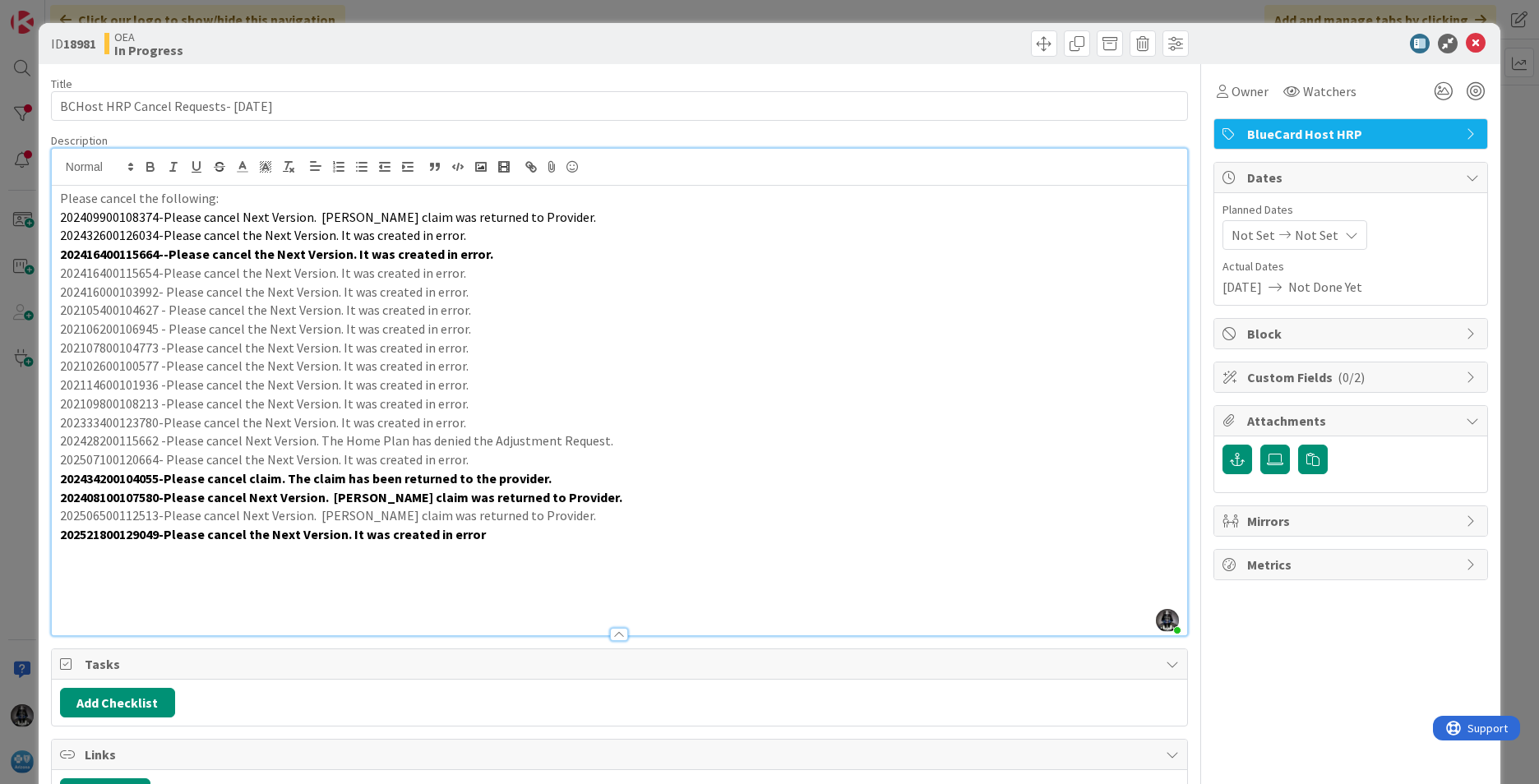
click at [494, 537] on p "202521800129049-Please cancel the Next Version. It was created in error" at bounding box center [619, 534] width 1119 height 19
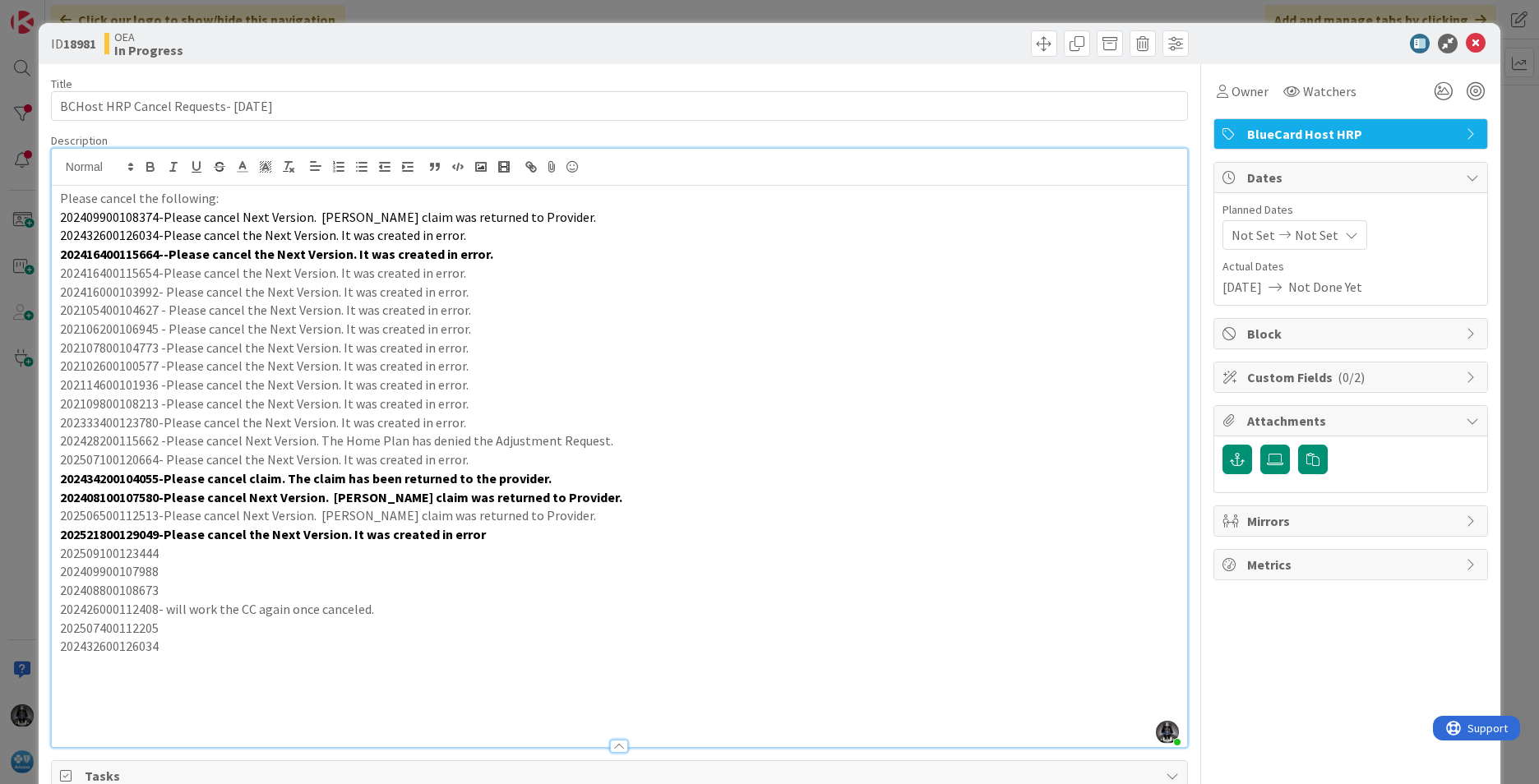
click at [93, 552] on p "202509100123444" at bounding box center [619, 553] width 1119 height 19
click at [184, 555] on p "202509100123444" at bounding box center [619, 553] width 1119 height 19
click at [142, 575] on p "202409900107988" at bounding box center [619, 571] width 1119 height 19
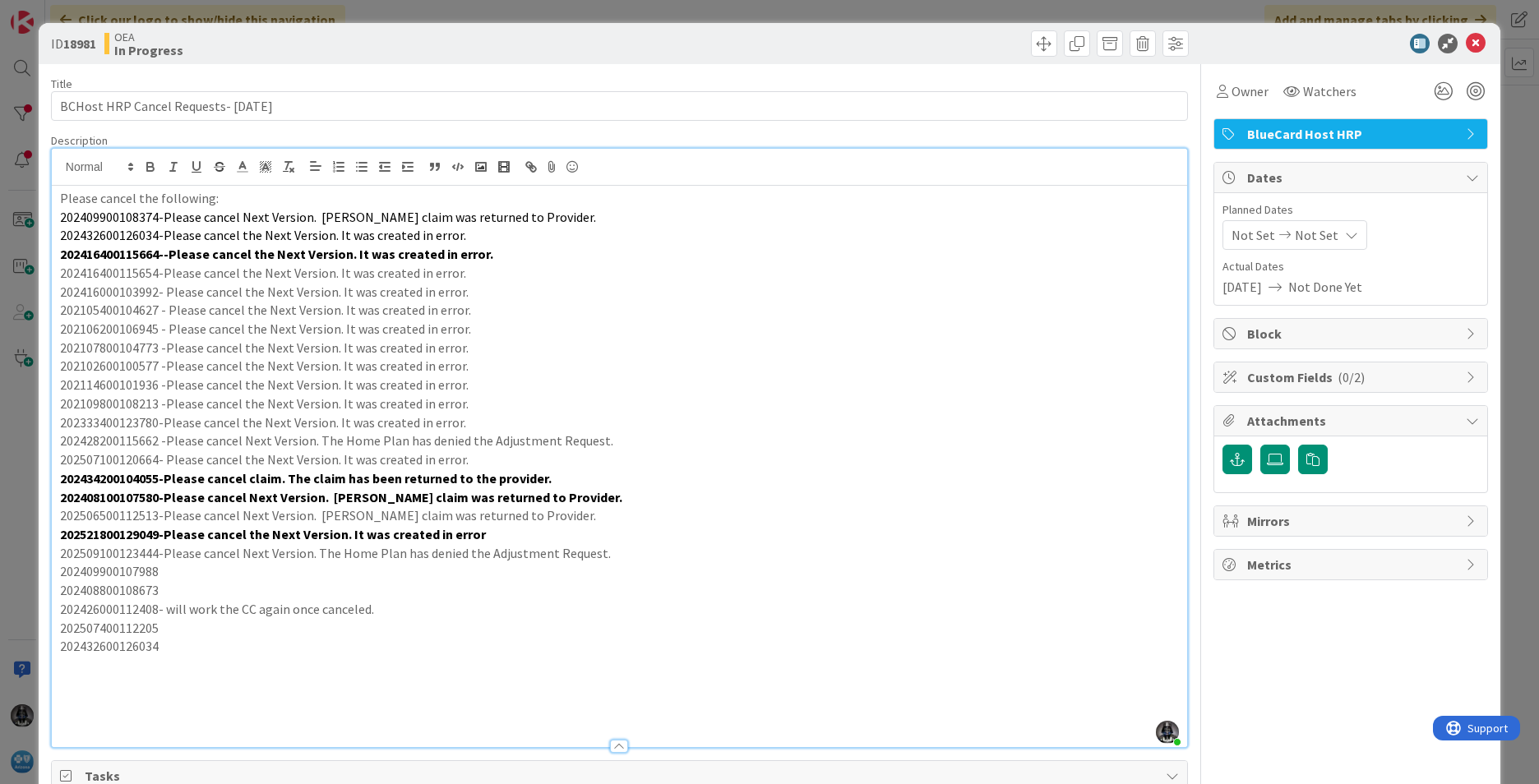
drag, startPoint x: 191, startPoint y: 582, endPoint x: 170, endPoint y: 567, distance: 25.8
click at [170, 567] on p "202409900107988" at bounding box center [619, 571] width 1119 height 19
click at [133, 588] on p "202408800108673" at bounding box center [619, 590] width 1119 height 19
click at [174, 588] on p "202408800108673" at bounding box center [619, 590] width 1119 height 19
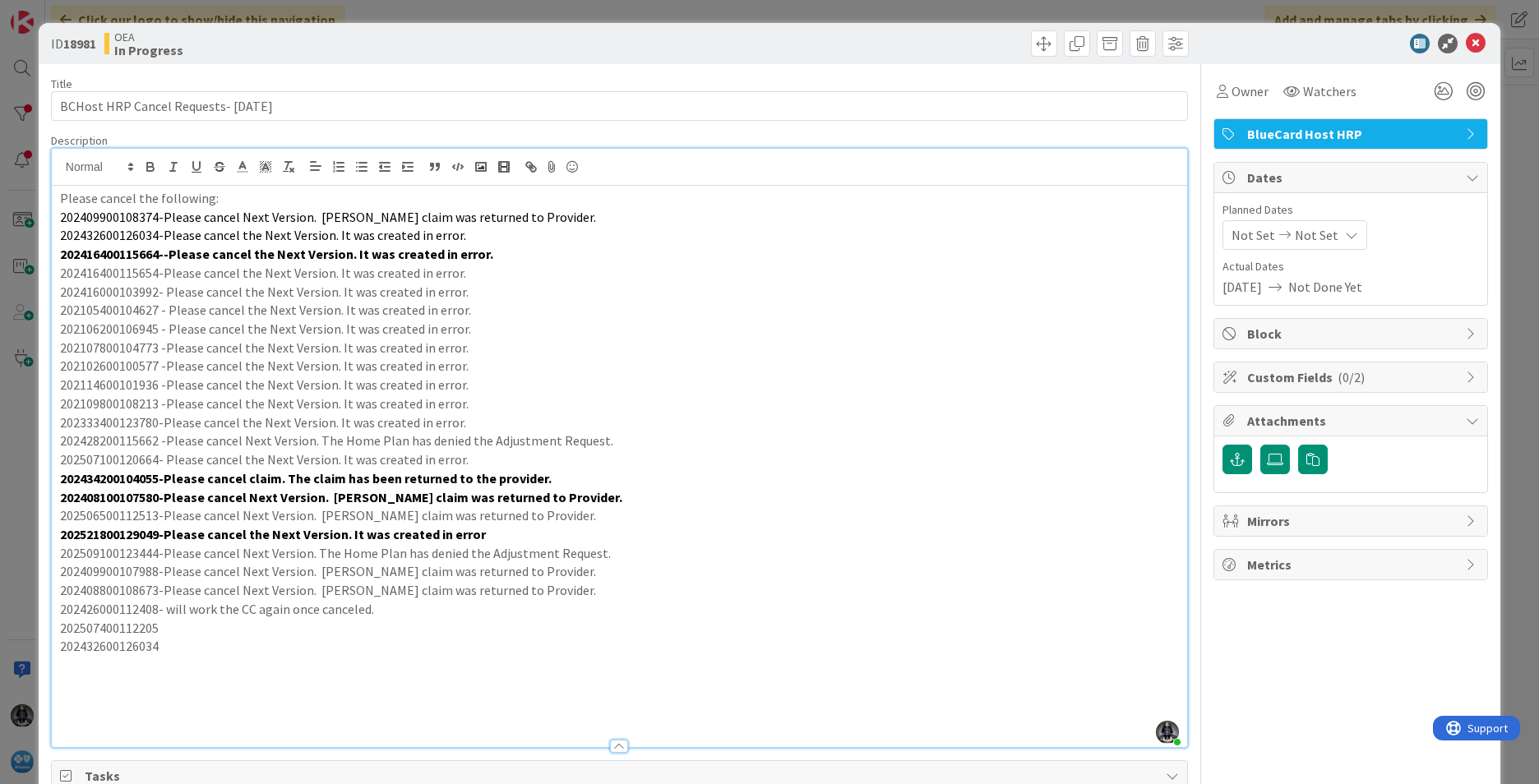
click at [127, 607] on p "202426000112408- will work the CC again once canceled." at bounding box center [619, 609] width 1119 height 19
drag, startPoint x: 167, startPoint y: 607, endPoint x: 183, endPoint y: 620, distance: 20.6
click at [183, 620] on p "202507400112205" at bounding box center [619, 628] width 1119 height 19
click at [172, 614] on p "202426000112408- will work the CC again once canceled." at bounding box center [619, 609] width 1119 height 19
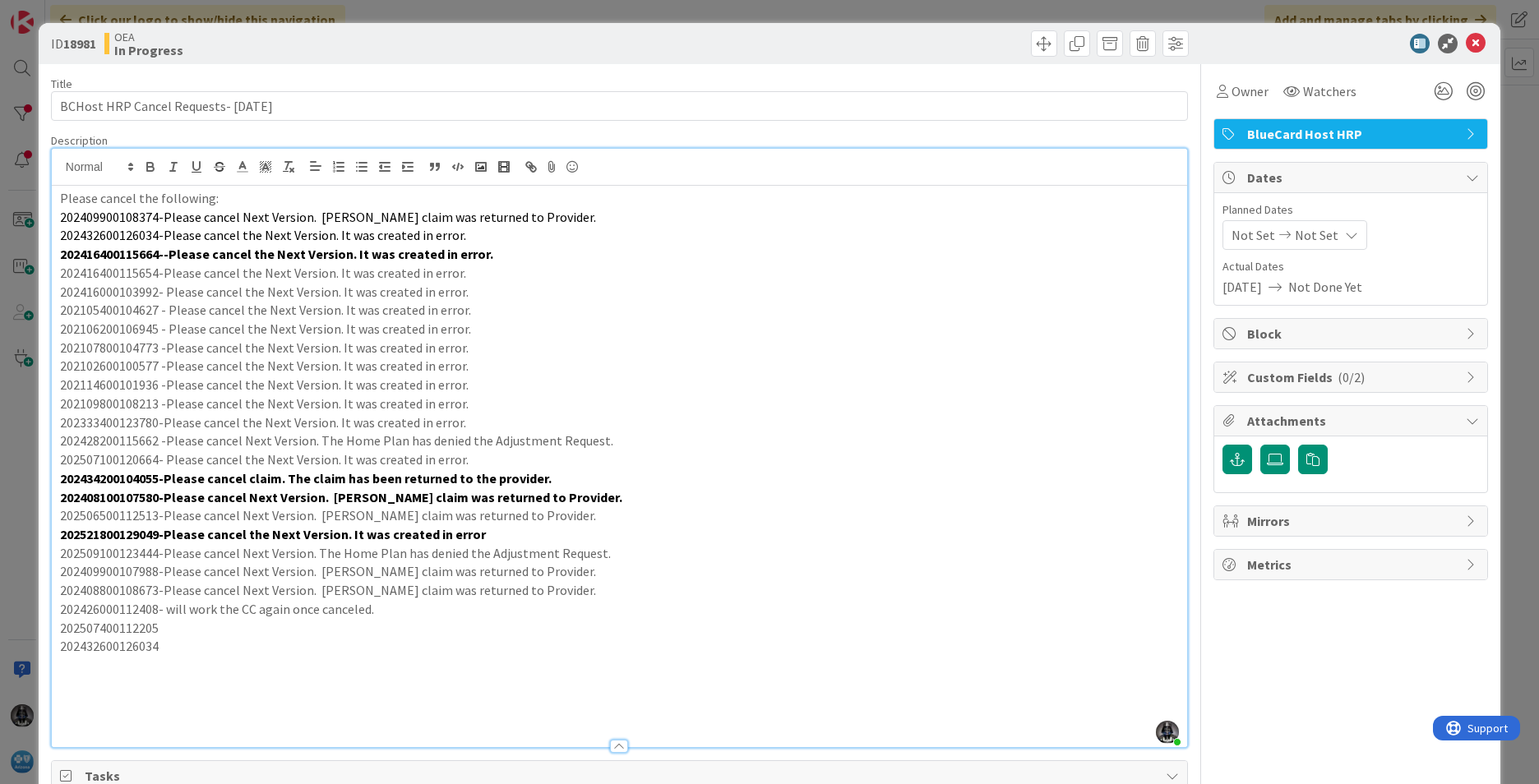
click at [166, 609] on p "202426000112408- will work the CC again once canceled." at bounding box center [619, 609] width 1119 height 19
drag, startPoint x: 461, startPoint y: 607, endPoint x: 549, endPoint y: 628, distance: 90.5
click at [563, 628] on p "202507400112205" at bounding box center [619, 628] width 1119 height 19
drag, startPoint x: 460, startPoint y: 609, endPoint x: 707, endPoint y: 630, distance: 247.9
click at [707, 630] on div "Please cancel the following: 202409900108374-Please cancel Next Version. [PERSO…" at bounding box center [619, 466] width 1136 height 561
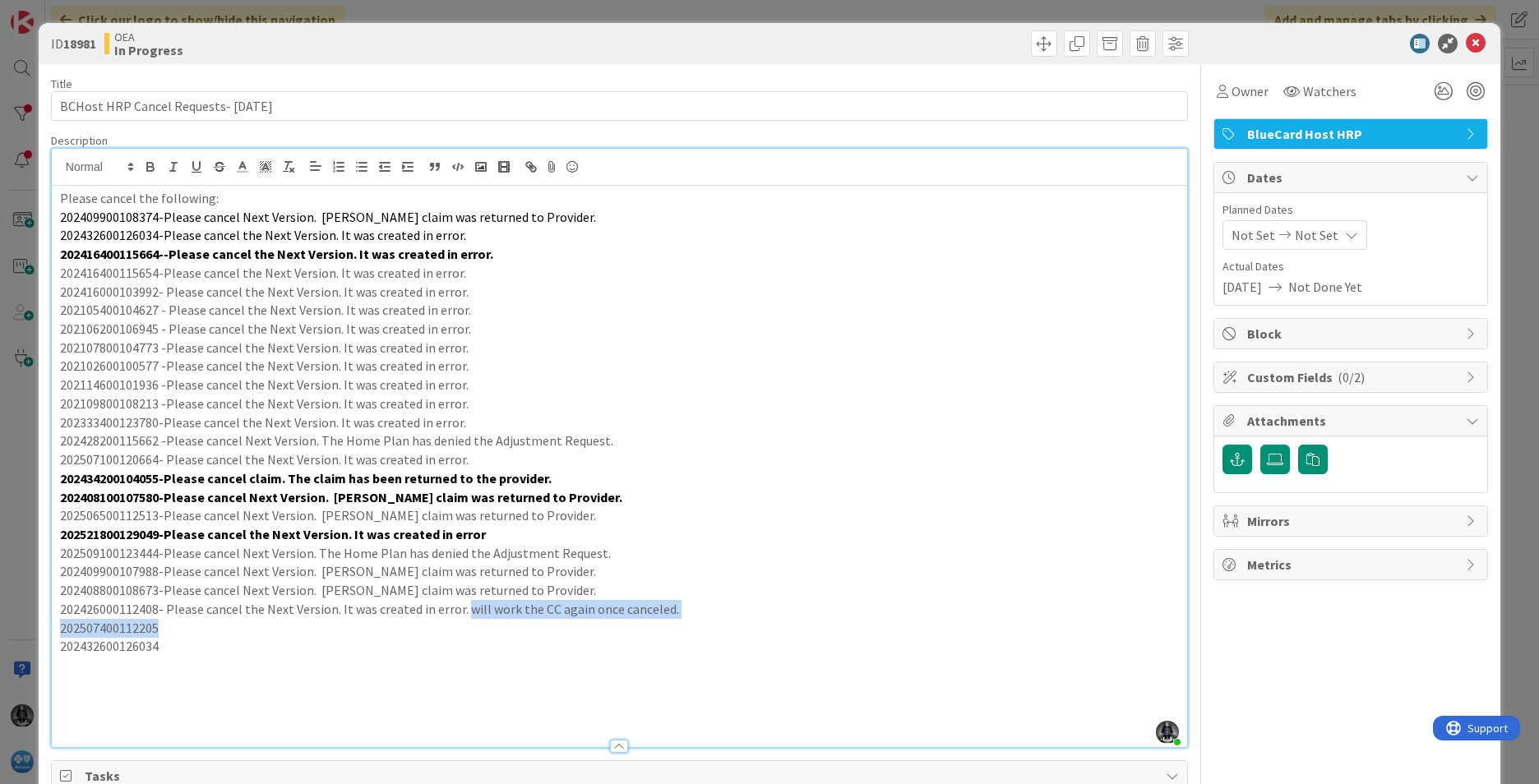
click at [696, 629] on p "202507400112205" at bounding box center [619, 628] width 1119 height 19
drag, startPoint x: 671, startPoint y: 612, endPoint x: 458, endPoint y: 611, distance: 213.0
click at [458, 611] on p "202426000112408- Please cancel the Next Version. It was created in error. will …" at bounding box center [619, 609] width 1119 height 19
click at [117, 628] on p "202507400112205" at bounding box center [619, 628] width 1119 height 19
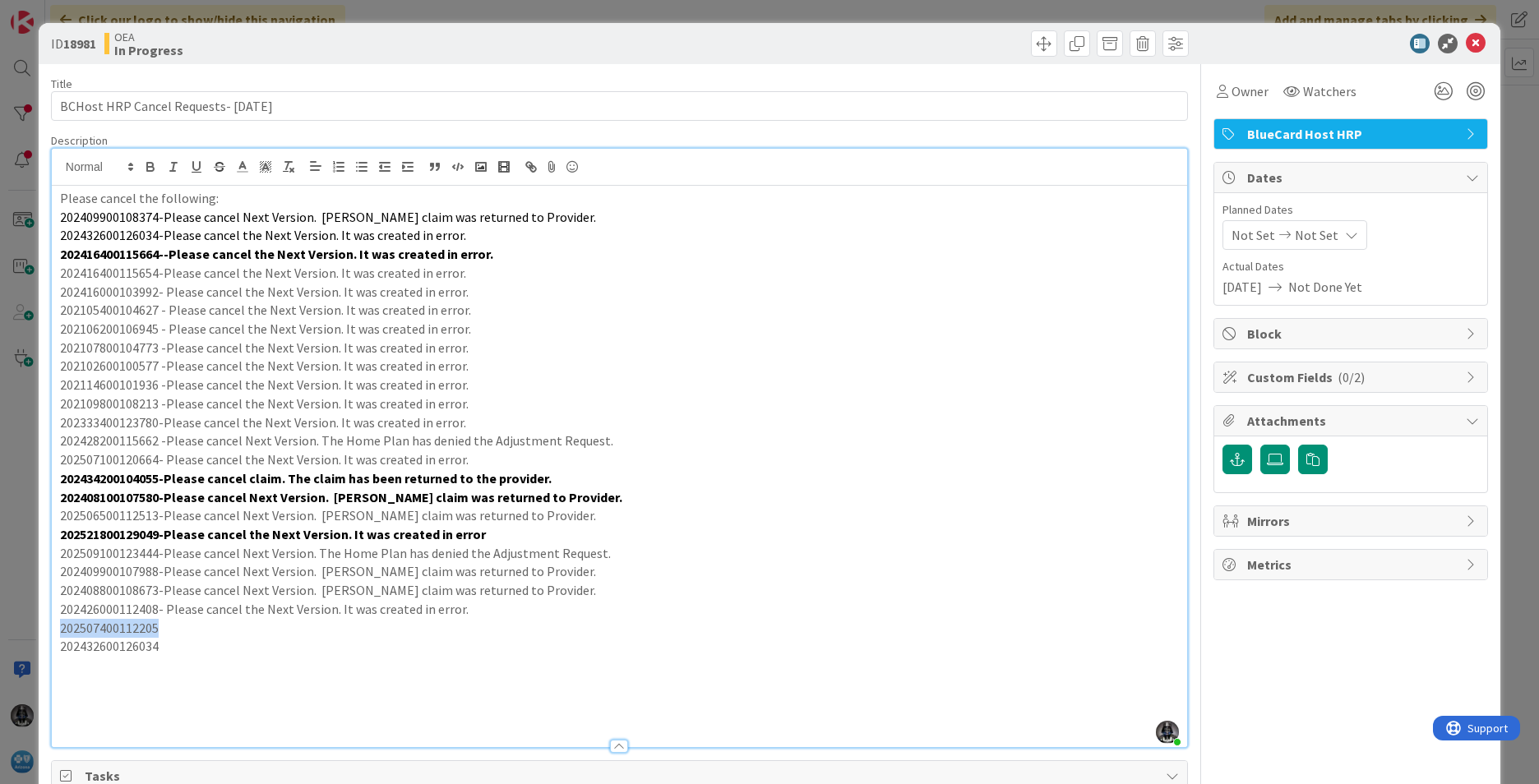
click at [184, 626] on p "202507400112205" at bounding box center [619, 628] width 1119 height 19
click at [135, 653] on p "202432600126034" at bounding box center [619, 646] width 1119 height 19
click at [186, 657] on p at bounding box center [619, 664] width 1119 height 19
drag, startPoint x: 186, startPoint y: 657, endPoint x: 170, endPoint y: 648, distance: 18.4
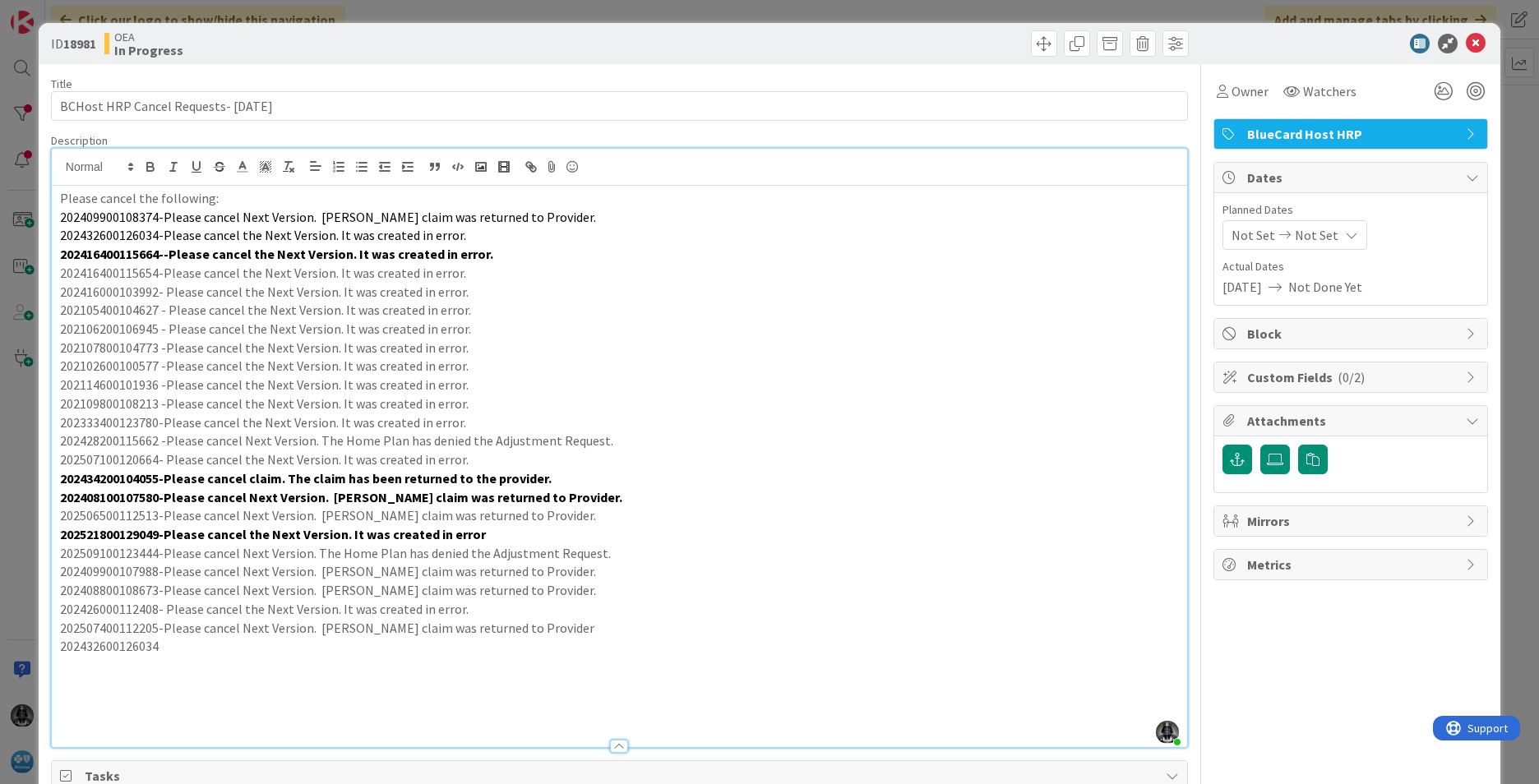
click at [170, 648] on p "202432600126034" at bounding box center [619, 646] width 1119 height 19
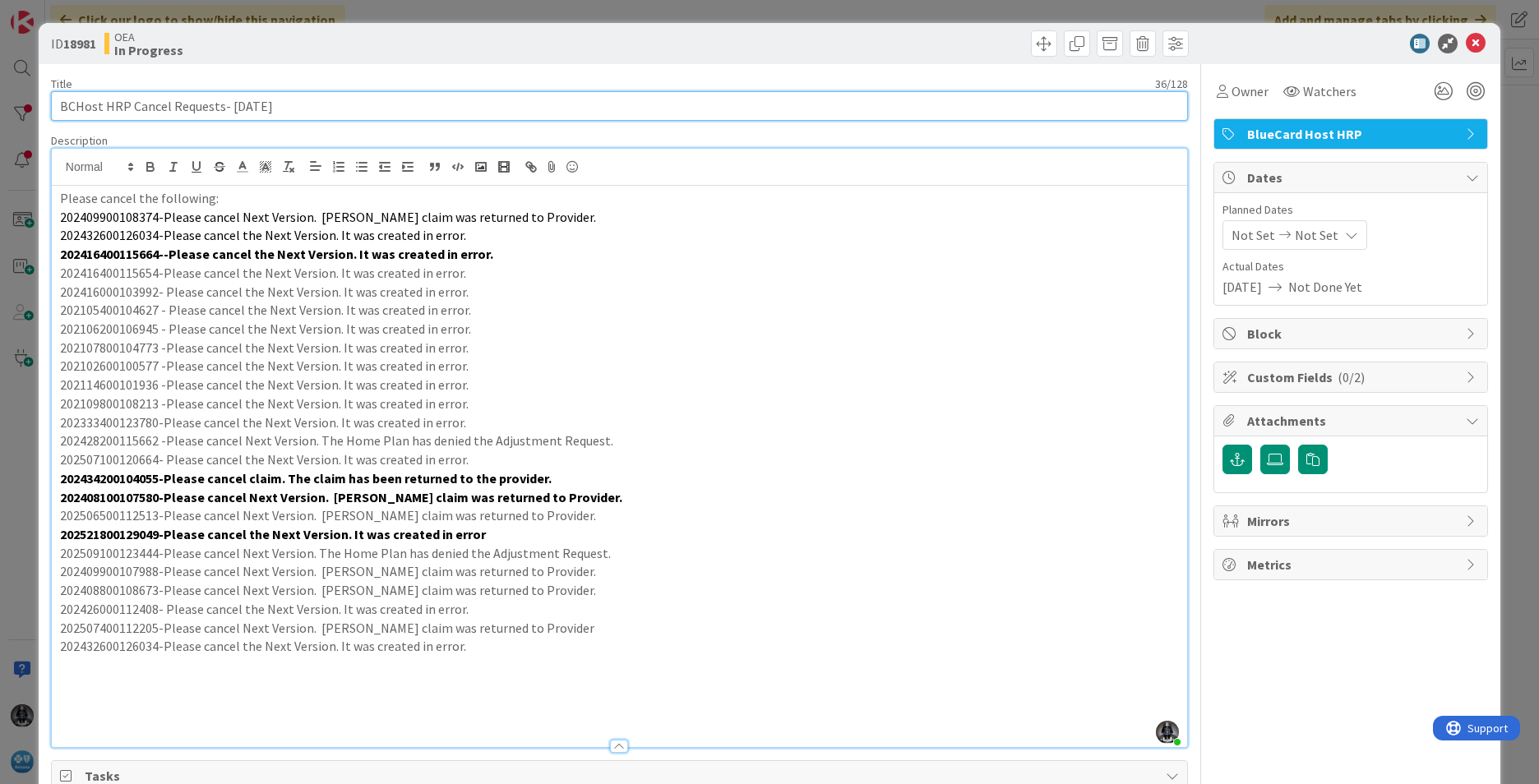
drag, startPoint x: 279, startPoint y: 108, endPoint x: 62, endPoint y: 100, distance: 217.1
click at [62, 100] on input "BCHost HRP Cancel Requests- [DATE]" at bounding box center [619, 105] width 1138 height 29
drag, startPoint x: 60, startPoint y: 110, endPoint x: 290, endPoint y: 126, distance: 230.6
click at [290, 126] on div "Title 36 / 128 BCHost HRP Cancel Requests- [DATE] Description [PERSON_NAME] joi…" at bounding box center [619, 622] width 1138 height 1115
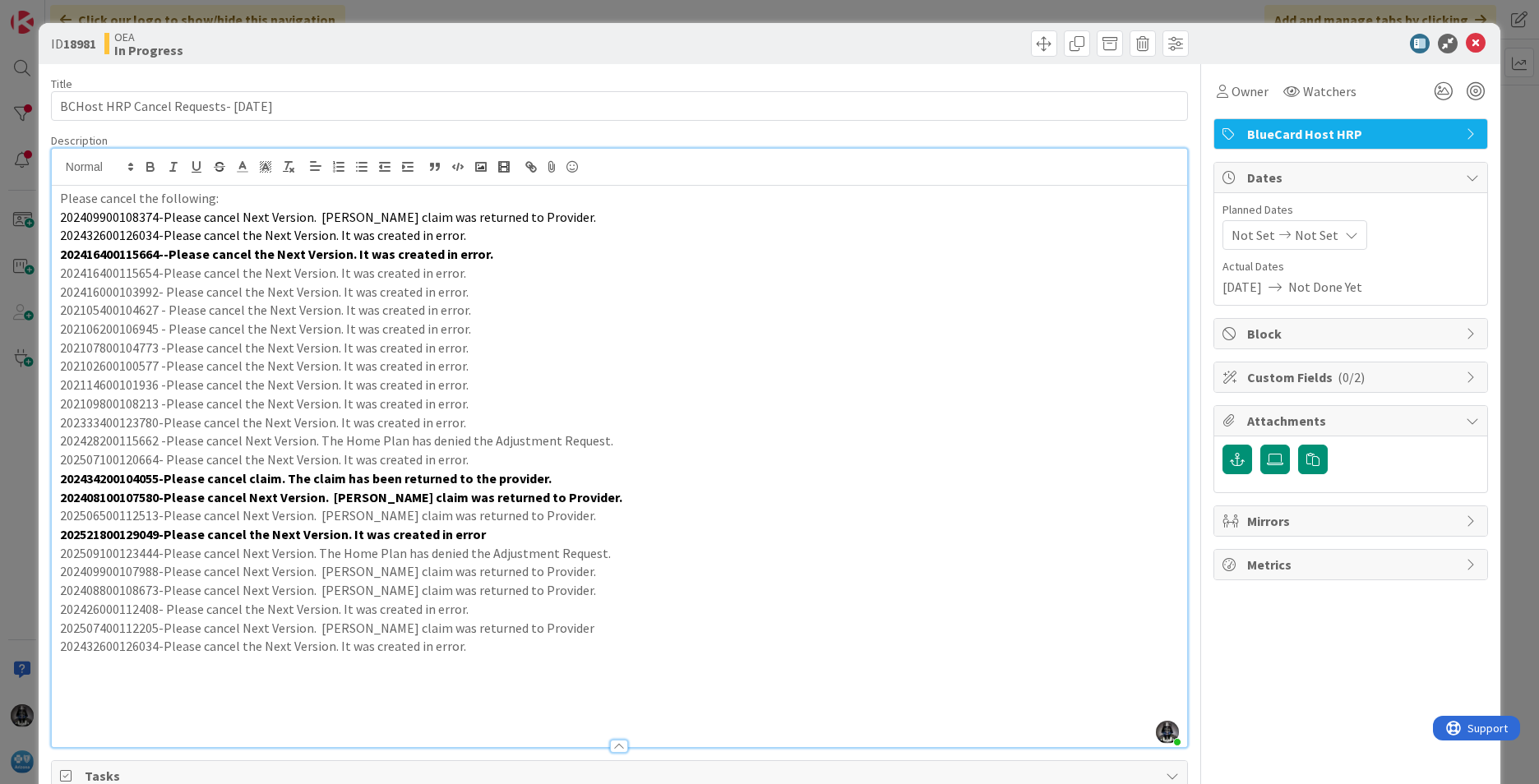
drag, startPoint x: 58, startPoint y: 196, endPoint x: 600, endPoint y: 248, distance: 544.5
click at [760, 283] on p "202416000103992- Please cancel the Next Version. It was created in error." at bounding box center [619, 292] width 1119 height 19
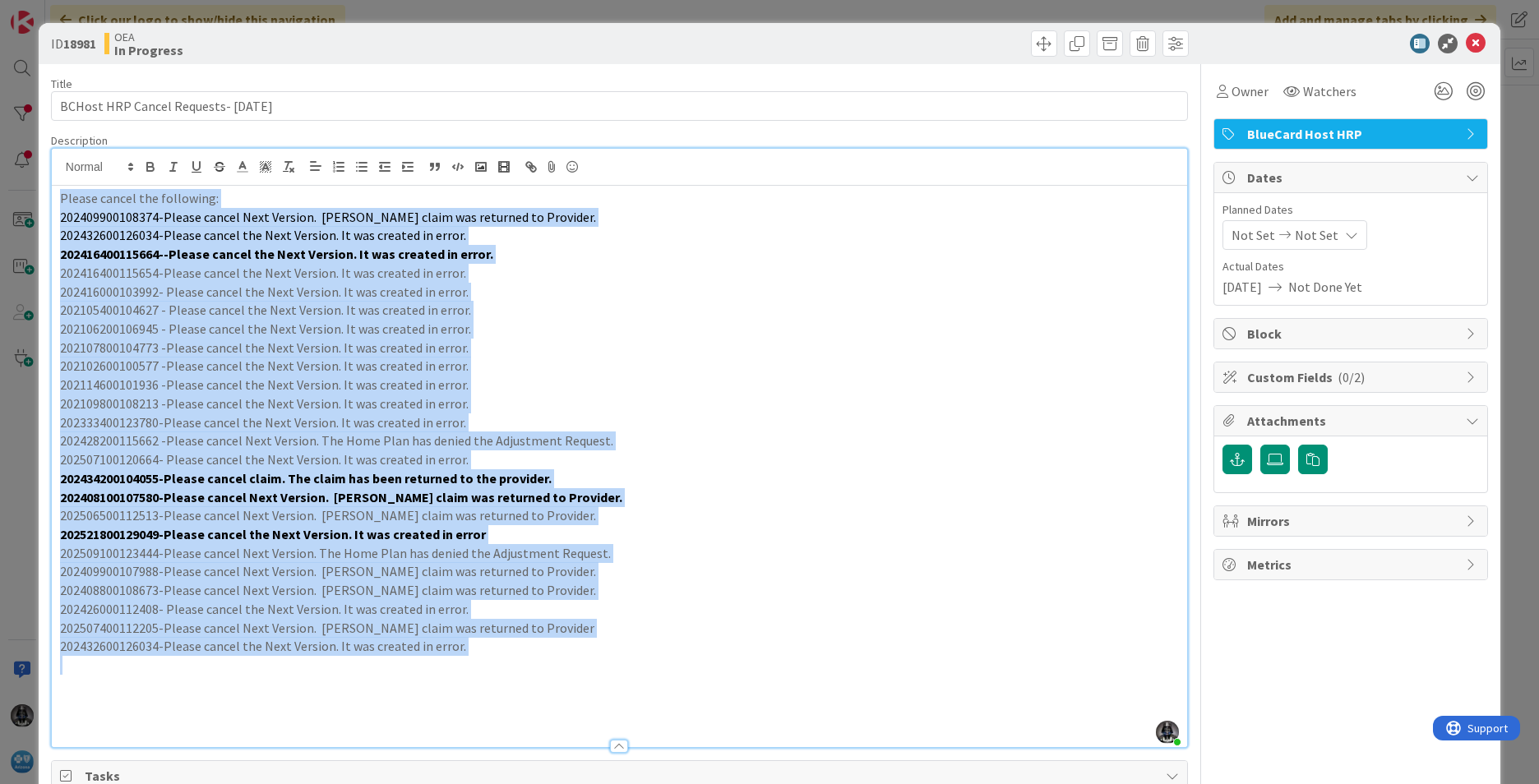
drag, startPoint x: 56, startPoint y: 194, endPoint x: 522, endPoint y: 648, distance: 650.6
click at [509, 660] on div "Please cancel the following: 202409900108374-Please cancel Next Version. [PERSO…" at bounding box center [619, 466] width 1136 height 561
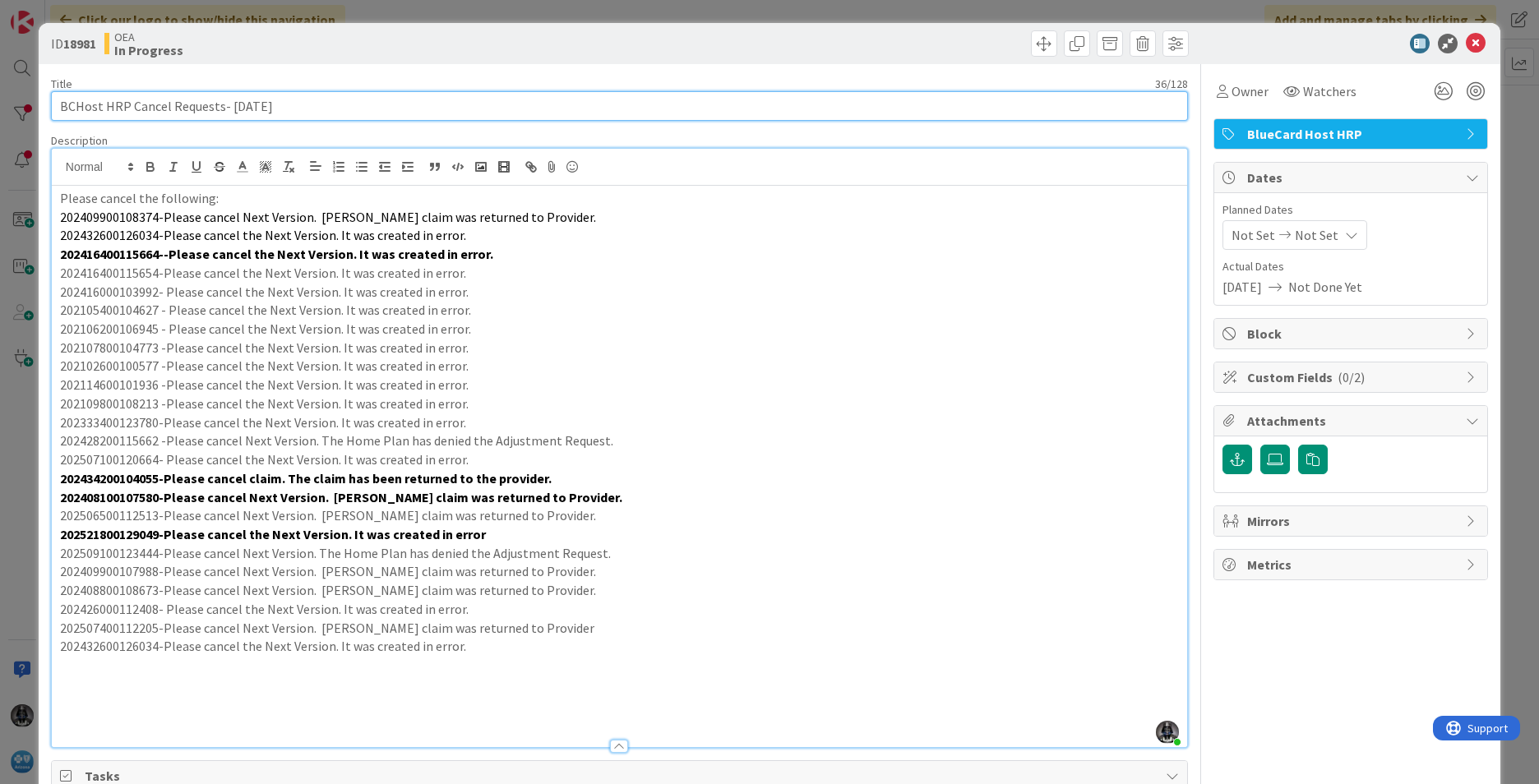
click at [59, 103] on input "BCHost HRP Cancel Requests- [DATE]" at bounding box center [619, 105] width 1138 height 29
paste input "UR0128211"
type input "UR0128211- BCHost HRP Cancel Requests- [DATE]"
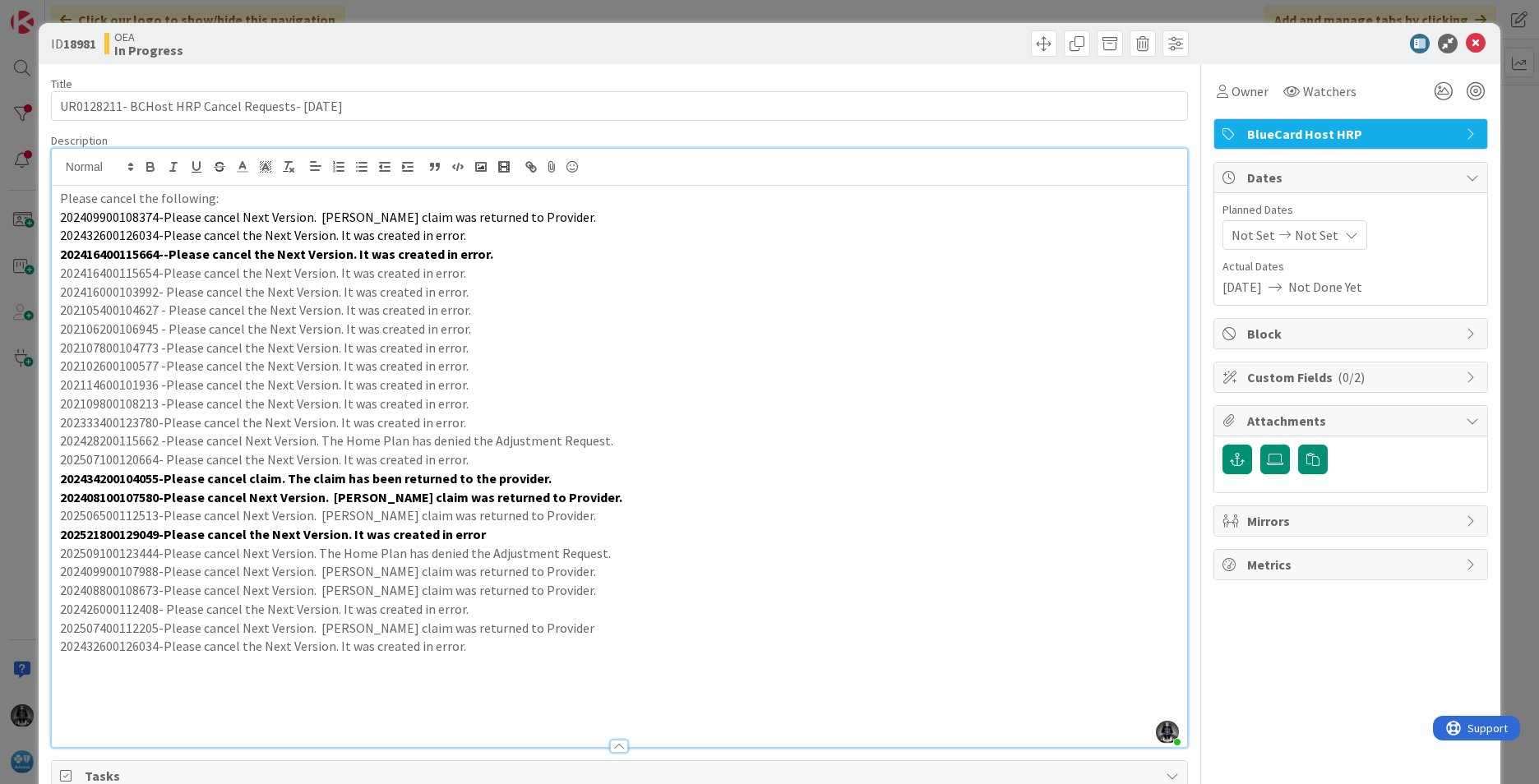
drag, startPoint x: 88, startPoint y: 103, endPoint x: 296, endPoint y: 71, distance: 210.4
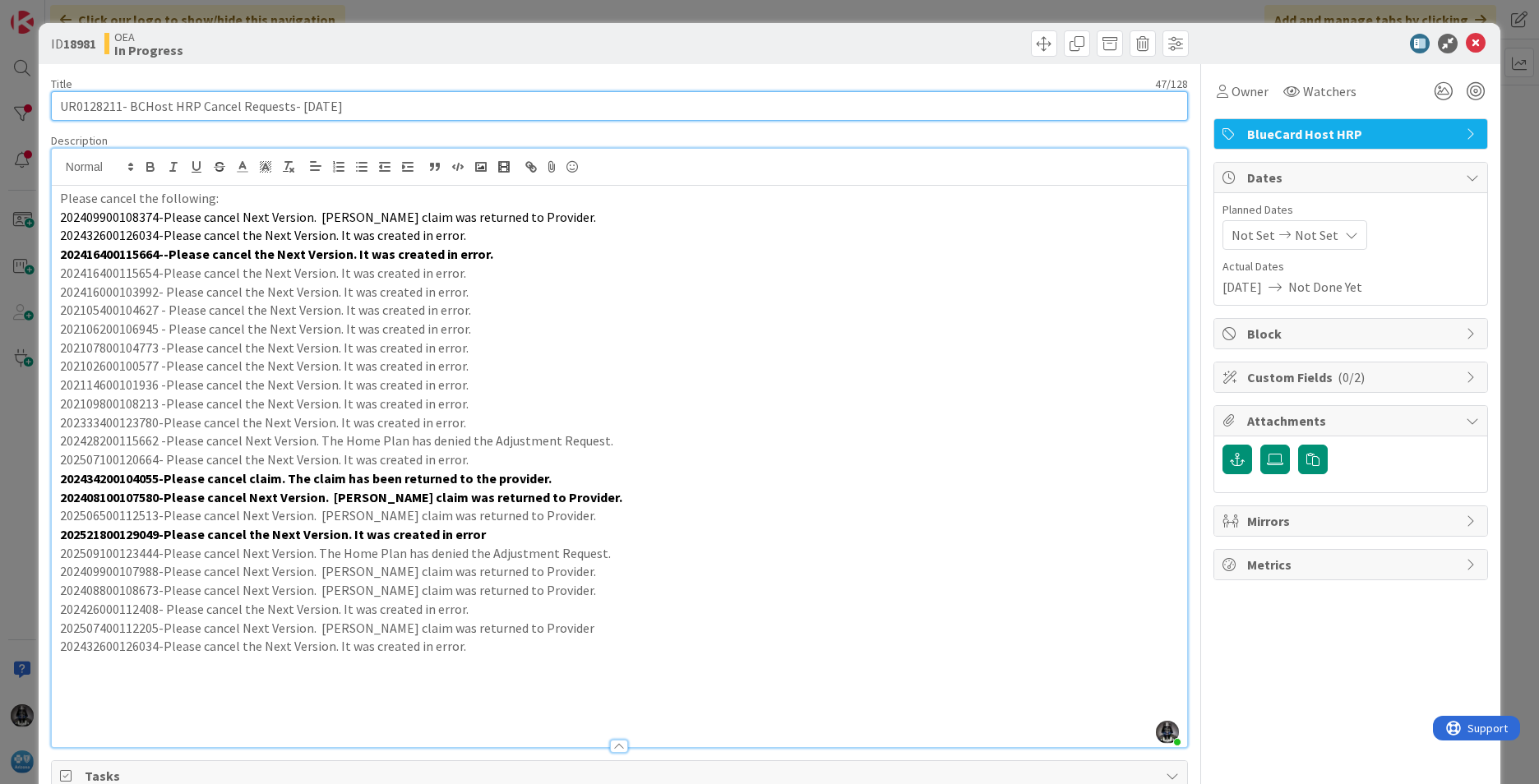
click at [105, 103] on input "UR0128211- BCHost HRP Cancel Requests- [DATE]" at bounding box center [619, 105] width 1138 height 29
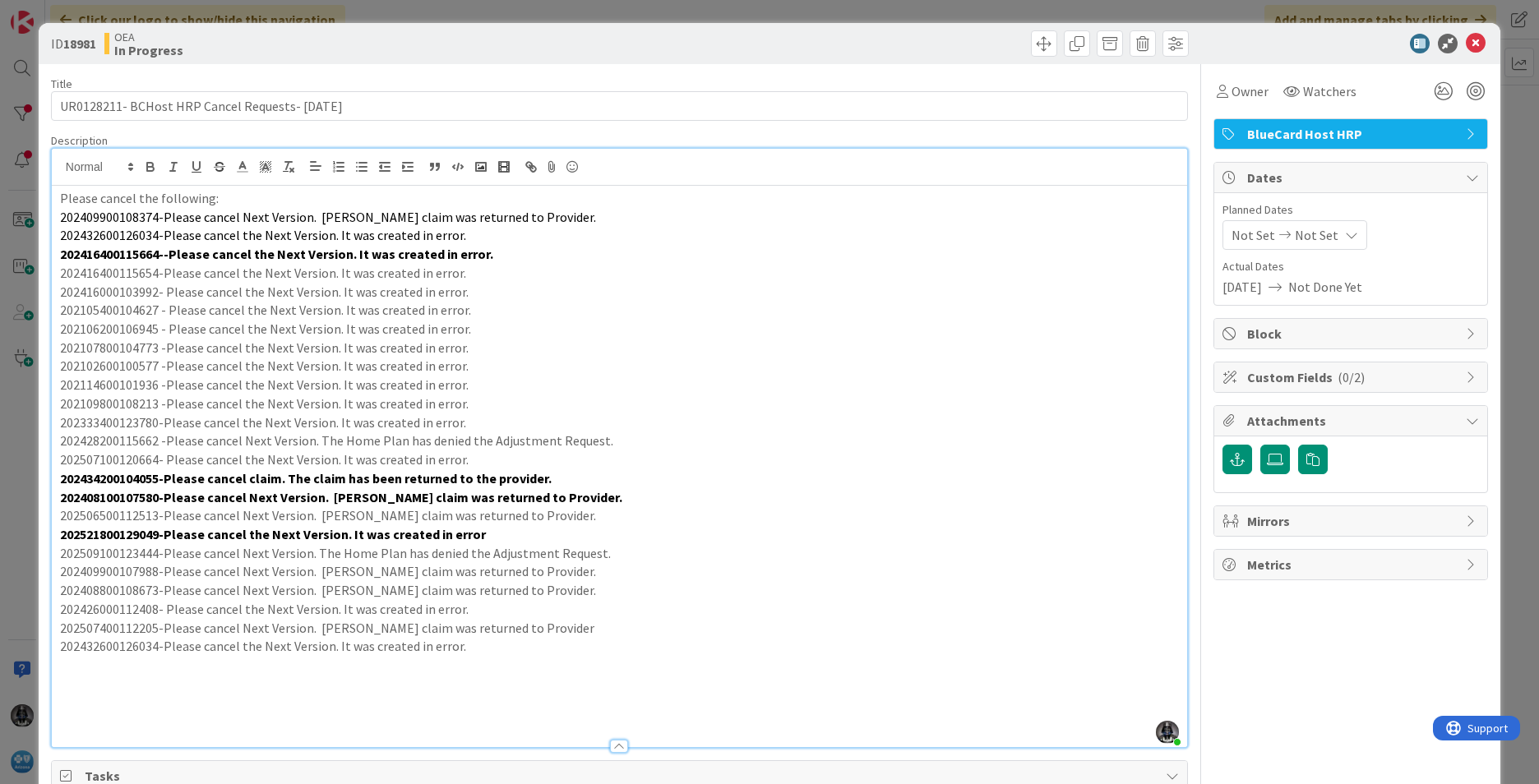
drag, startPoint x: 105, startPoint y: 103, endPoint x: 201, endPoint y: 61, distance: 104.8
click at [206, 50] on div "OEA In Progress" at bounding box center [360, 43] width 511 height 26
drag, startPoint x: 92, startPoint y: 106, endPoint x: 238, endPoint y: 48, distance: 157.1
drag, startPoint x: 100, startPoint y: 104, endPoint x: 277, endPoint y: 51, distance: 184.8
click at [278, 50] on div "OEA In Progress" at bounding box center [360, 43] width 511 height 26
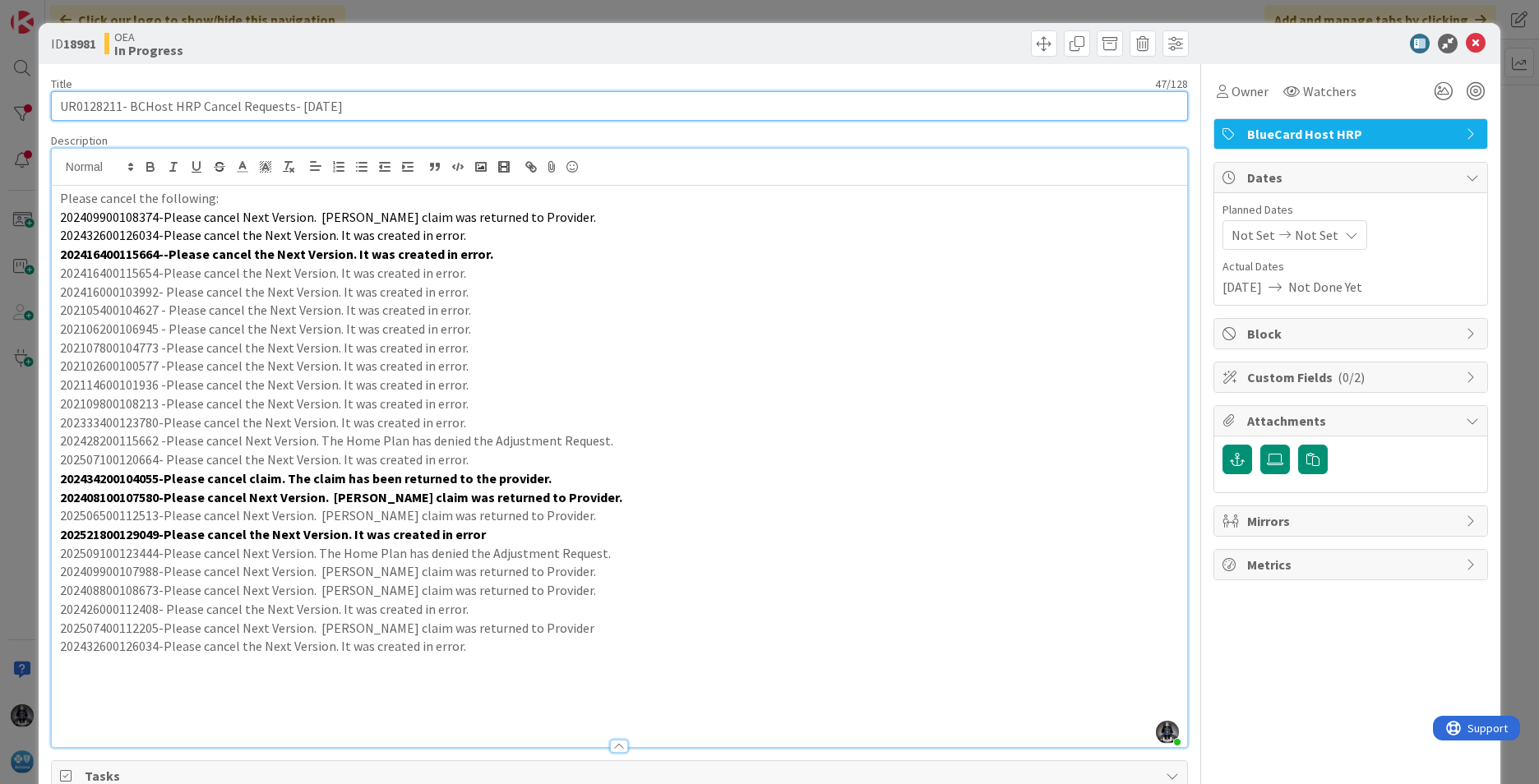
click at [103, 108] on input "UR0128211- BCHost HRP Cancel Requests- [DATE]" at bounding box center [619, 105] width 1138 height 29
drag, startPoint x: 128, startPoint y: 105, endPoint x: 354, endPoint y: 130, distance: 227.4
click at [354, 130] on div "Title 47 / 128 UR0128211- BCHost HRP Cancel Requests- [DATE] Description [PERSO…" at bounding box center [619, 622] width 1138 height 1115
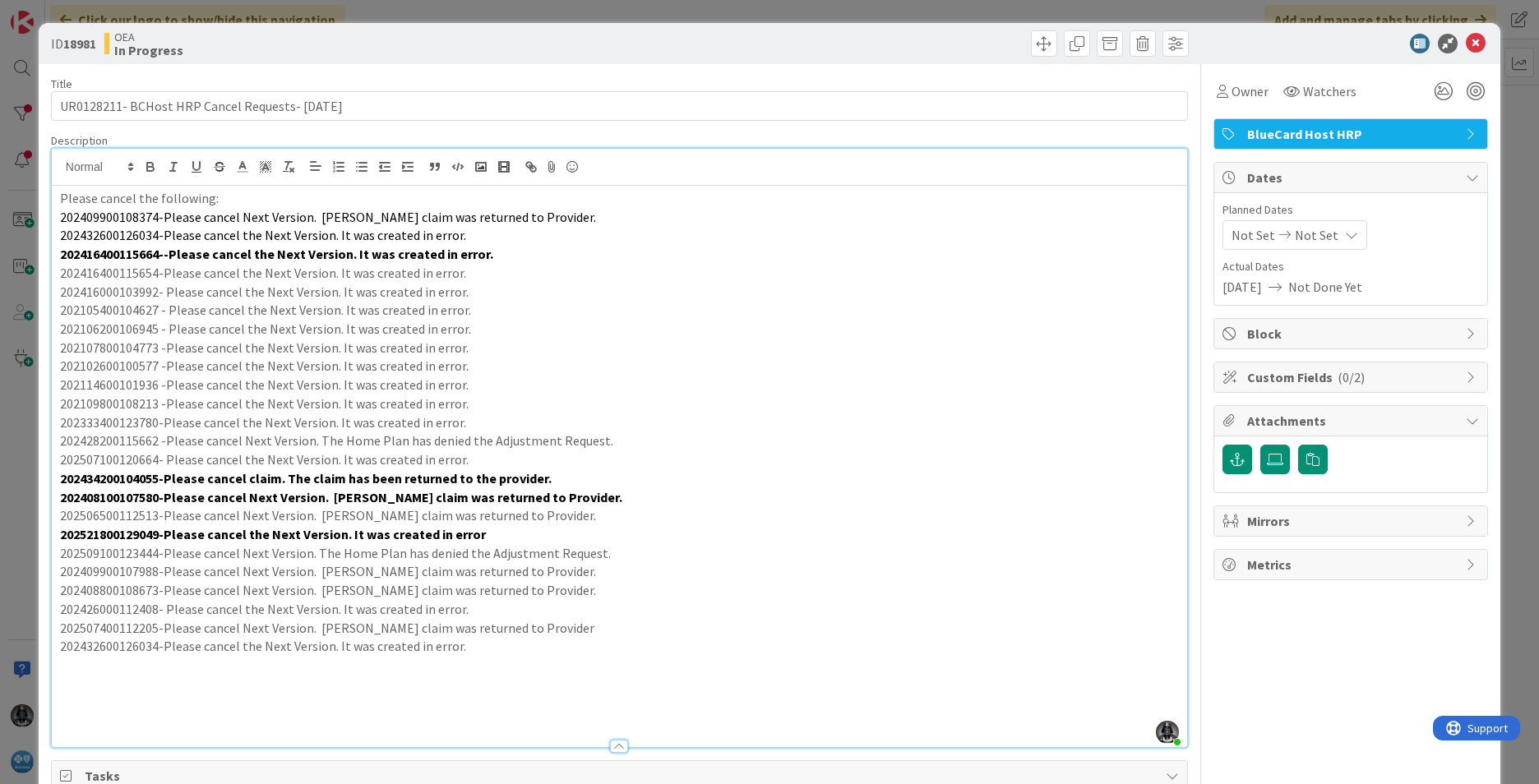
click at [454, 645] on p "202432600126034-Please cancel the Next Version. It was created in error." at bounding box center [619, 646] width 1119 height 19
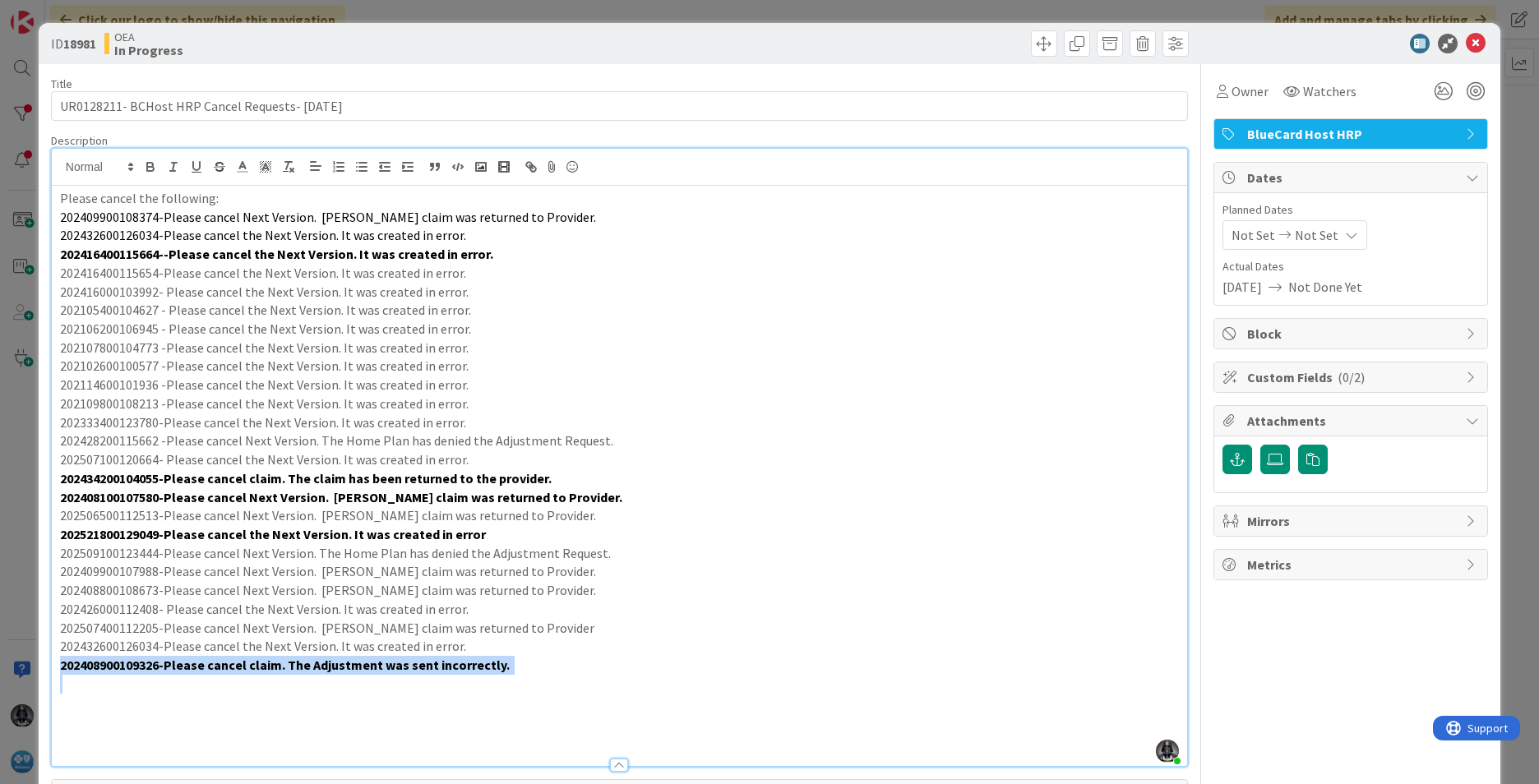
drag, startPoint x: 60, startPoint y: 667, endPoint x: 534, endPoint y: 681, distance: 474.2
click at [534, 681] on div "Please cancel the following: 202409900108374-Please cancel Next Version. [PERSO…" at bounding box center [619, 475] width 1136 height 581
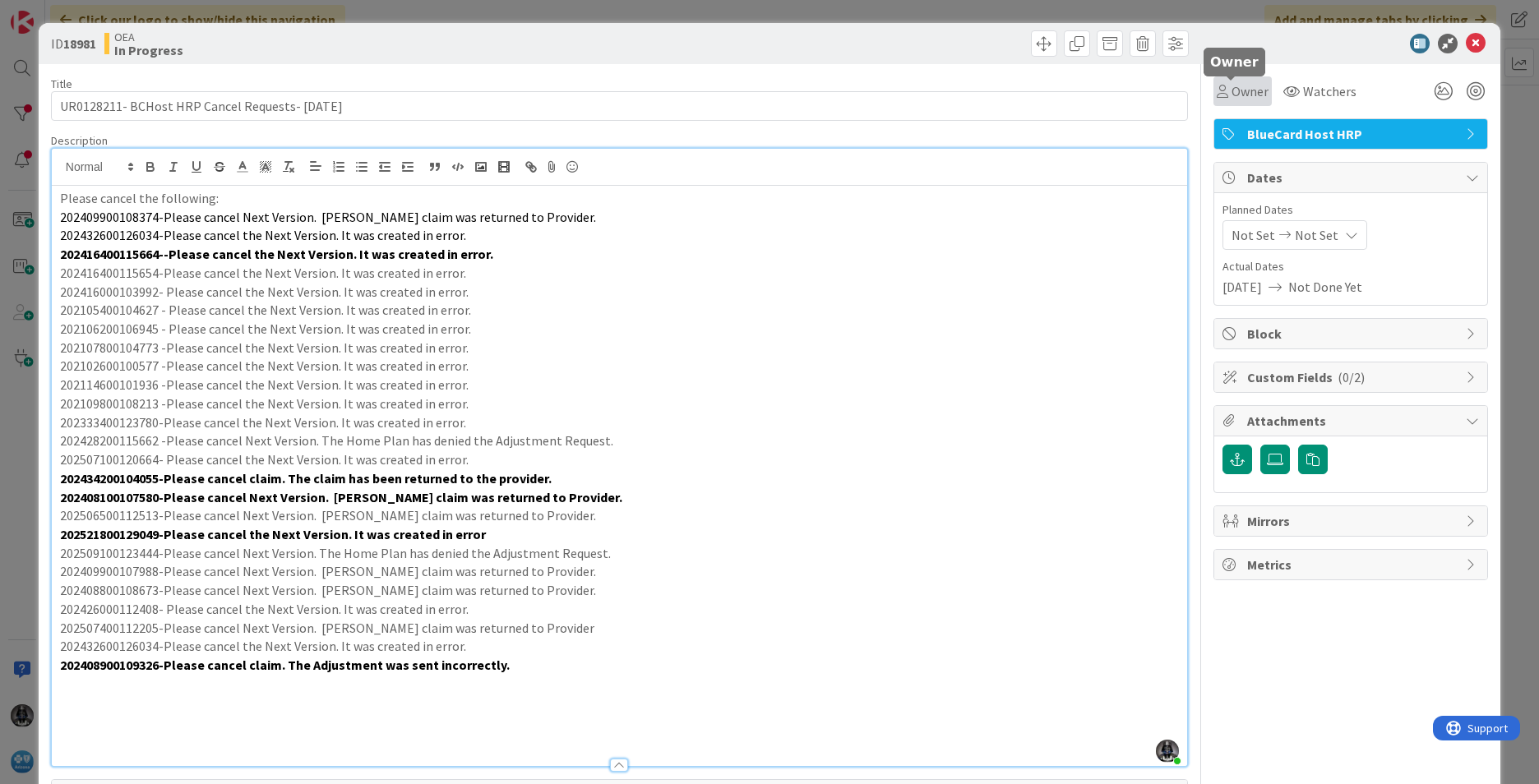
click at [1218, 89] on span "Owner" at bounding box center [1250, 91] width 37 height 20
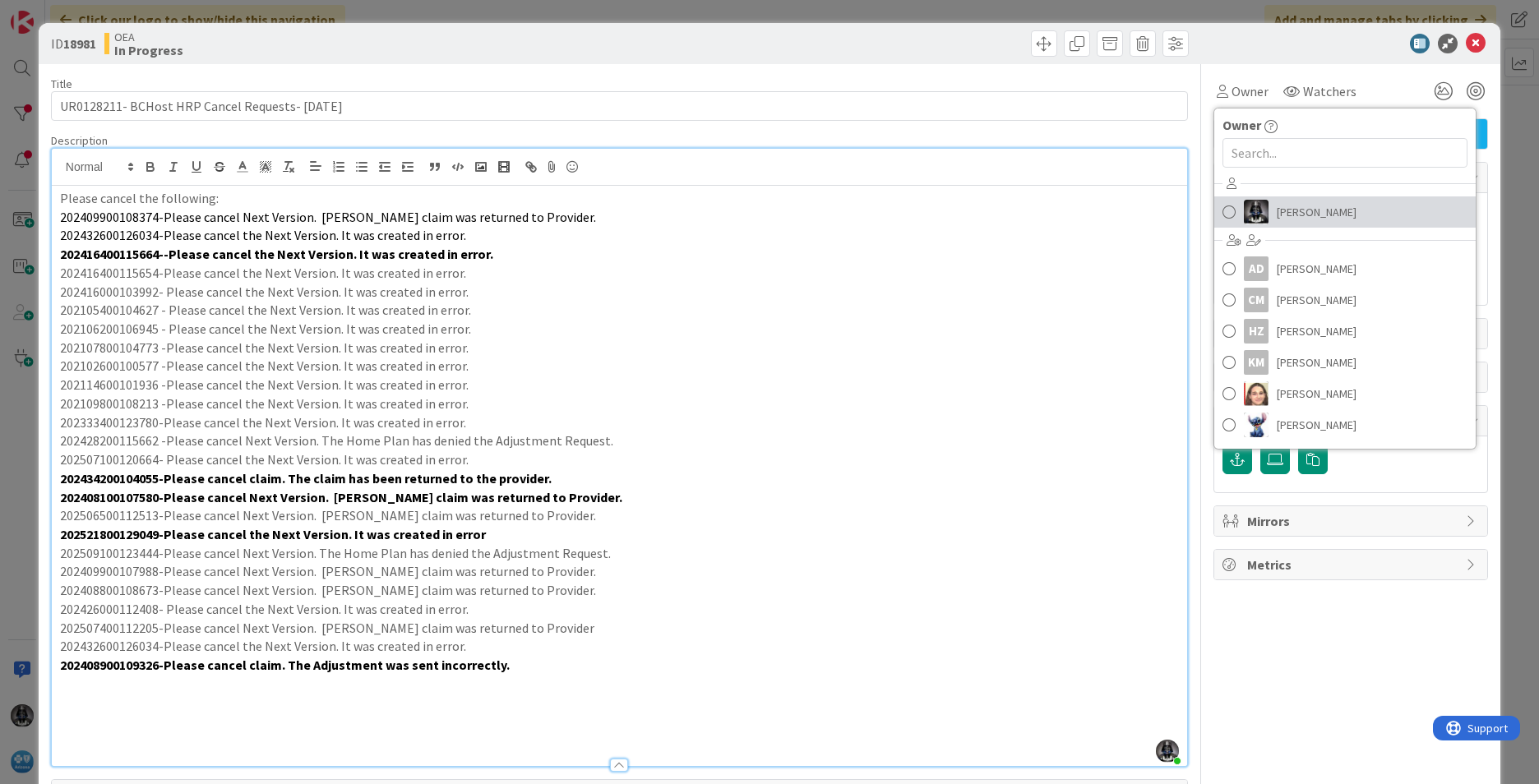
drag, startPoint x: 1287, startPoint y: 217, endPoint x: 1275, endPoint y: 210, distance: 13.9
click at [1218, 210] on span "[PERSON_NAME]" at bounding box center [1316, 212] width 79 height 25
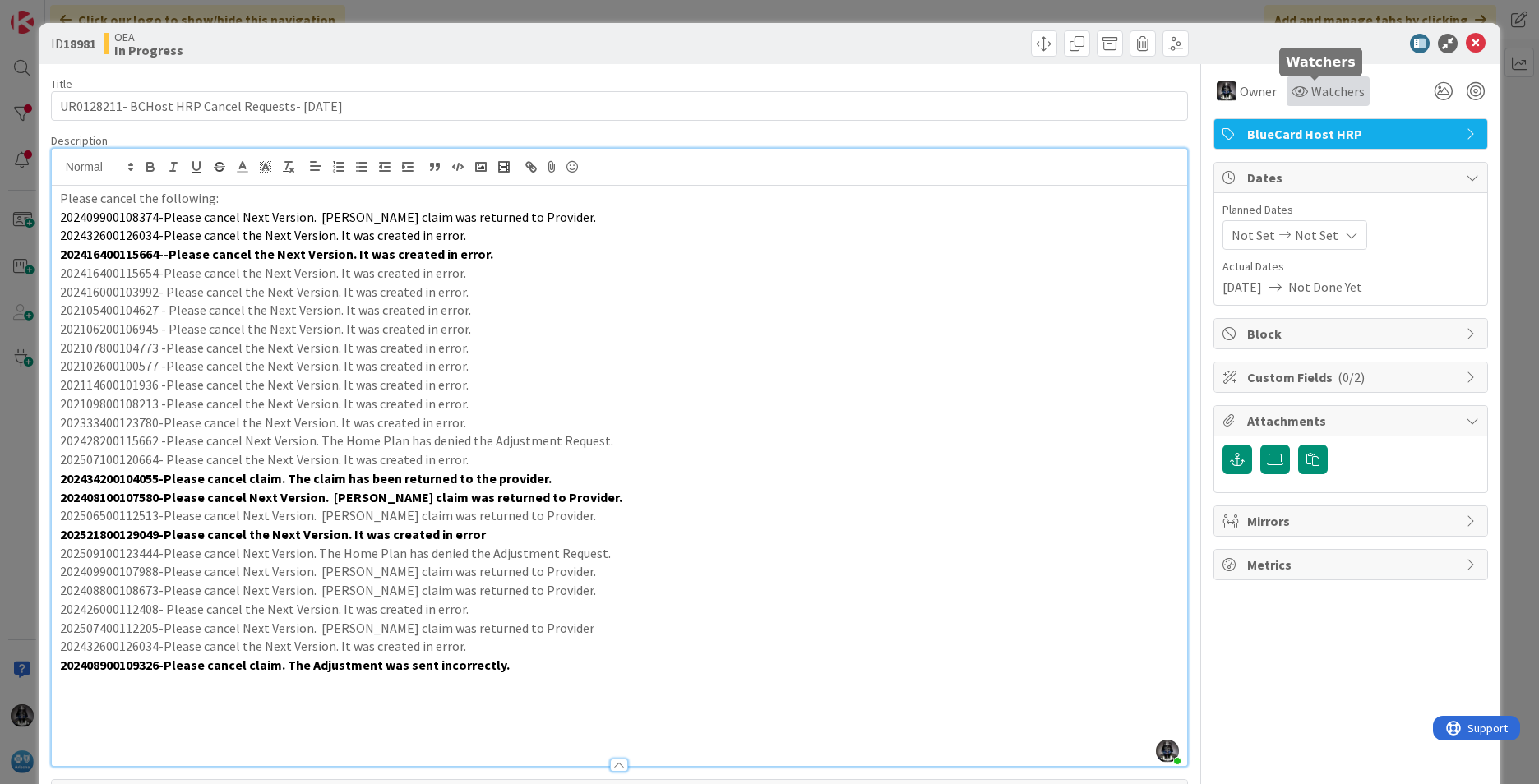
click at [1218, 84] on span "Watchers" at bounding box center [1338, 91] width 54 height 20
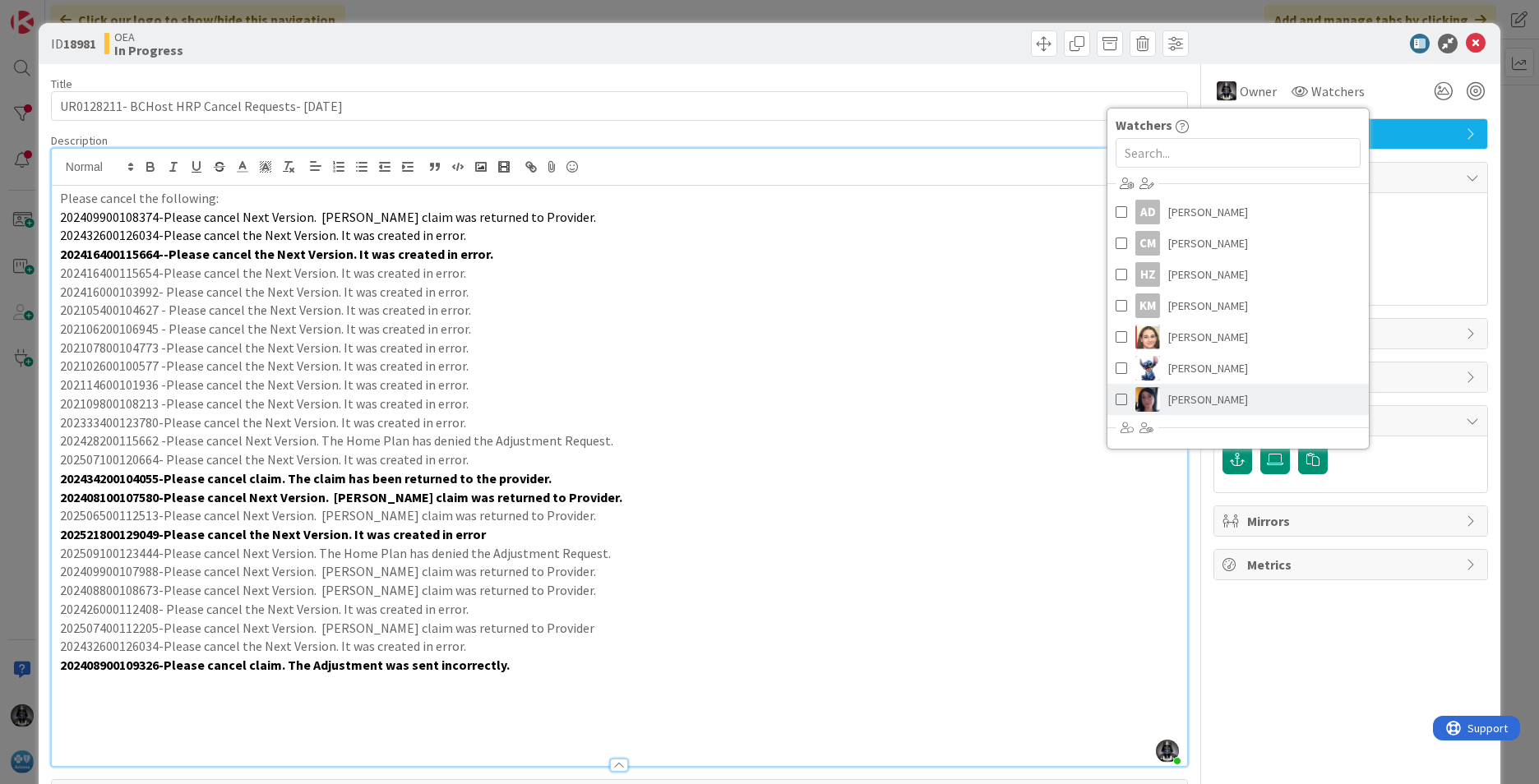
drag, startPoint x: 1184, startPoint y: 392, endPoint x: 1172, endPoint y: 400, distance: 14.4
click at [1173, 400] on span "[PERSON_NAME]" at bounding box center [1208, 400] width 79 height 25
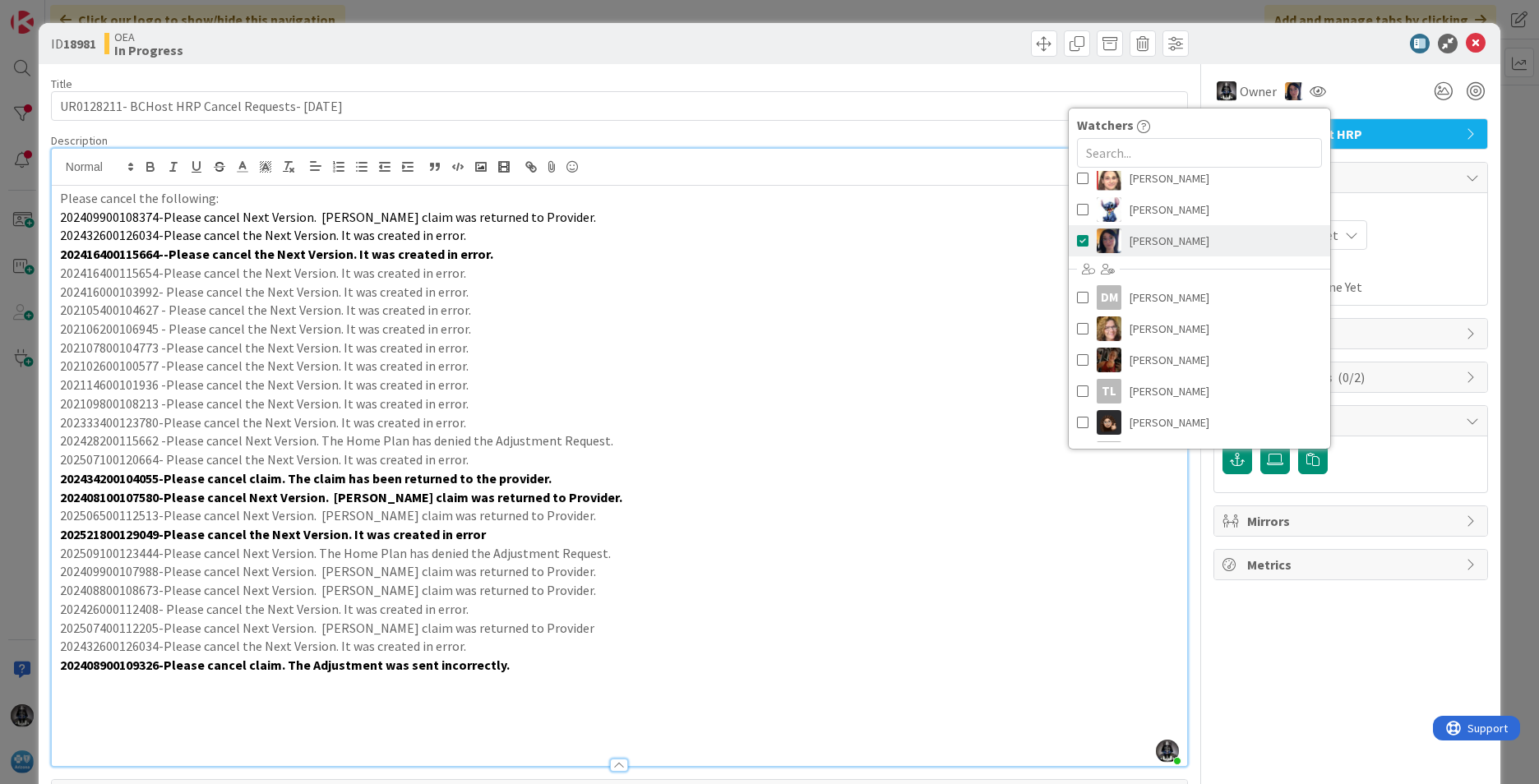
scroll to position [186, 0]
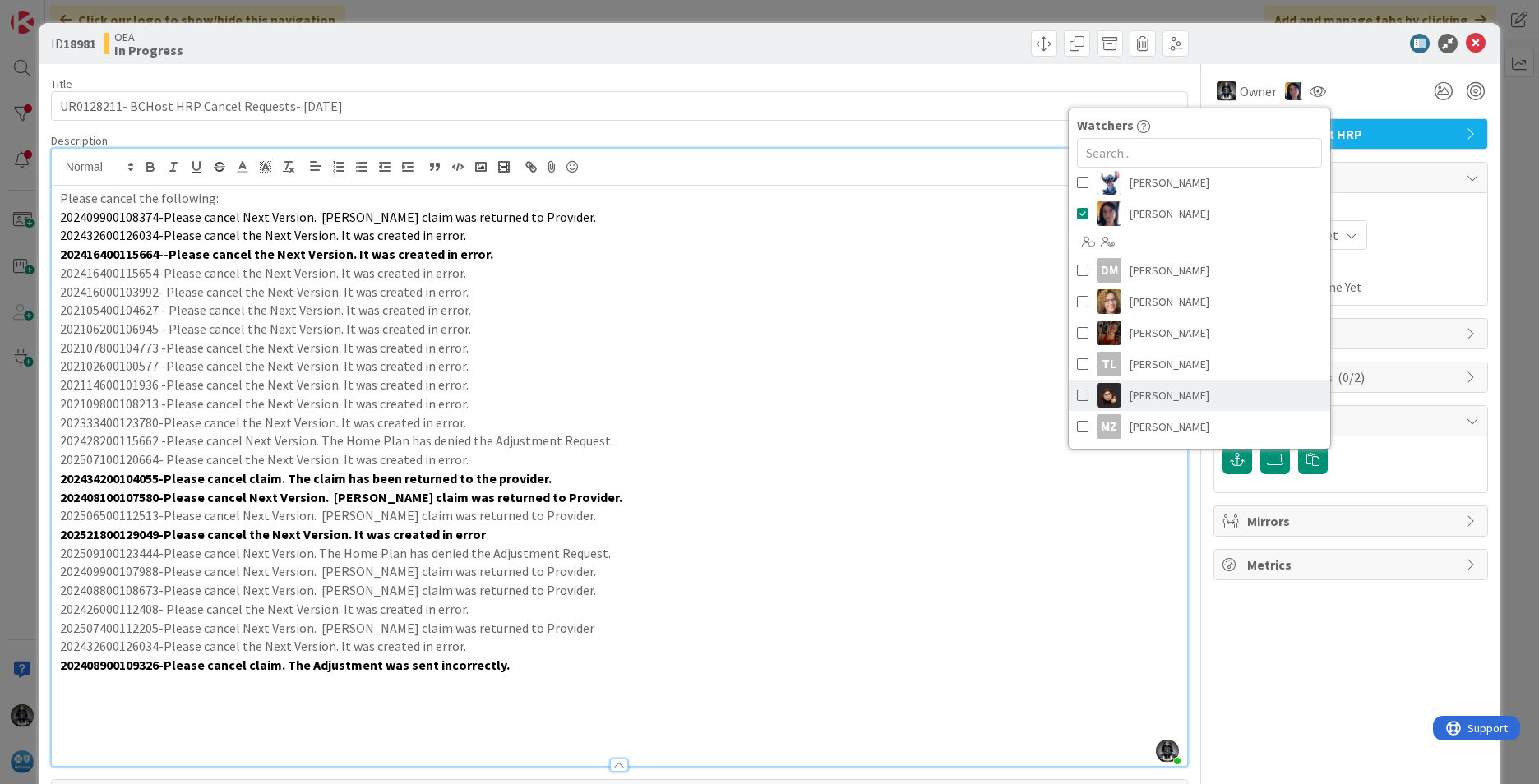
click at [1144, 393] on span "[PERSON_NAME]" at bounding box center [1169, 395] width 79 height 25
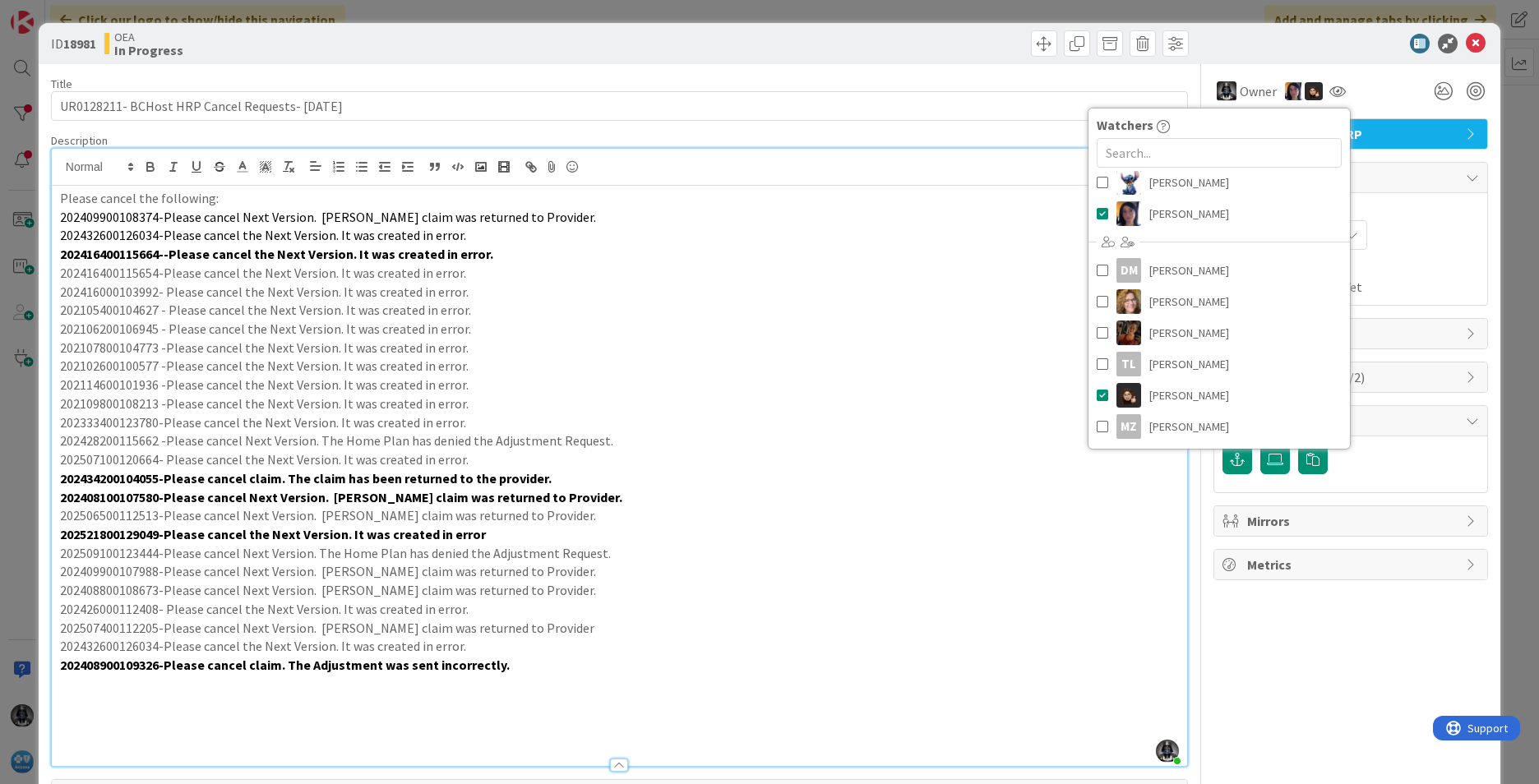
click at [1218, 232] on div "Not Set Not Set" at bounding box center [1351, 235] width 257 height 29
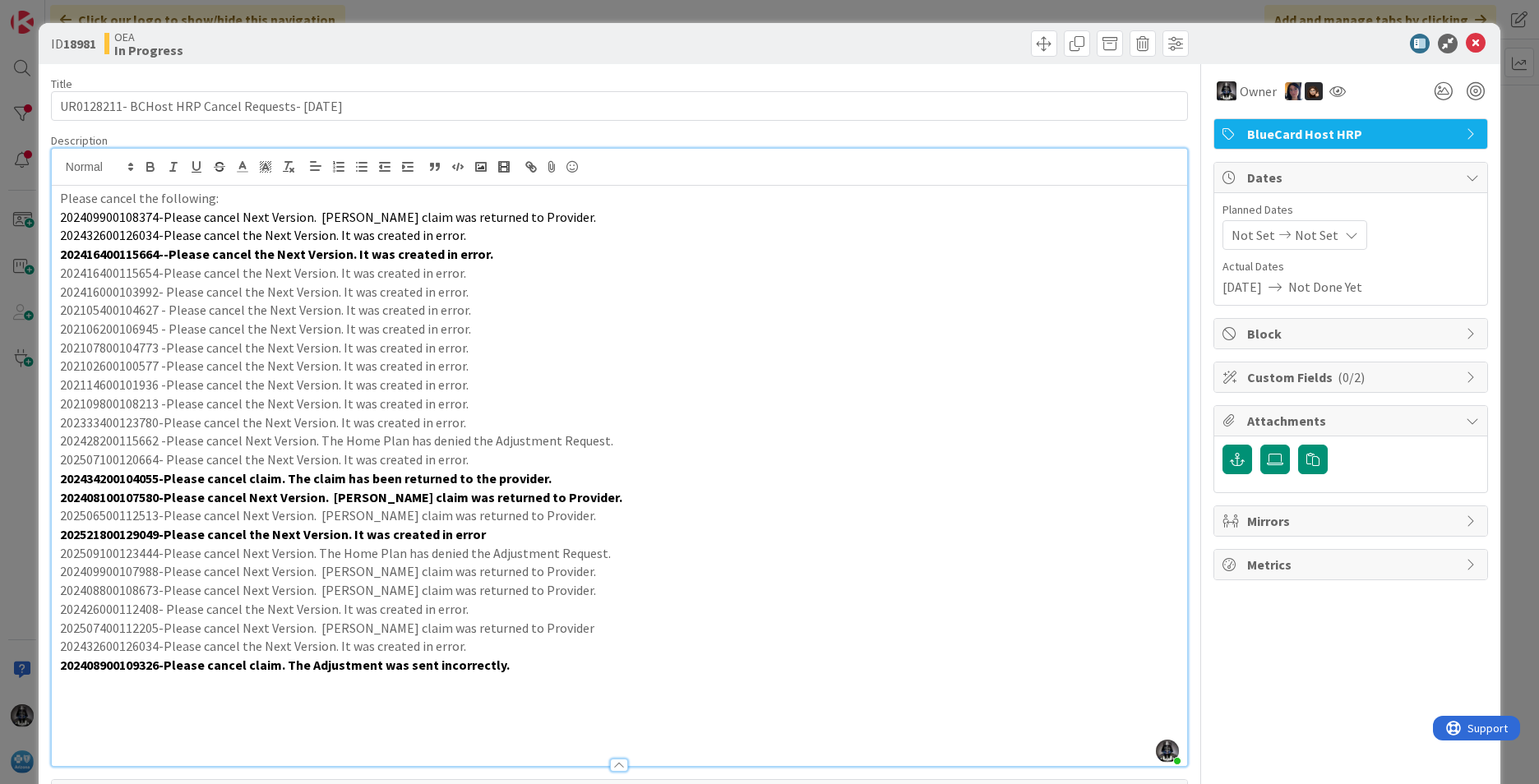
drag, startPoint x: 1244, startPoint y: 234, endPoint x: 1362, endPoint y: 194, distance: 124.6
click at [1218, 194] on div "Planned Dates Not Set Not Set Actual Dates [DATE] Not Done Yet" at bounding box center [1351, 249] width 273 height 111
click at [1218, 235] on span "Not Set" at bounding box center [1254, 235] width 44 height 20
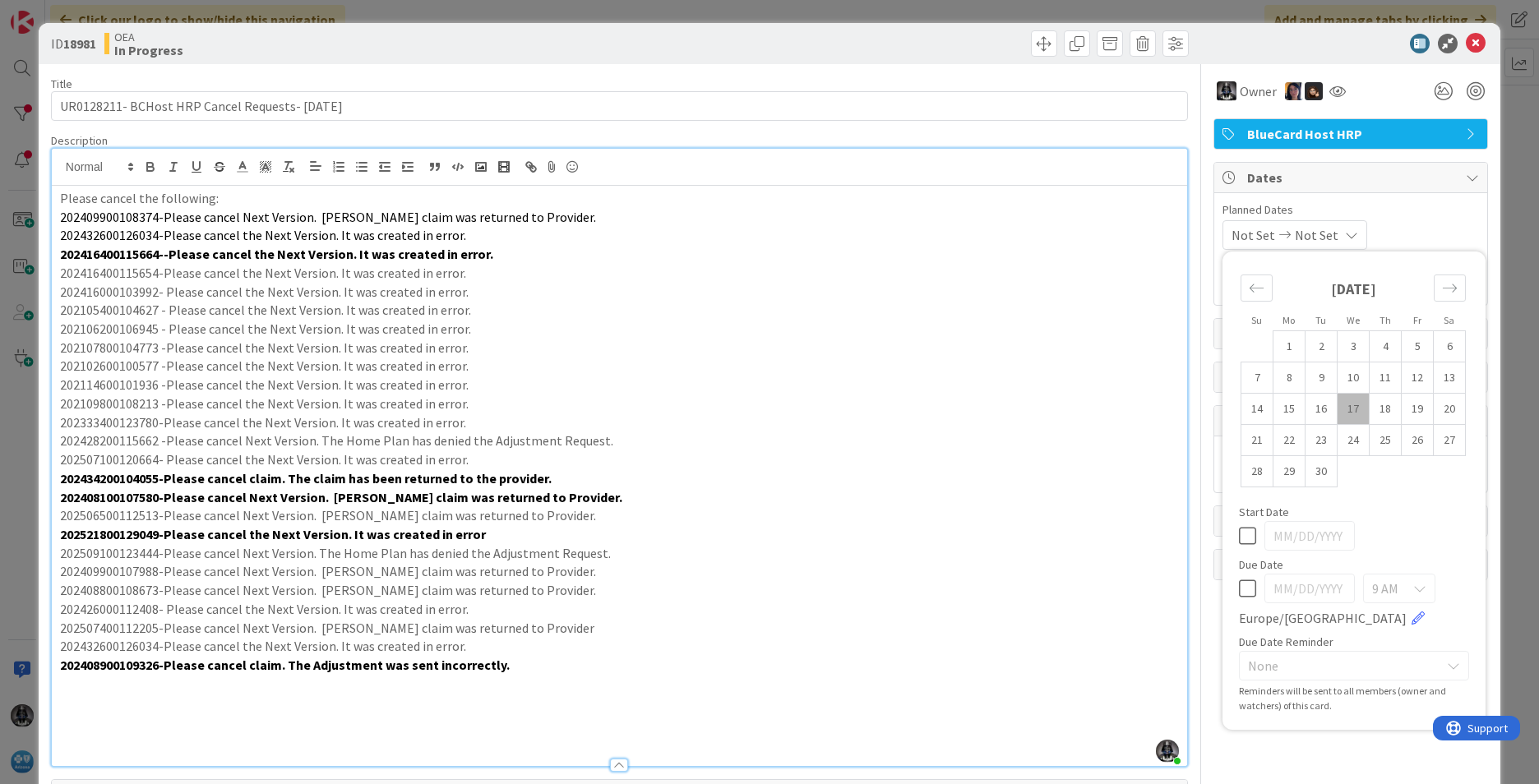
click at [1218, 401] on td "17" at bounding box center [1353, 409] width 32 height 31
type input "[DATE]"
click at [1218, 435] on td "26" at bounding box center [1418, 440] width 32 height 31
type input "[DATE]"
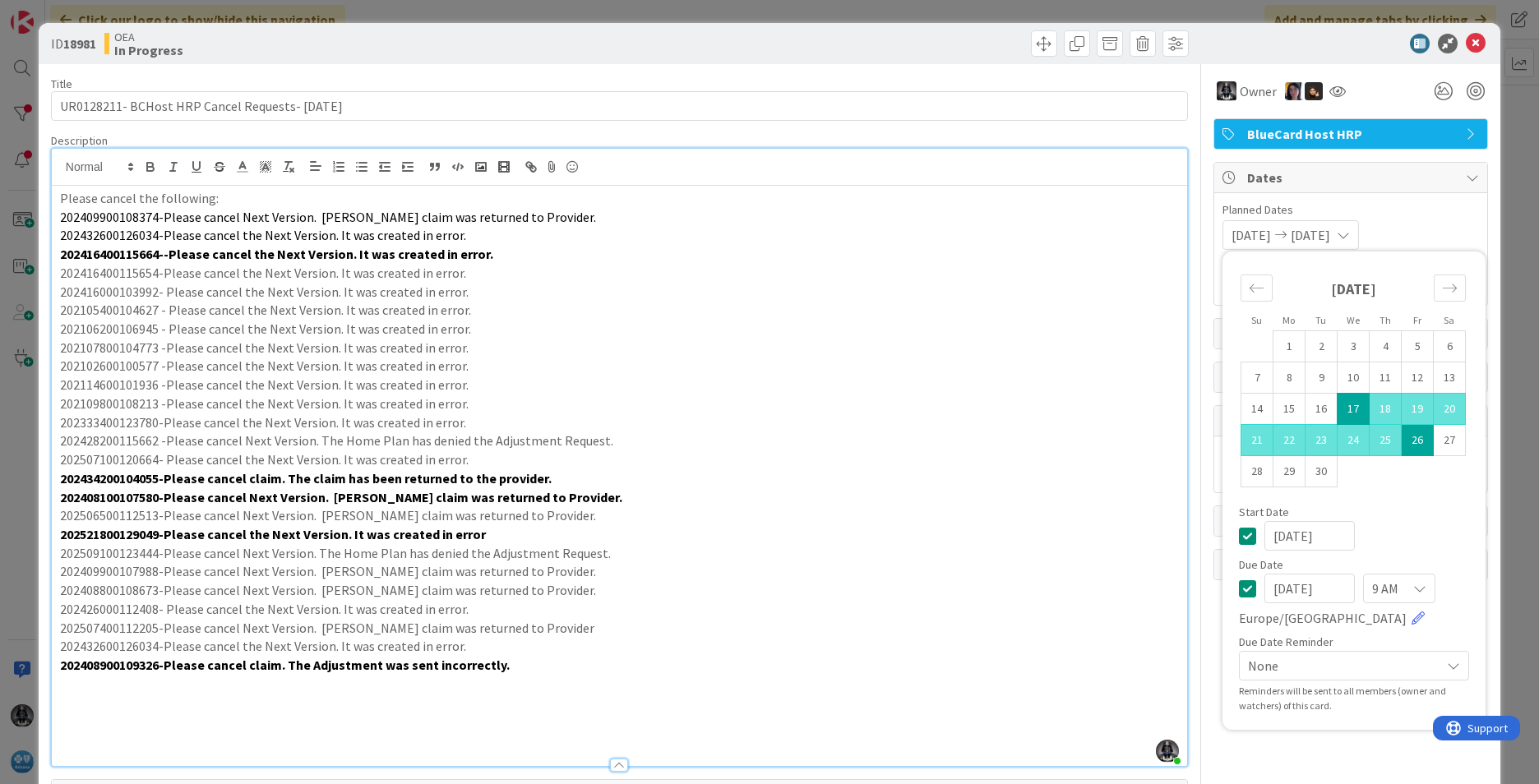
drag, startPoint x: 1070, startPoint y: 424, endPoint x: 984, endPoint y: 344, distance: 117.5
click at [984, 351] on p "202107800104773 -Please cancel the Next Version. It was created in error." at bounding box center [619, 348] width 1119 height 19
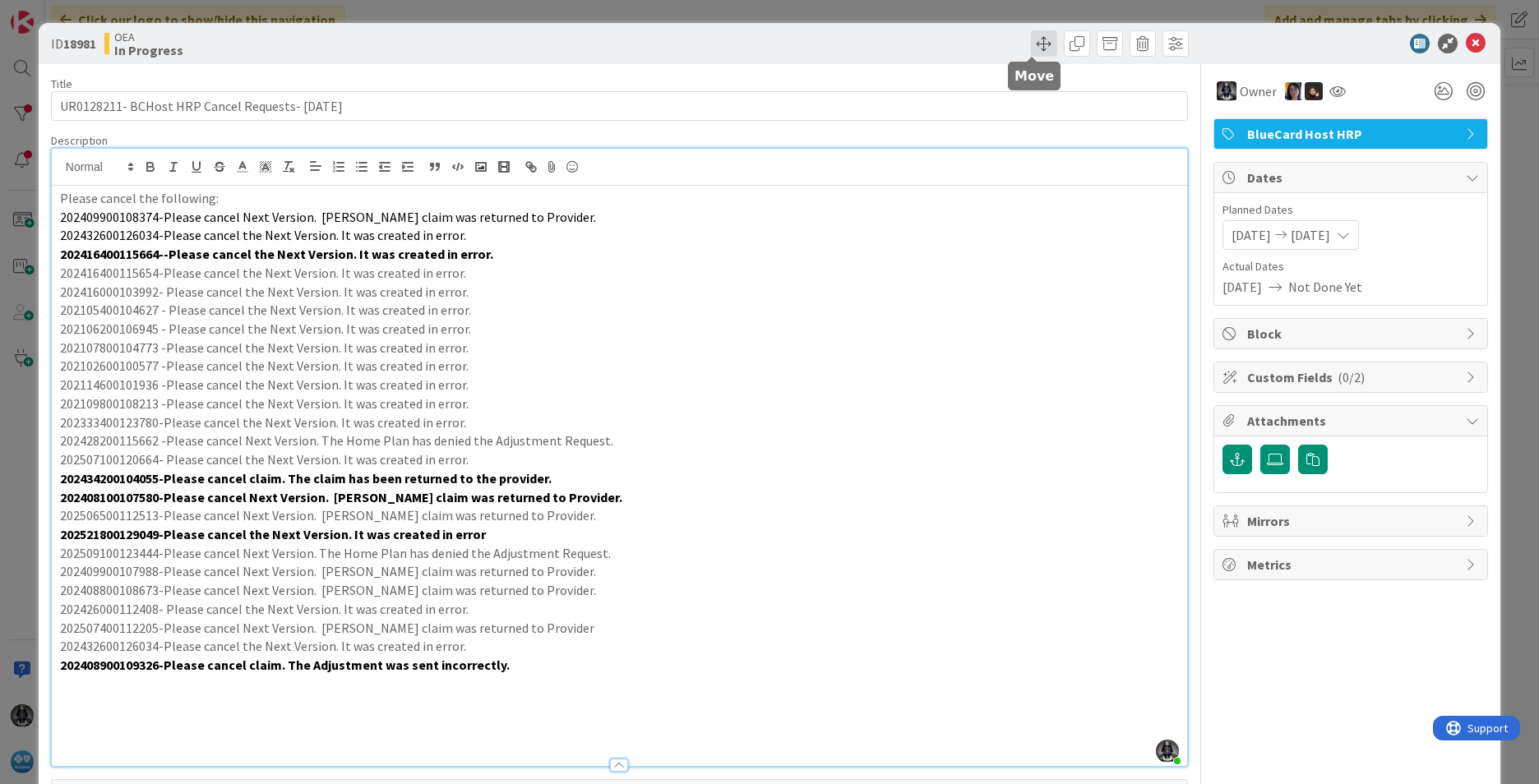
click at [1032, 46] on span at bounding box center [1044, 43] width 26 height 26
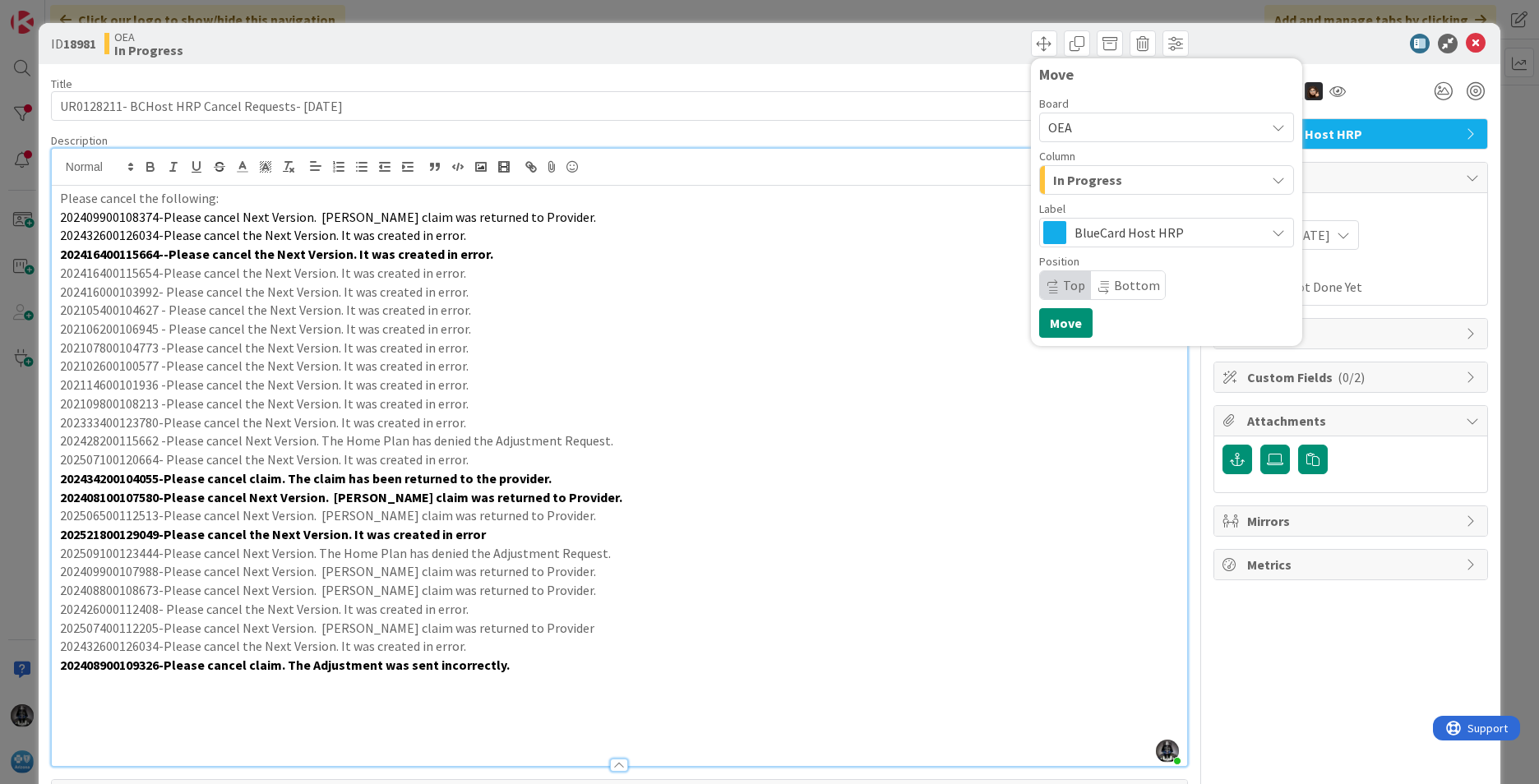
click at [1218, 186] on button "In Progress" at bounding box center [1167, 179] width 255 height 29
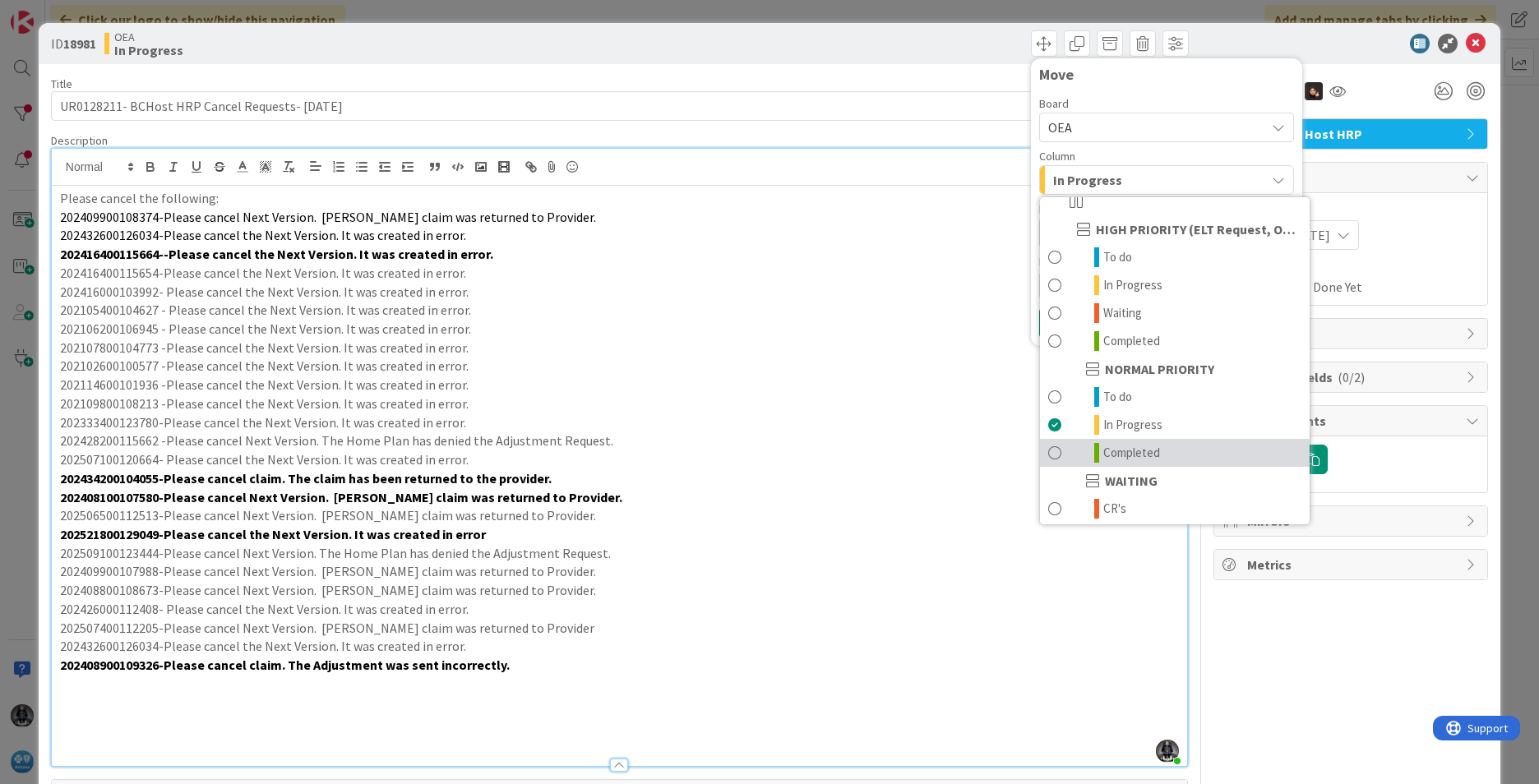
scroll to position [161, 0]
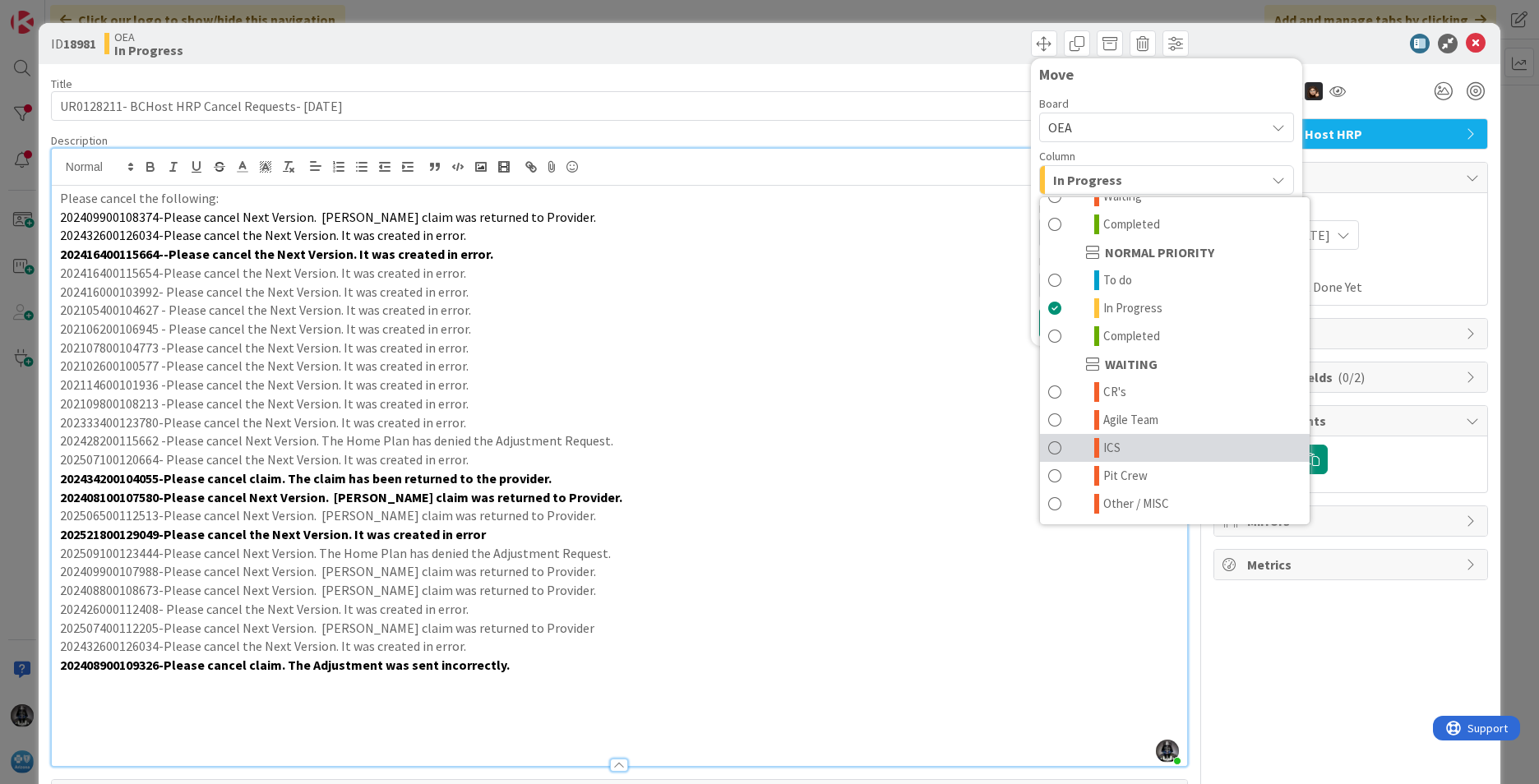
click at [1117, 448] on link "ICS" at bounding box center [1175, 448] width 269 height 28
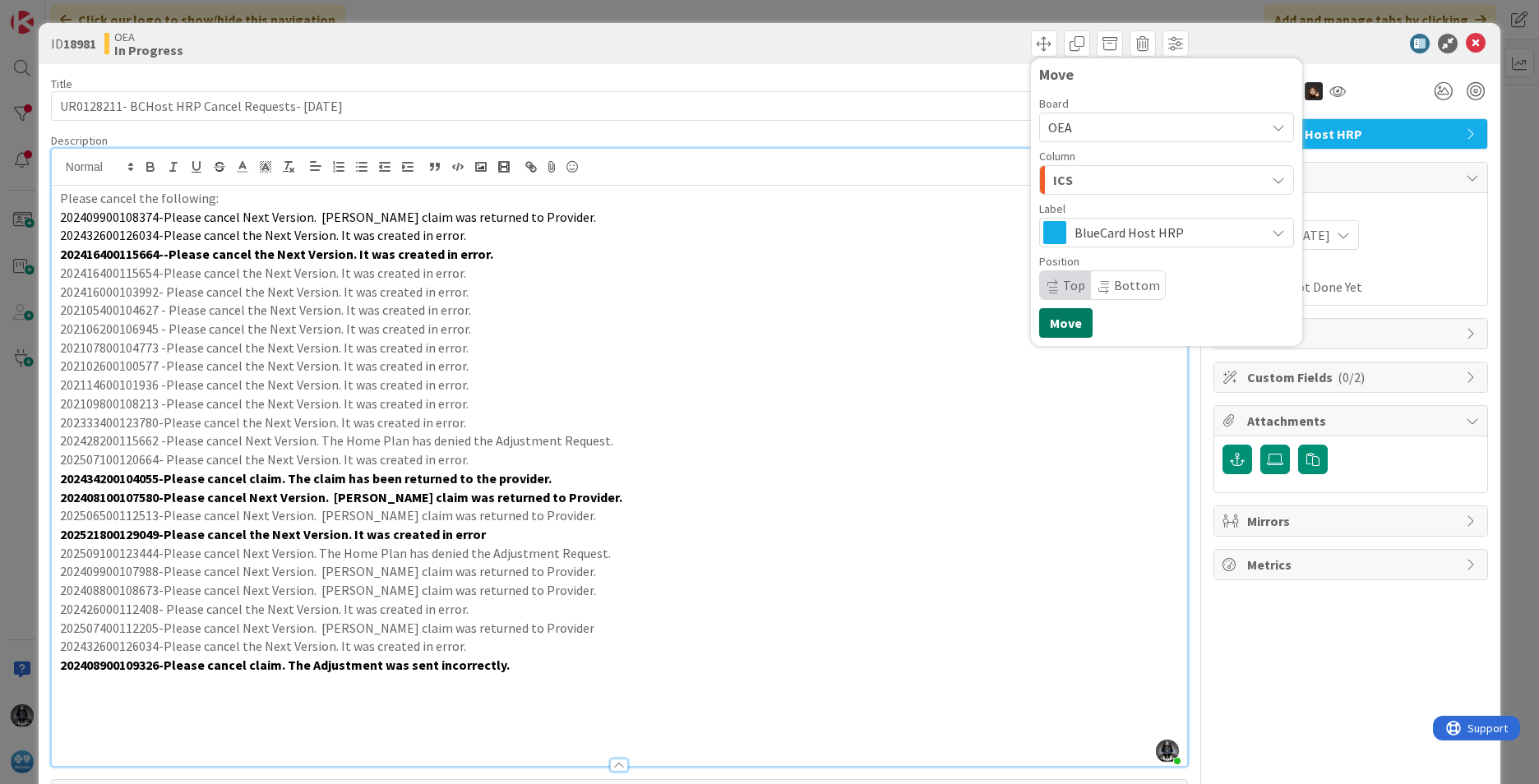
click at [1060, 330] on button "Move" at bounding box center [1066, 323] width 54 height 29
